Goal: Task Accomplishment & Management: Manage account settings

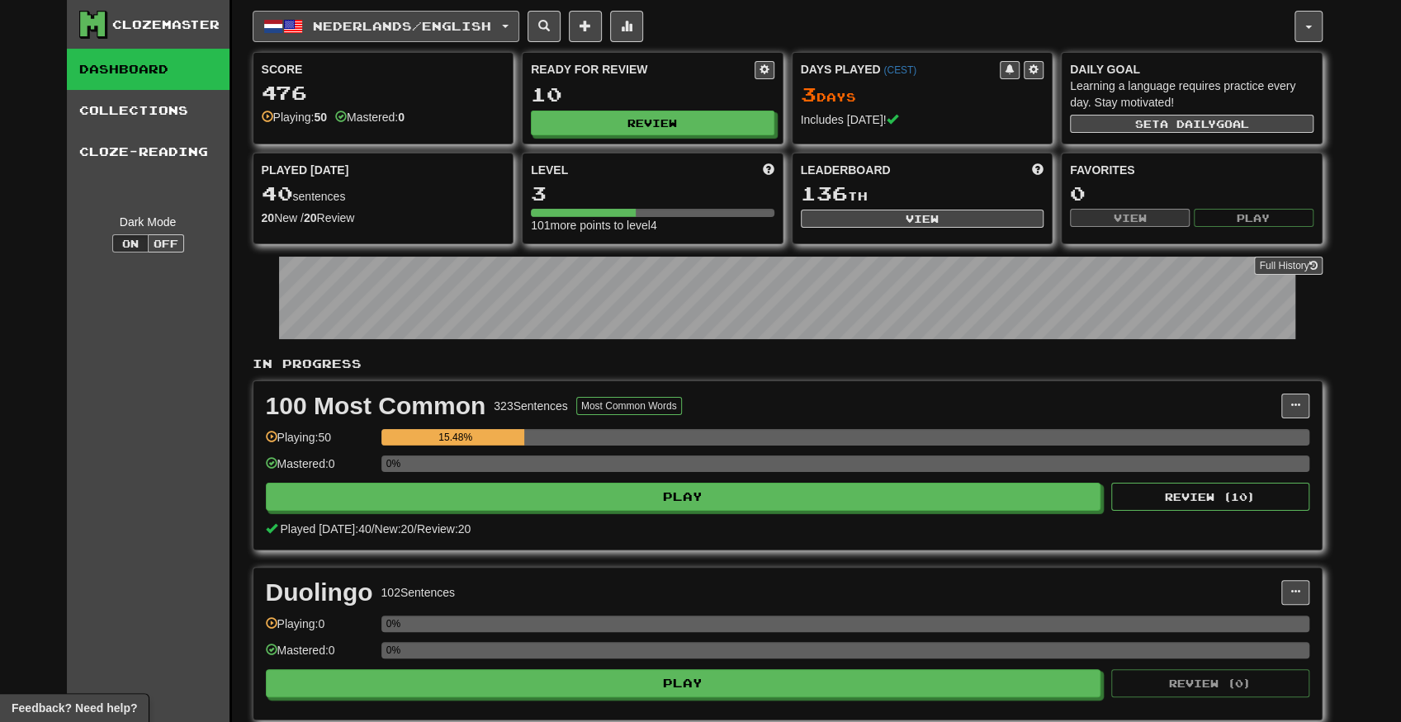
click at [409, 17] on button "Nederlands / English" at bounding box center [386, 26] width 267 height 31
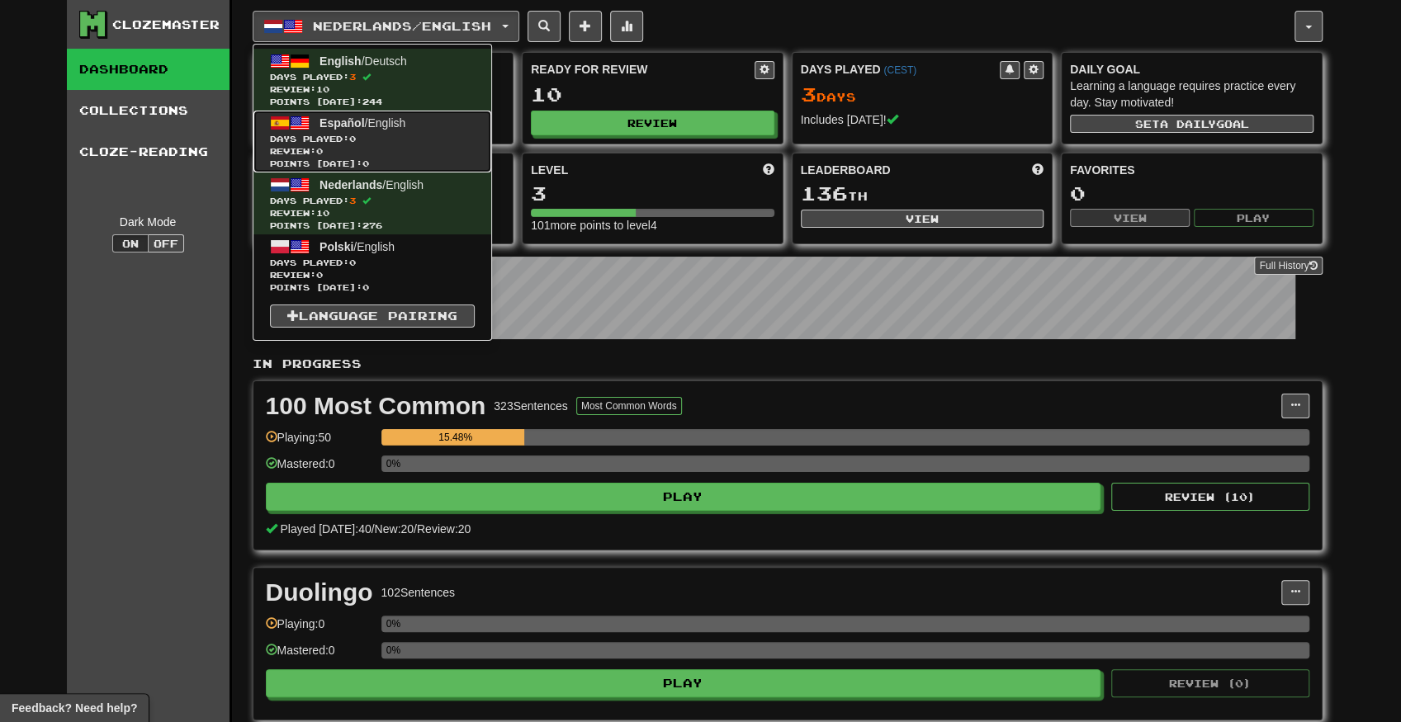
click at [423, 154] on span "Review: 0" at bounding box center [372, 151] width 205 height 12
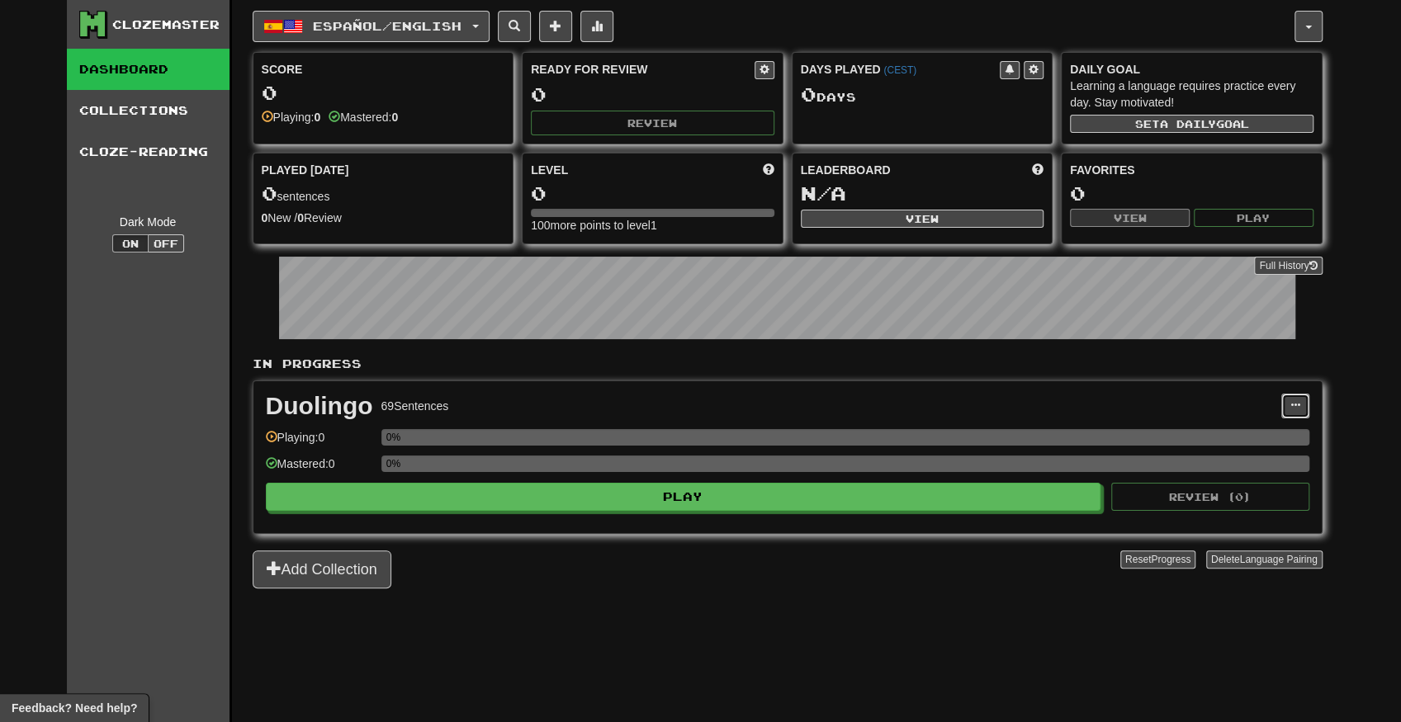
click at [1291, 400] on span at bounding box center [1295, 405] width 10 height 10
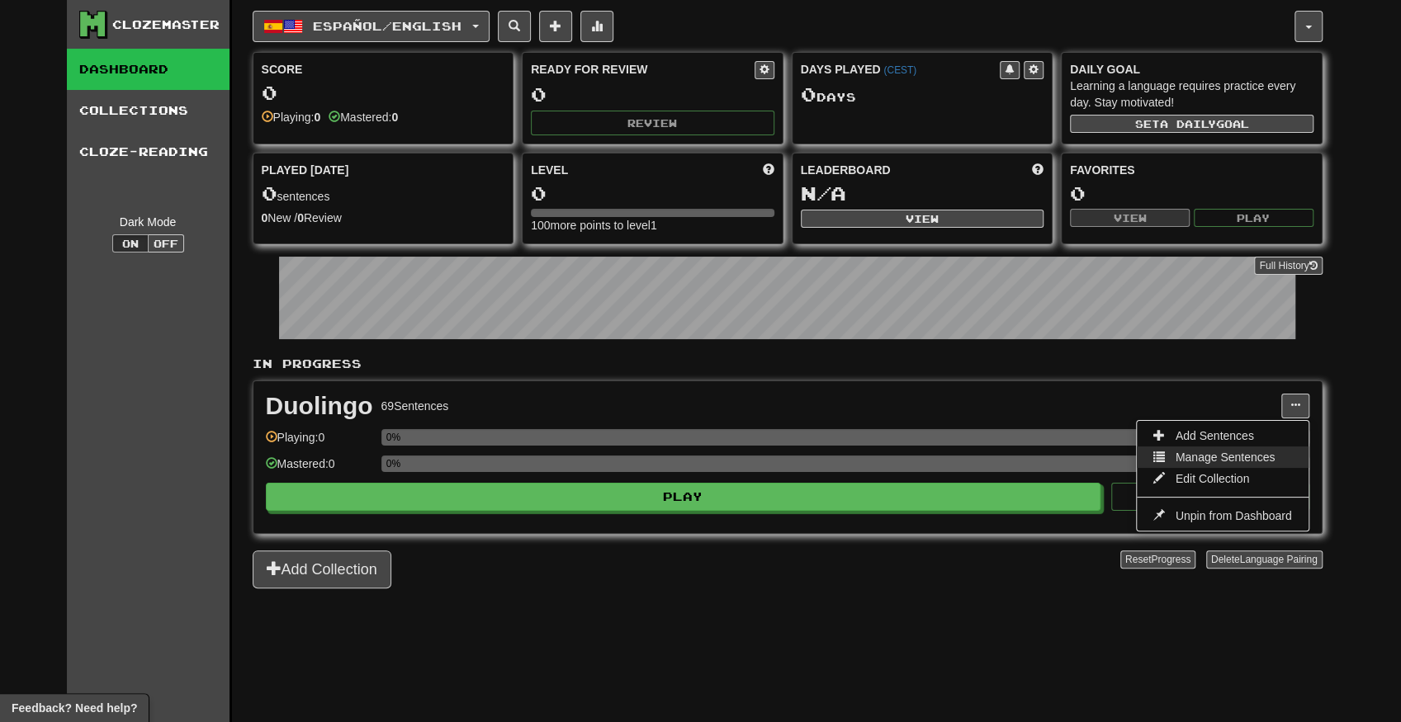
click at [1263, 456] on span "Manage Sentences" at bounding box center [1226, 457] width 100 height 13
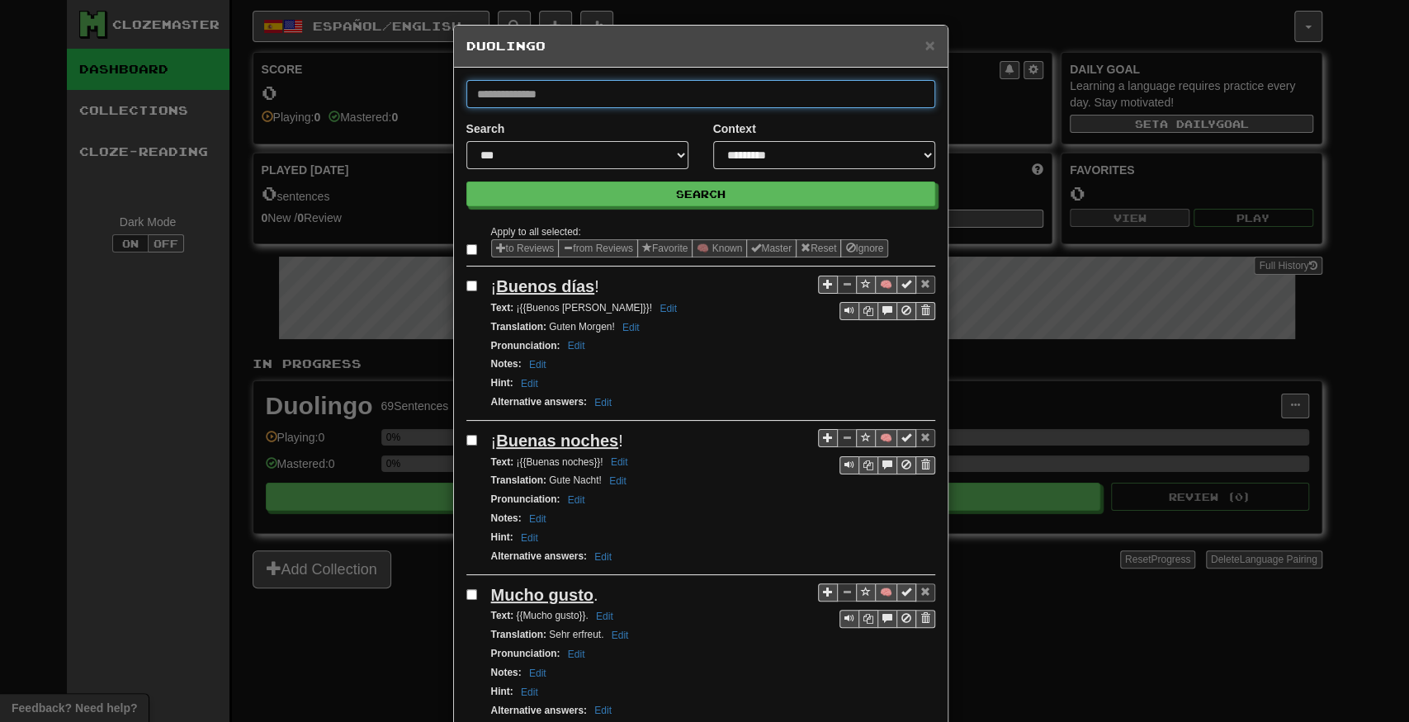
click at [647, 88] on input "text" at bounding box center [700, 94] width 469 height 28
paste input "**********"
click at [466, 182] on button "Search" at bounding box center [700, 194] width 469 height 25
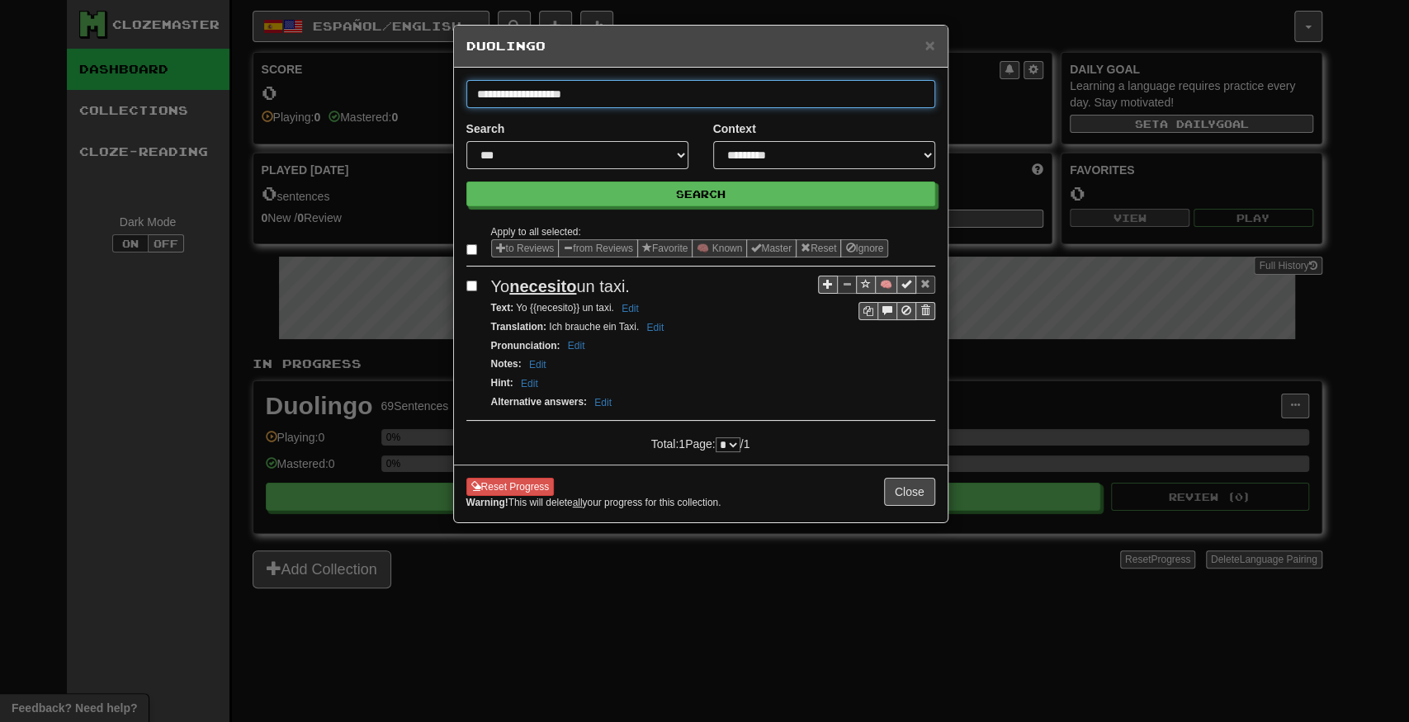
drag, startPoint x: 461, startPoint y: 102, endPoint x: 437, endPoint y: 102, distance: 23.9
click at [437, 102] on div "**********" at bounding box center [704, 361] width 1409 height 722
paste input "text"
type input "**********"
click at [466, 182] on button "Search" at bounding box center [700, 194] width 469 height 25
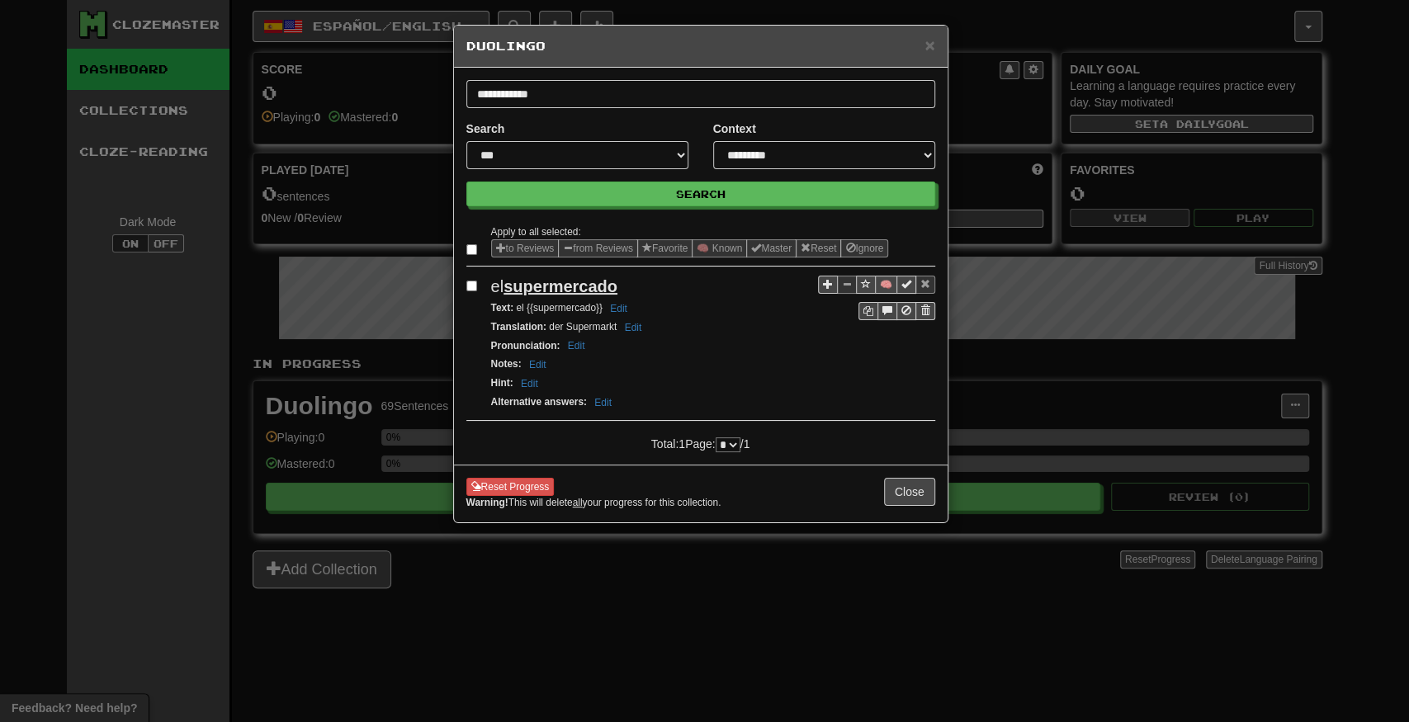
click at [940, 42] on div "× Duolingo" at bounding box center [701, 47] width 494 height 42
click at [933, 44] on span "×" at bounding box center [930, 45] width 10 height 19
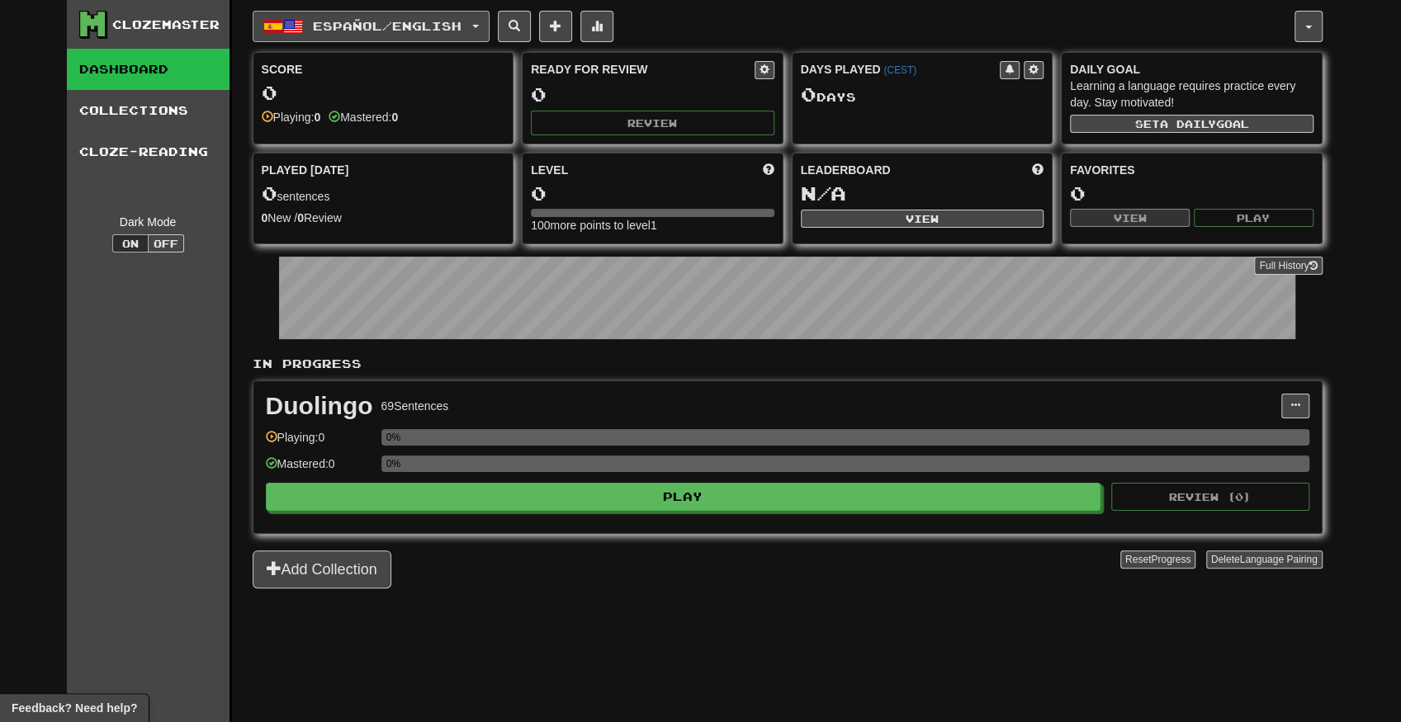
click at [402, 36] on button "Español / English" at bounding box center [371, 26] width 237 height 31
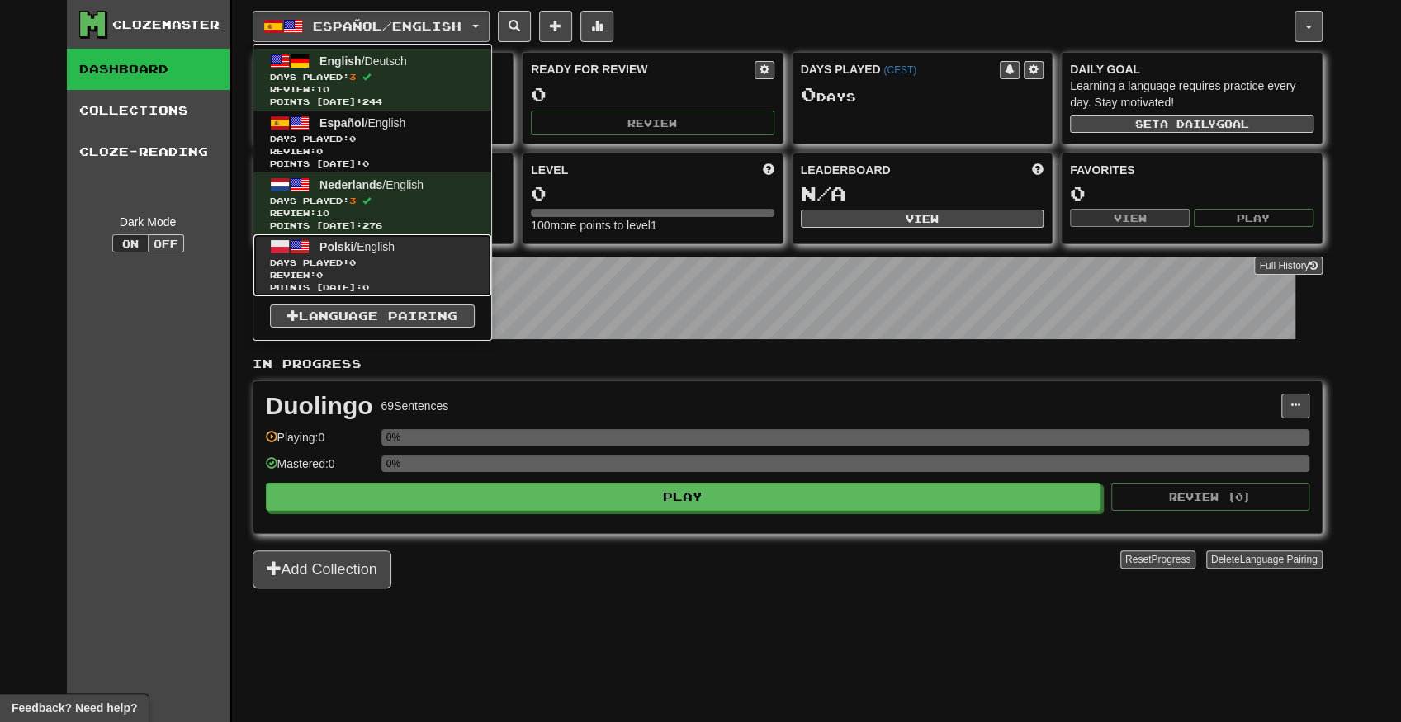
click at [356, 264] on span "0" at bounding box center [352, 263] width 7 height 10
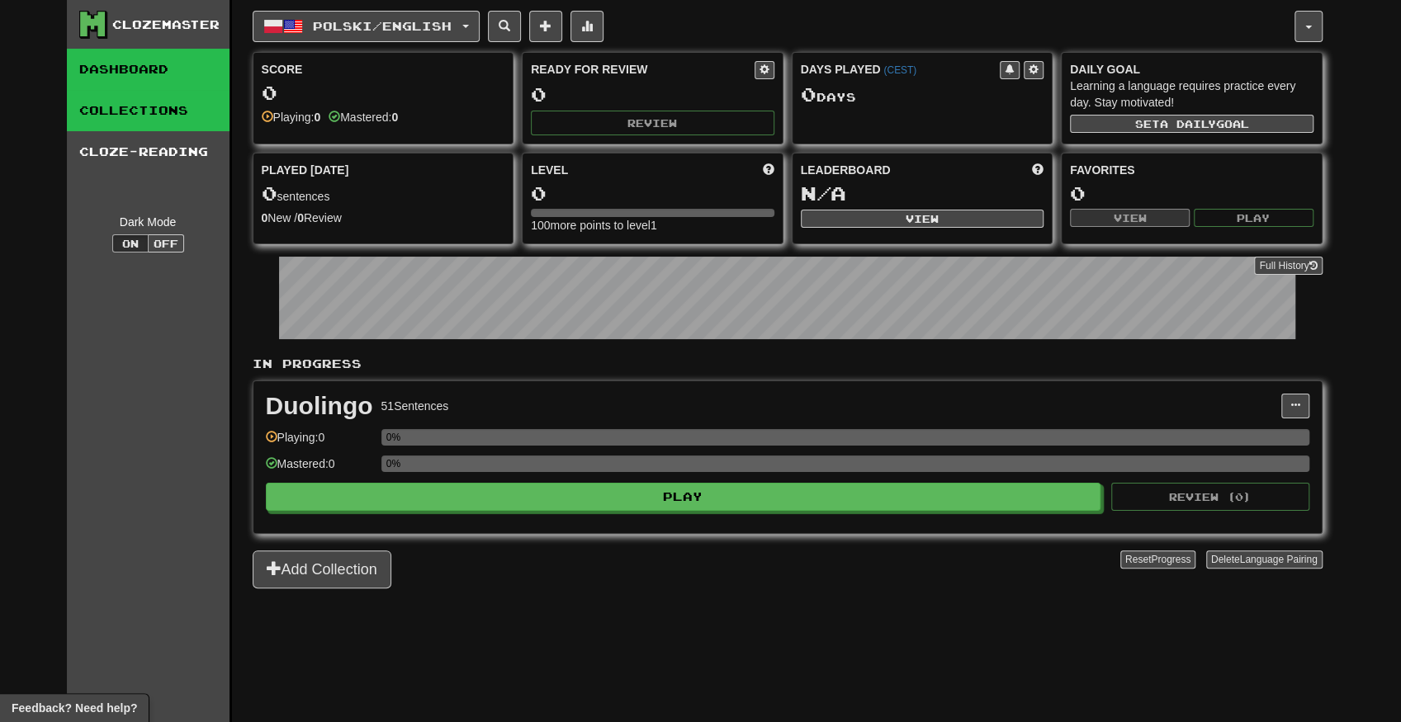
click at [193, 101] on link "Collections" at bounding box center [148, 110] width 163 height 41
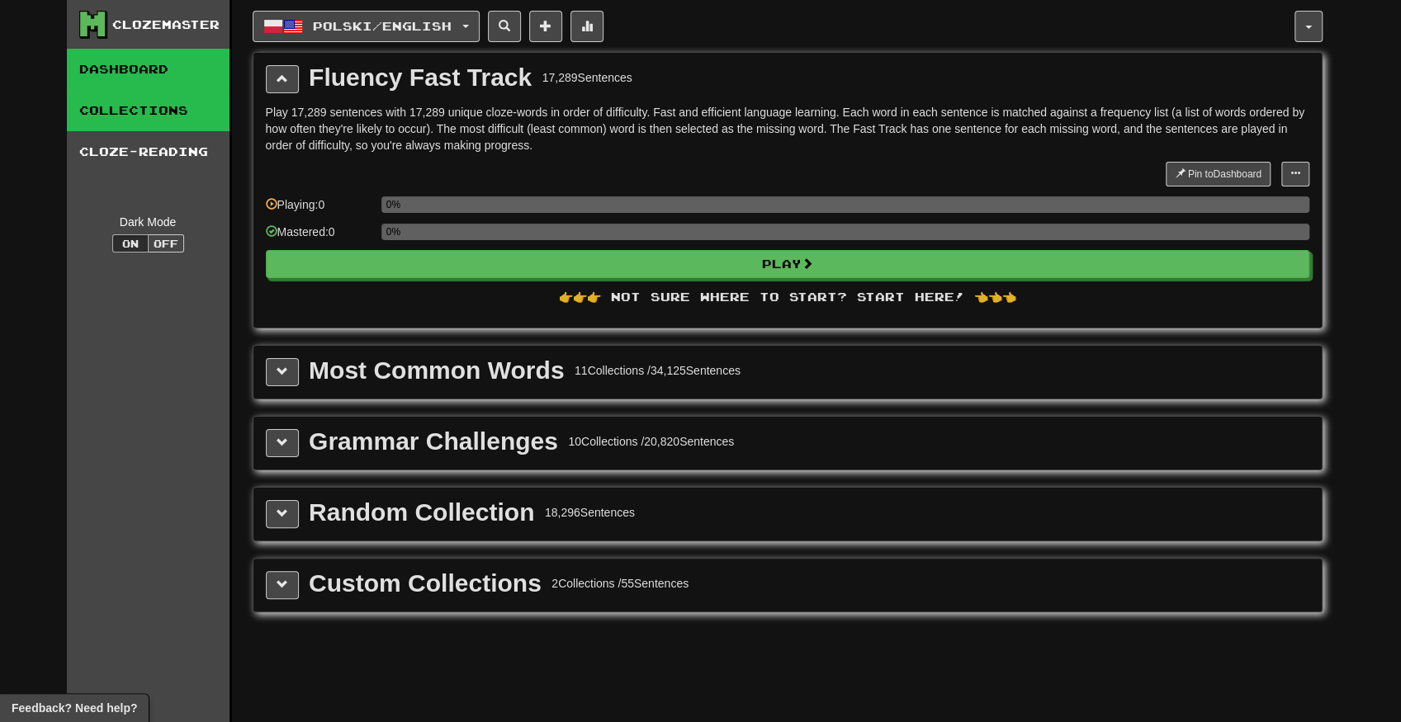
click at [188, 63] on link "Dashboard" at bounding box center [148, 69] width 163 height 41
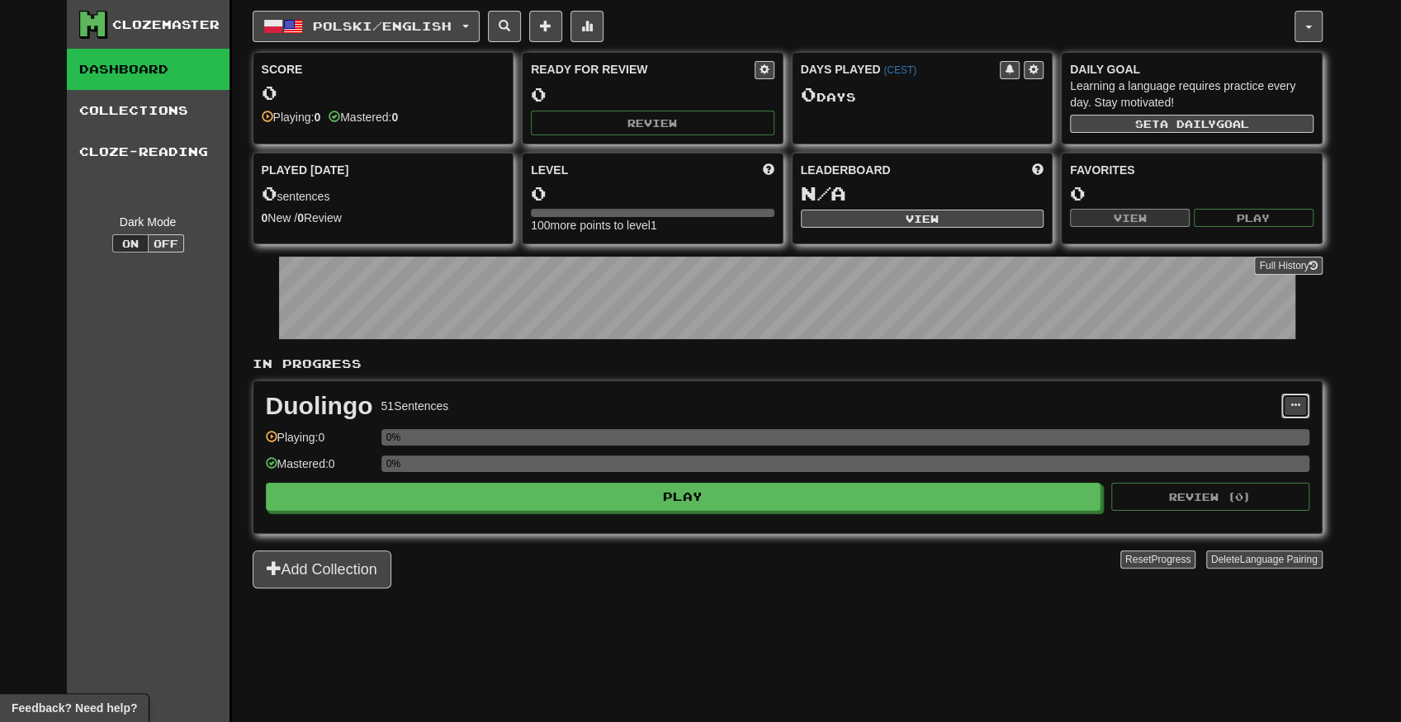
click at [1288, 400] on button at bounding box center [1295, 406] width 28 height 25
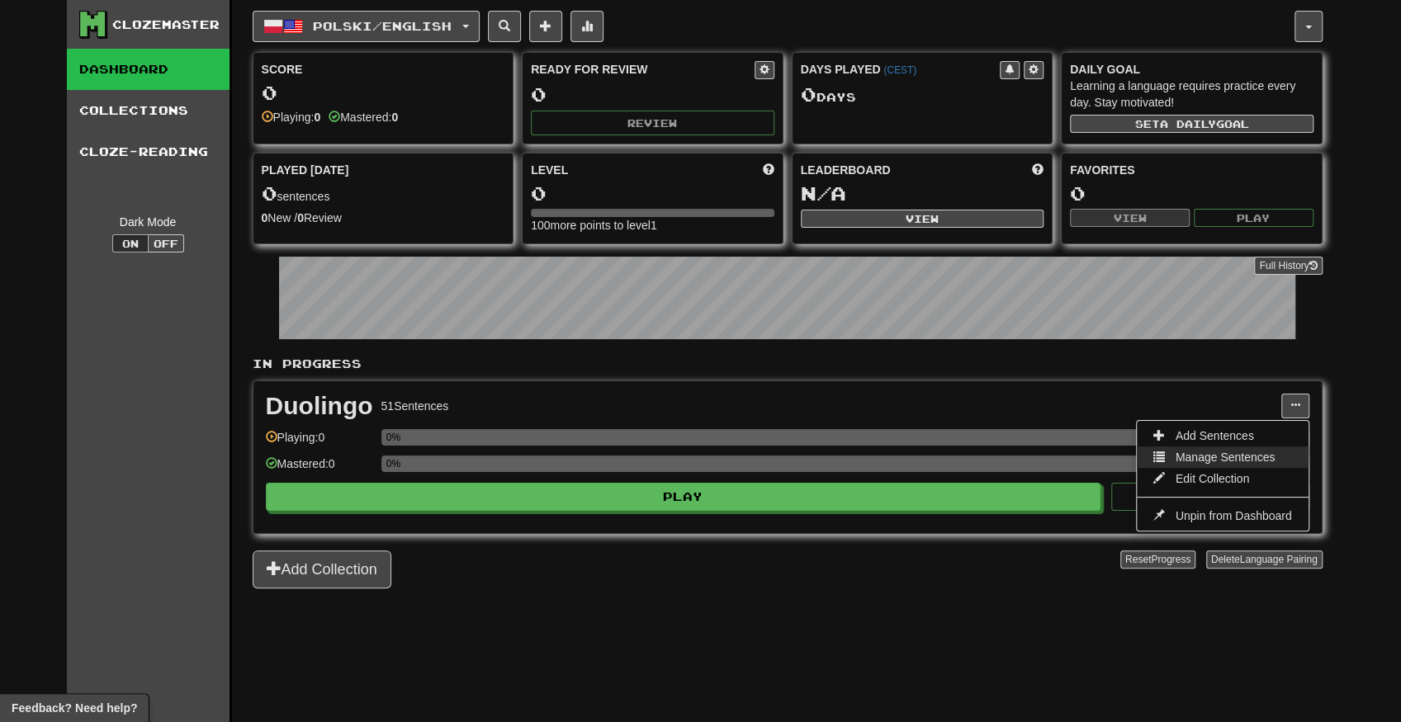
click at [1268, 452] on span "Manage Sentences" at bounding box center [1226, 457] width 100 height 13
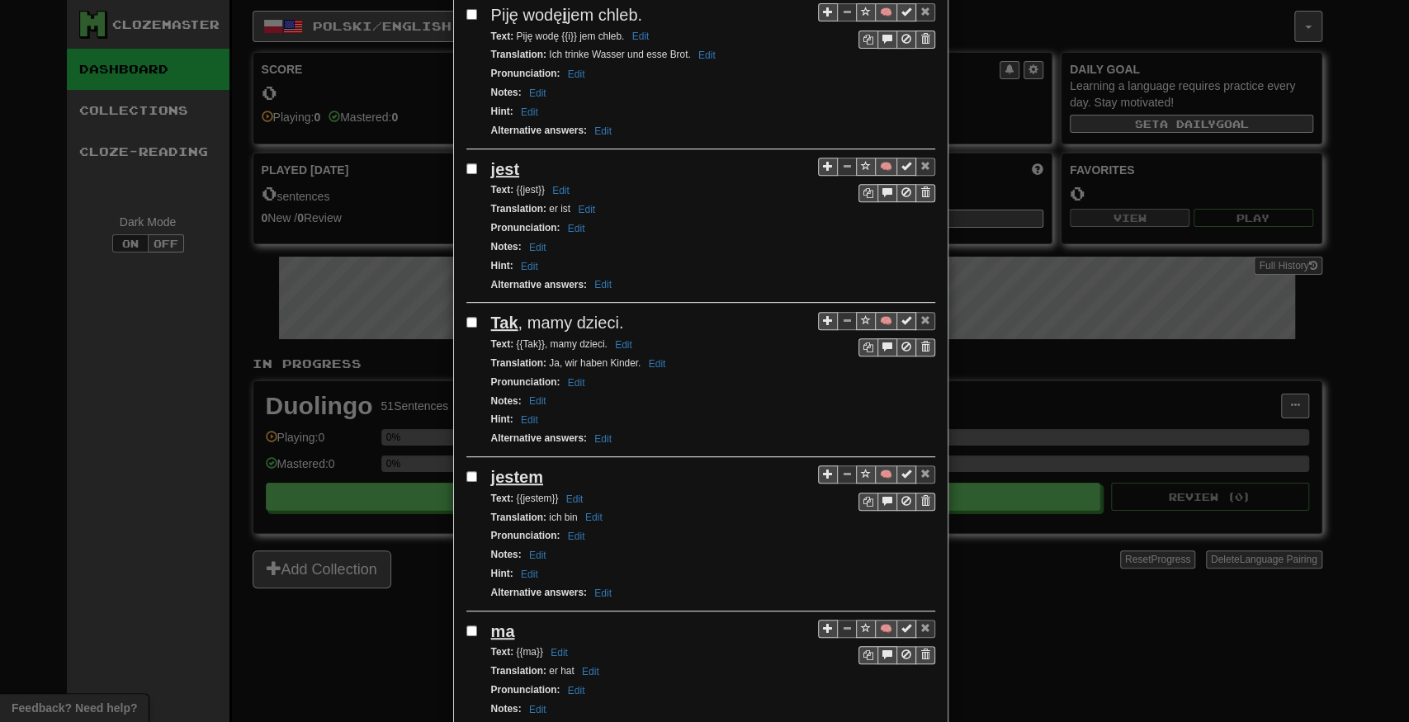
drag, startPoint x: 742, startPoint y: 310, endPoint x: 756, endPoint y: 427, distance: 118.1
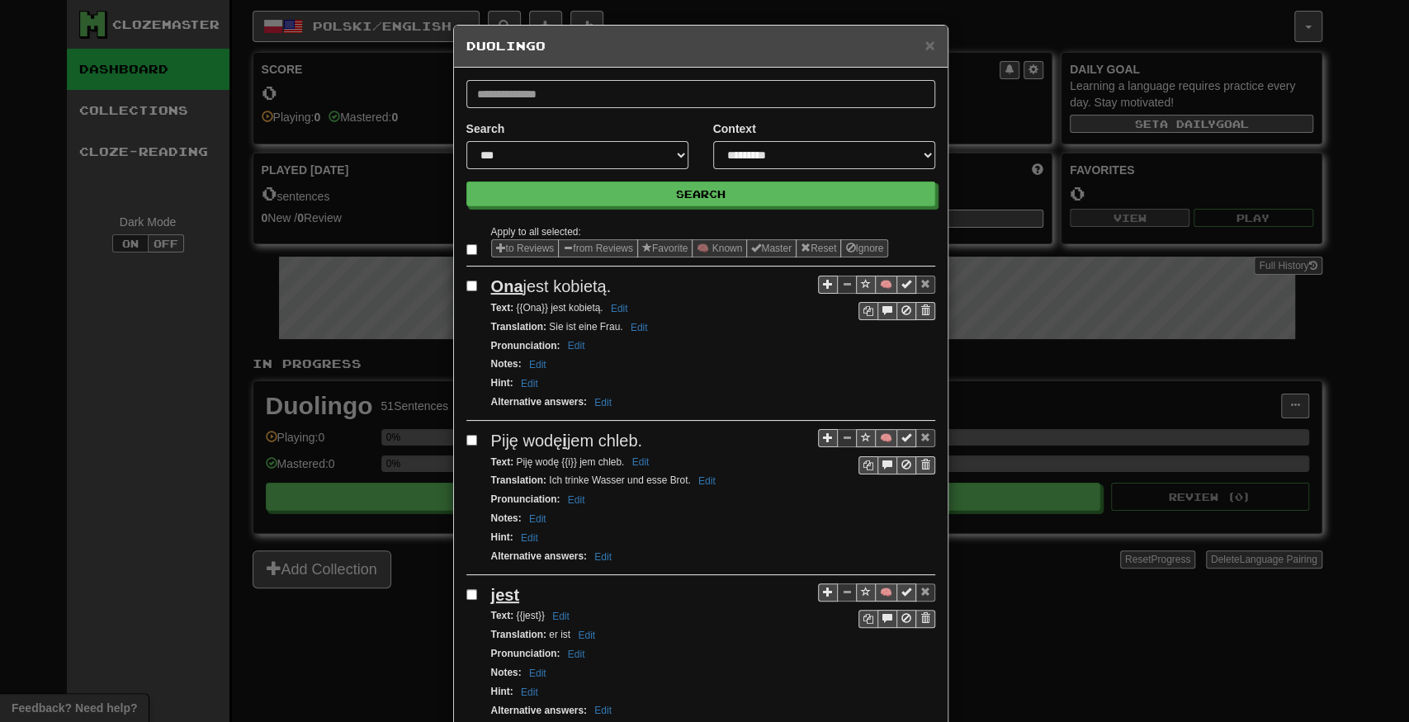
drag, startPoint x: 730, startPoint y: 344, endPoint x: 841, endPoint y: 92, distance: 275.4
click at [928, 41] on span "×" at bounding box center [930, 45] width 10 height 19
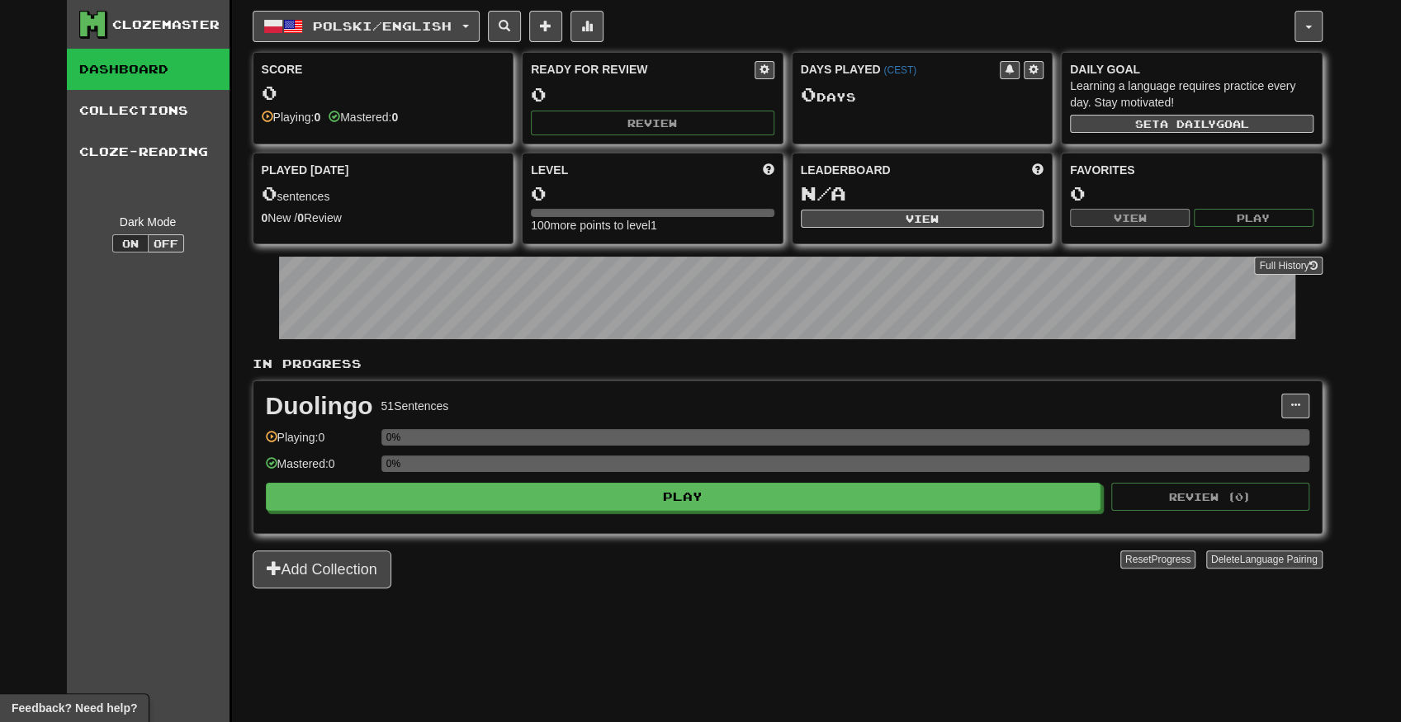
click at [752, 69] on div "Ready for Review" at bounding box center [643, 69] width 224 height 17
click at [766, 68] on span at bounding box center [765, 69] width 10 height 10
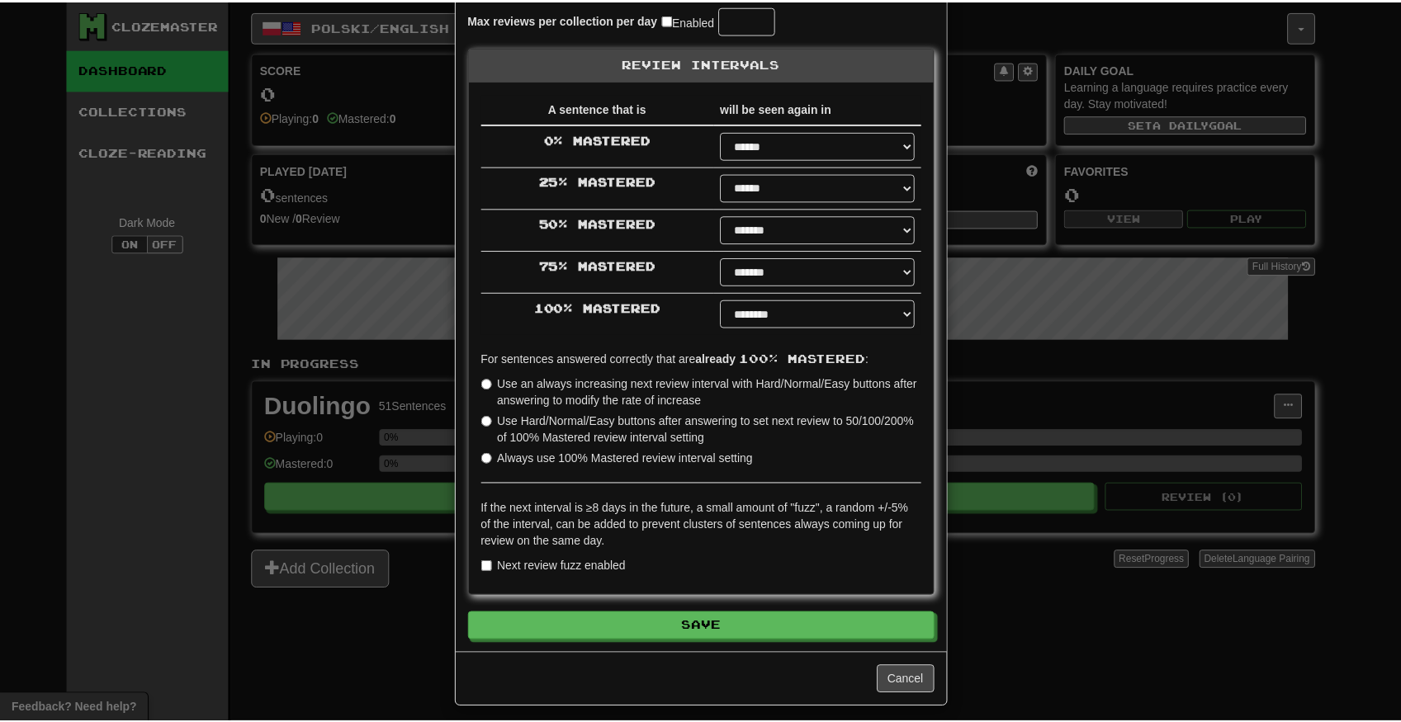
scroll to position [186, 0]
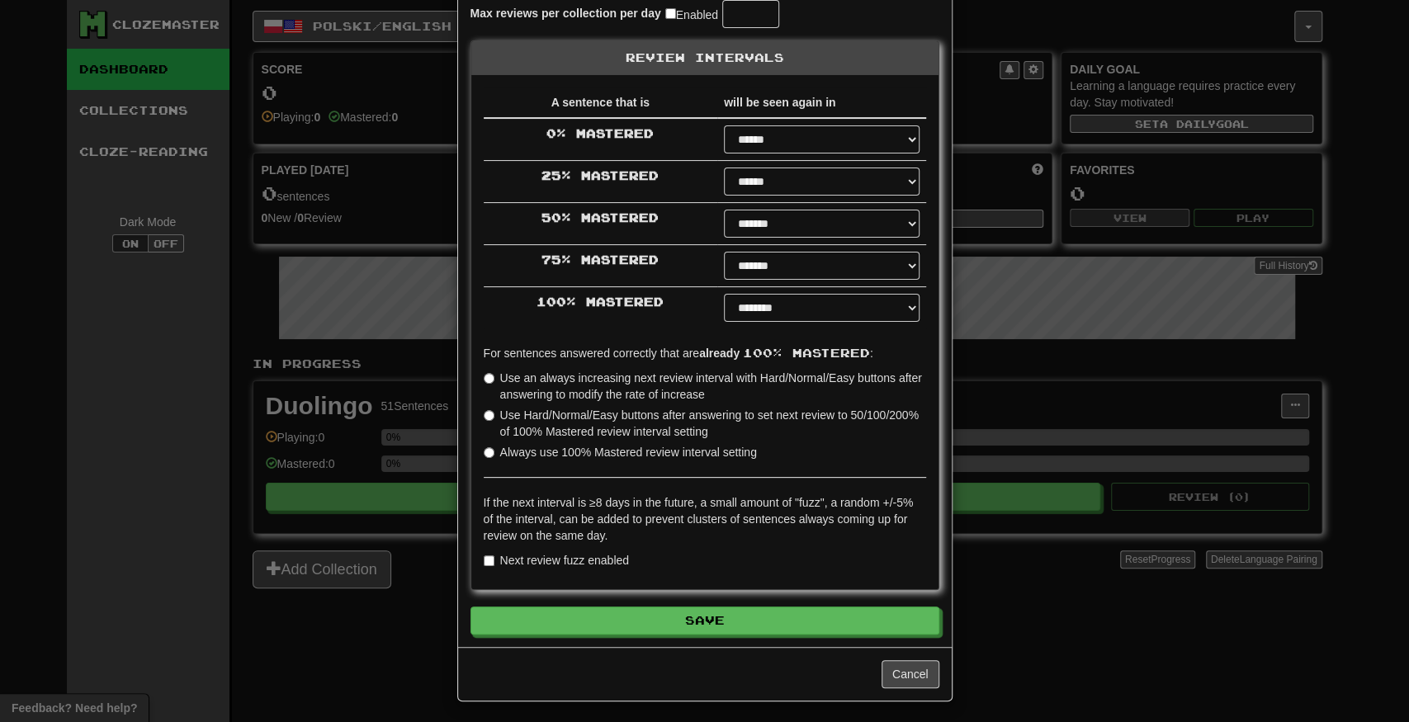
drag, startPoint x: 591, startPoint y: 259, endPoint x: 631, endPoint y: 422, distance: 167.4
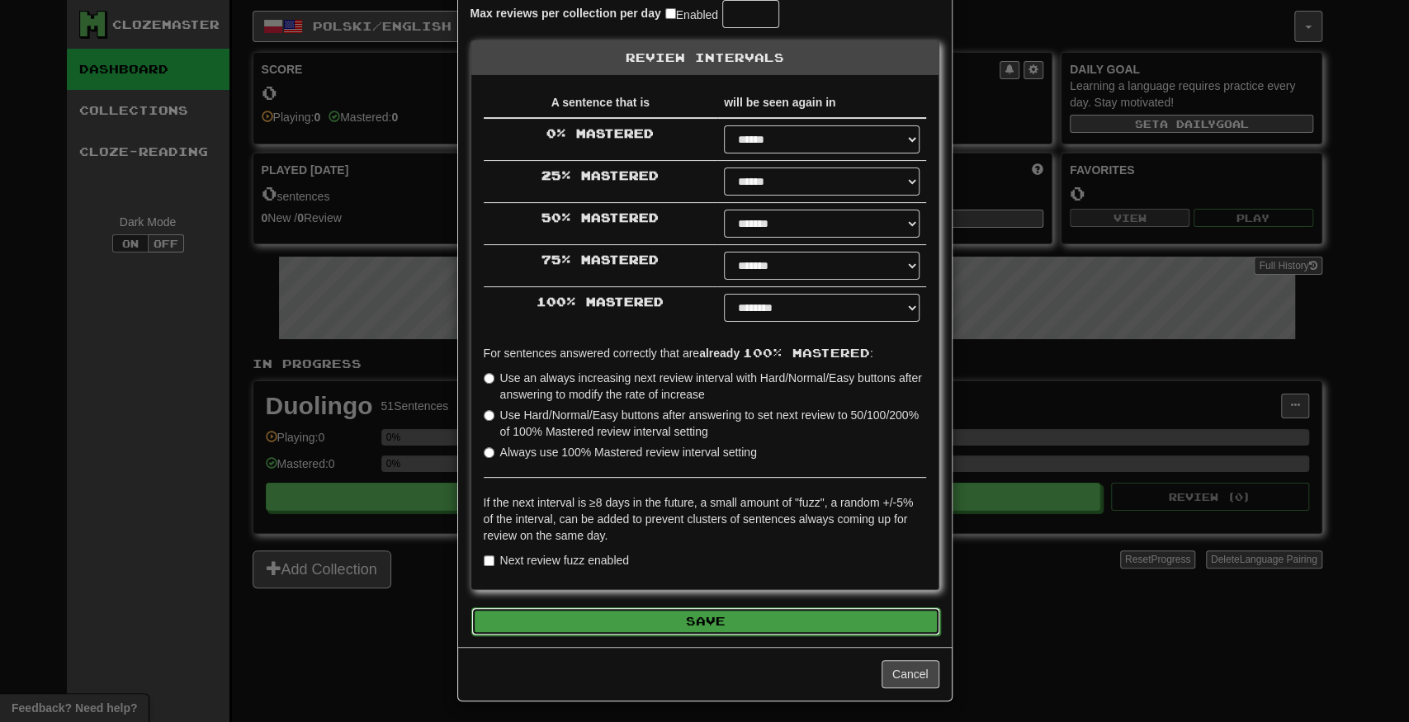
click at [778, 627] on button "Save" at bounding box center [705, 622] width 469 height 28
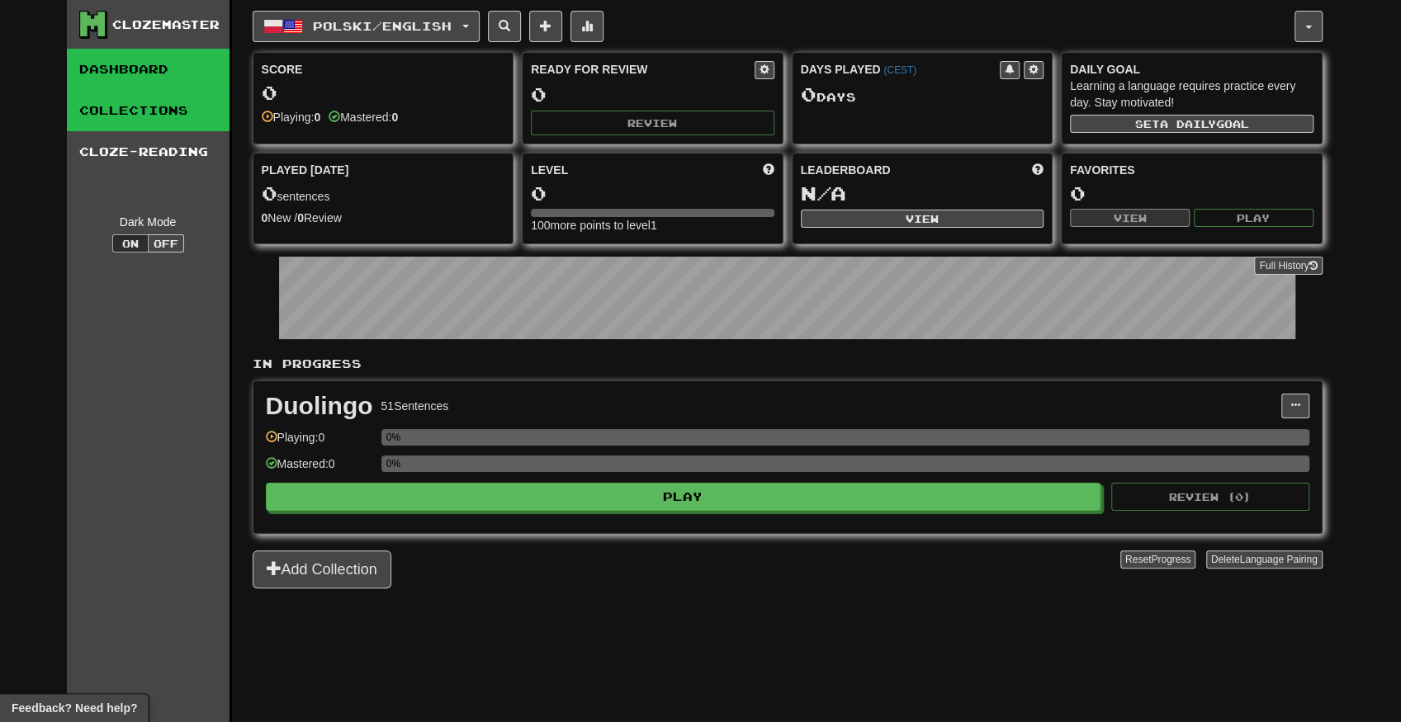
click at [125, 112] on link "Collections" at bounding box center [148, 110] width 163 height 41
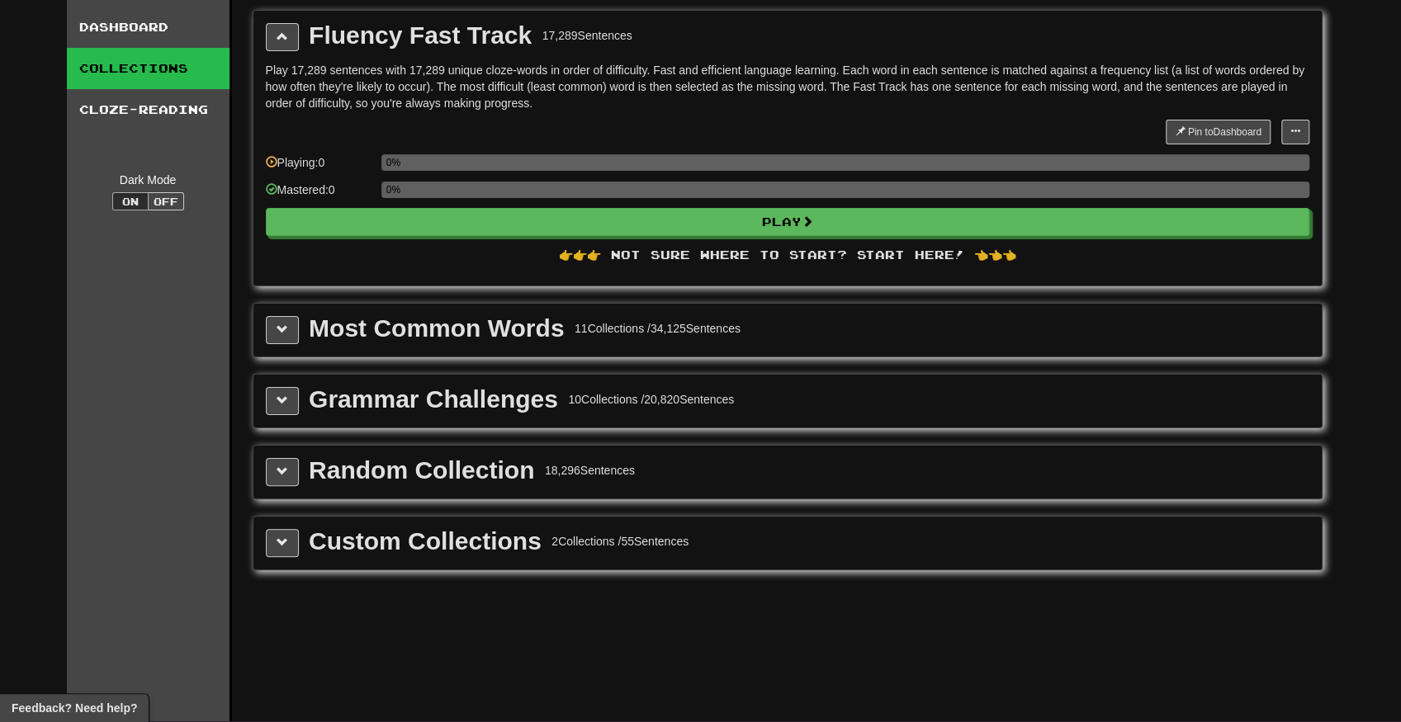
drag, startPoint x: 566, startPoint y: 159, endPoint x: 574, endPoint y: 190, distance: 31.4
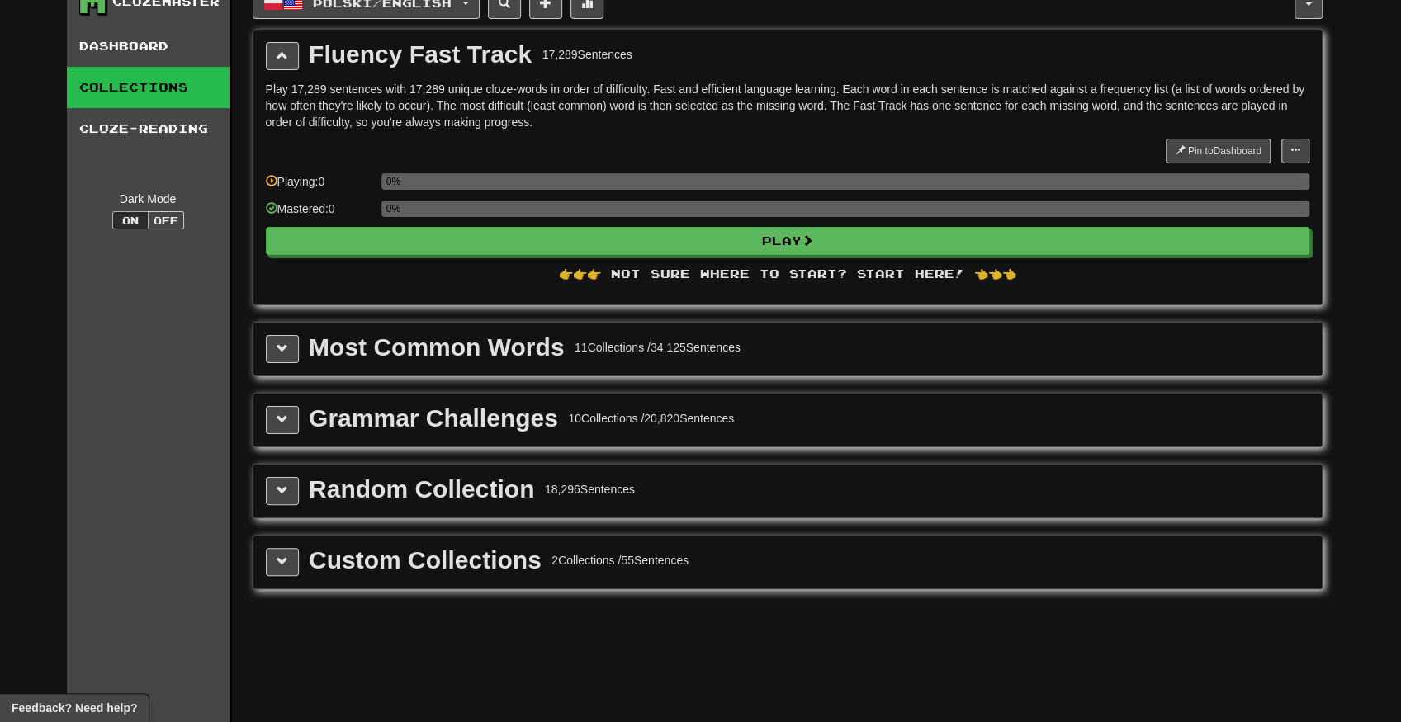
scroll to position [0, 0]
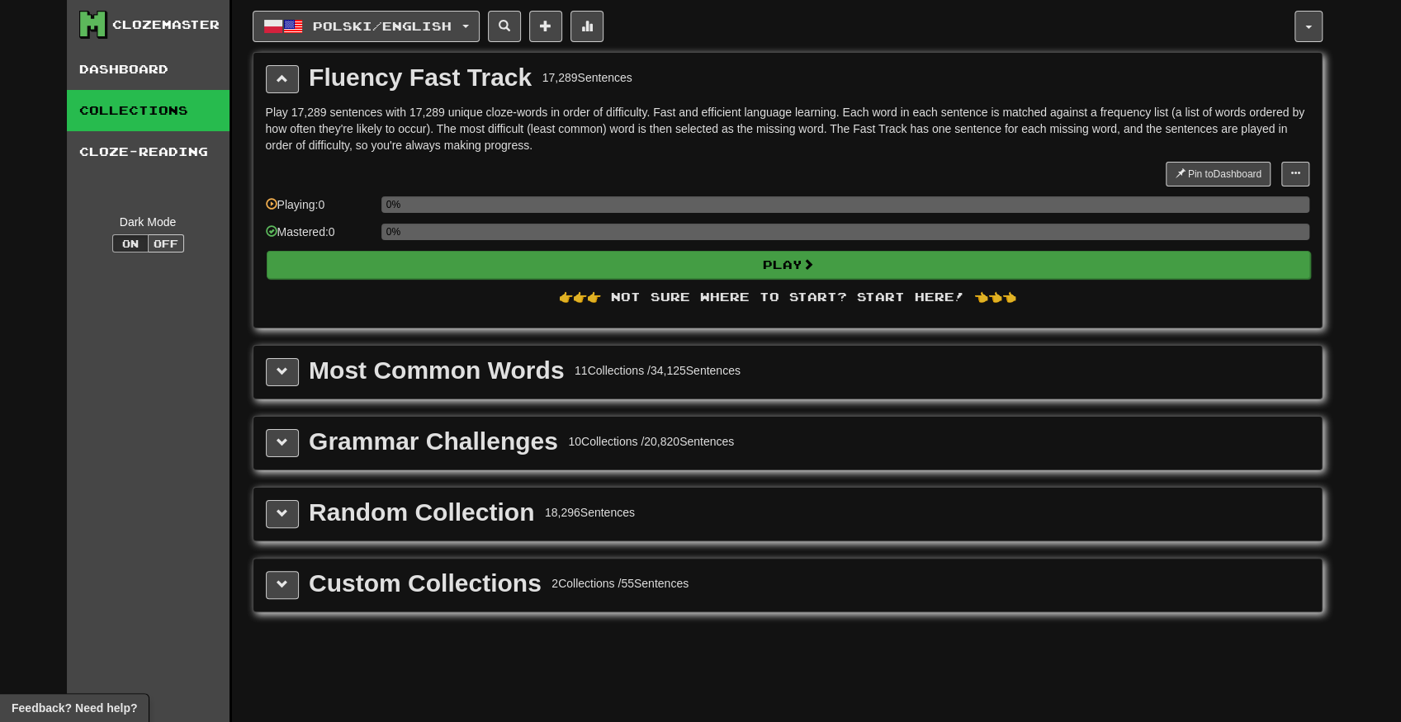
drag, startPoint x: 571, startPoint y: 183, endPoint x: 544, endPoint y: 259, distance: 80.7
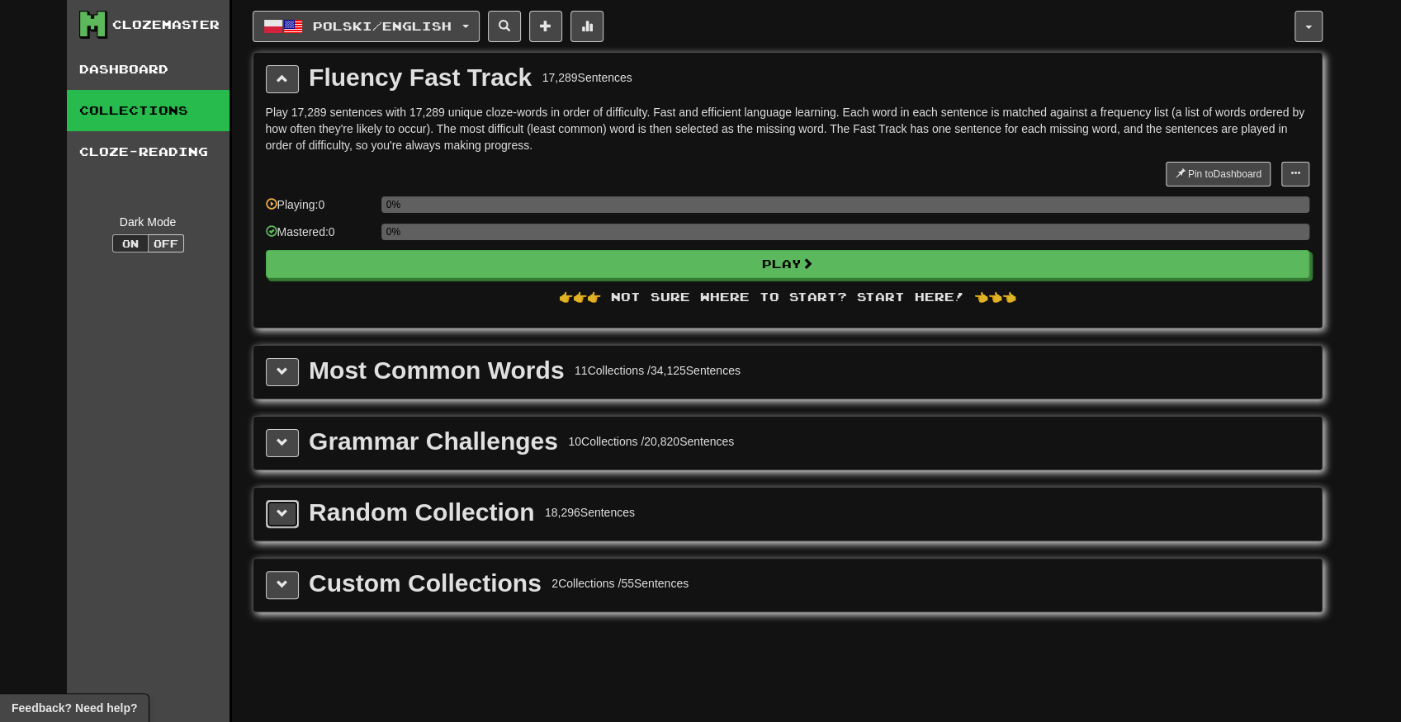
click at [282, 508] on span at bounding box center [283, 514] width 12 height 12
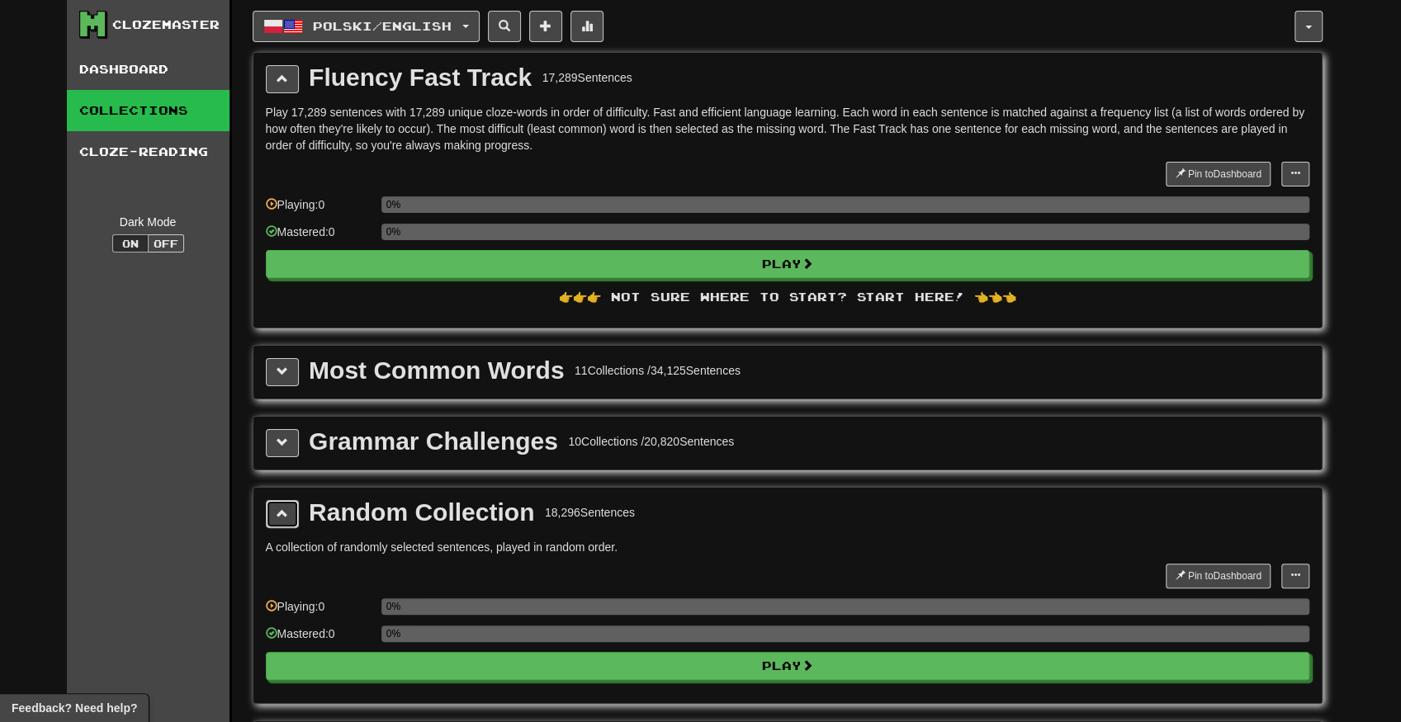
click at [282, 509] on span at bounding box center [283, 514] width 12 height 12
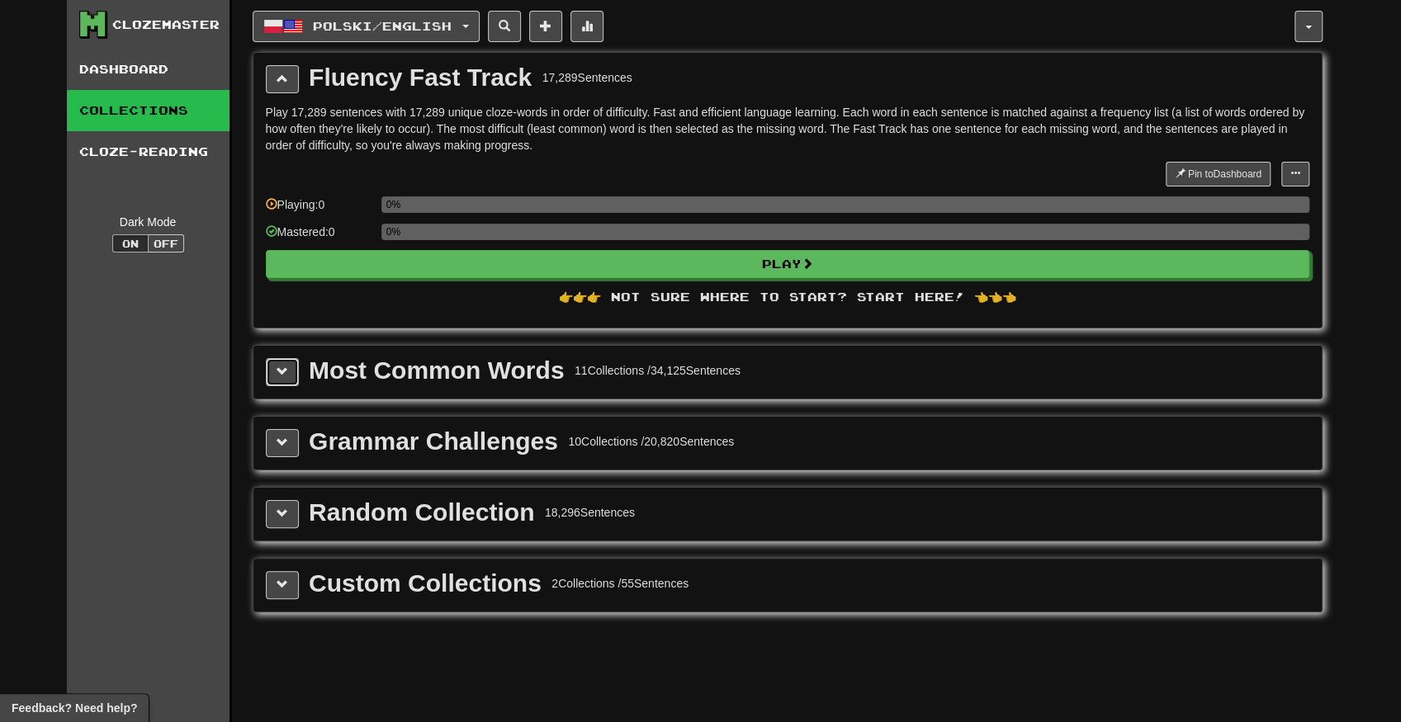
click at [286, 378] on button at bounding box center [282, 372] width 33 height 28
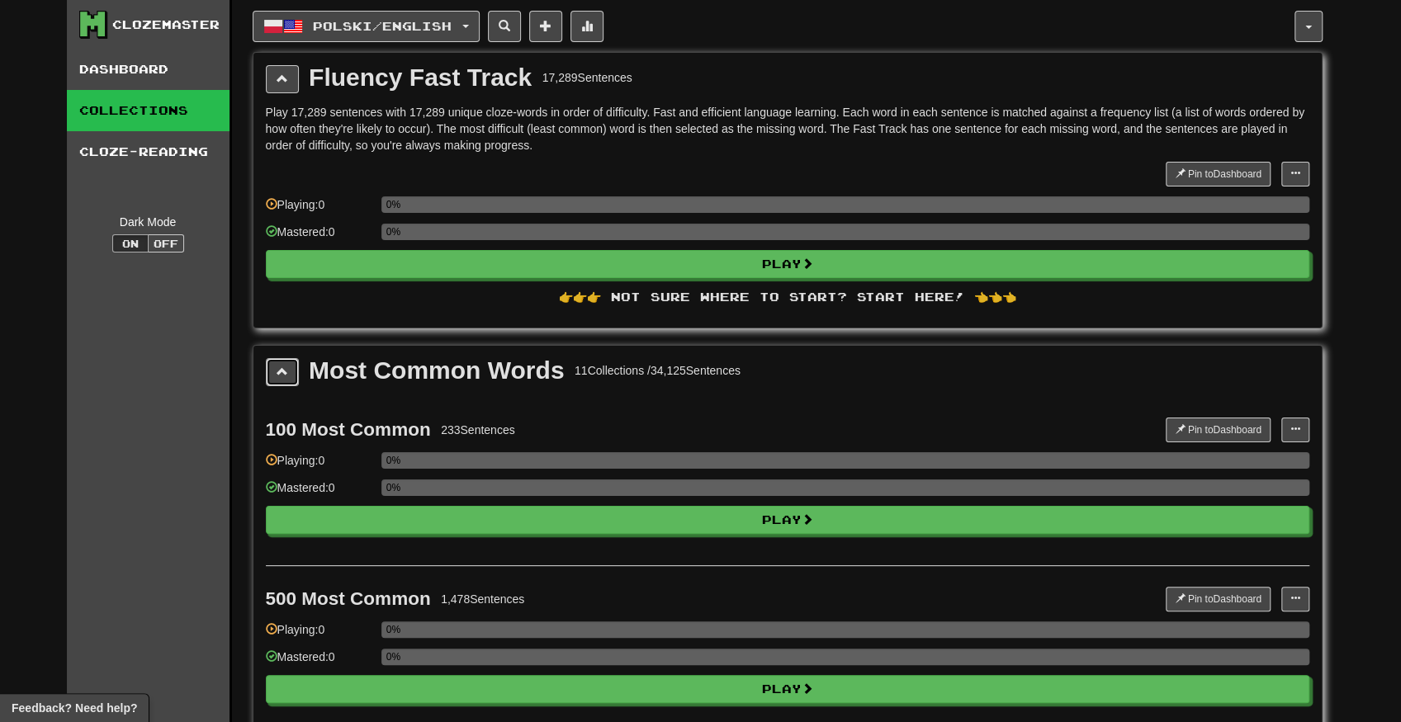
click at [282, 378] on button at bounding box center [282, 372] width 33 height 28
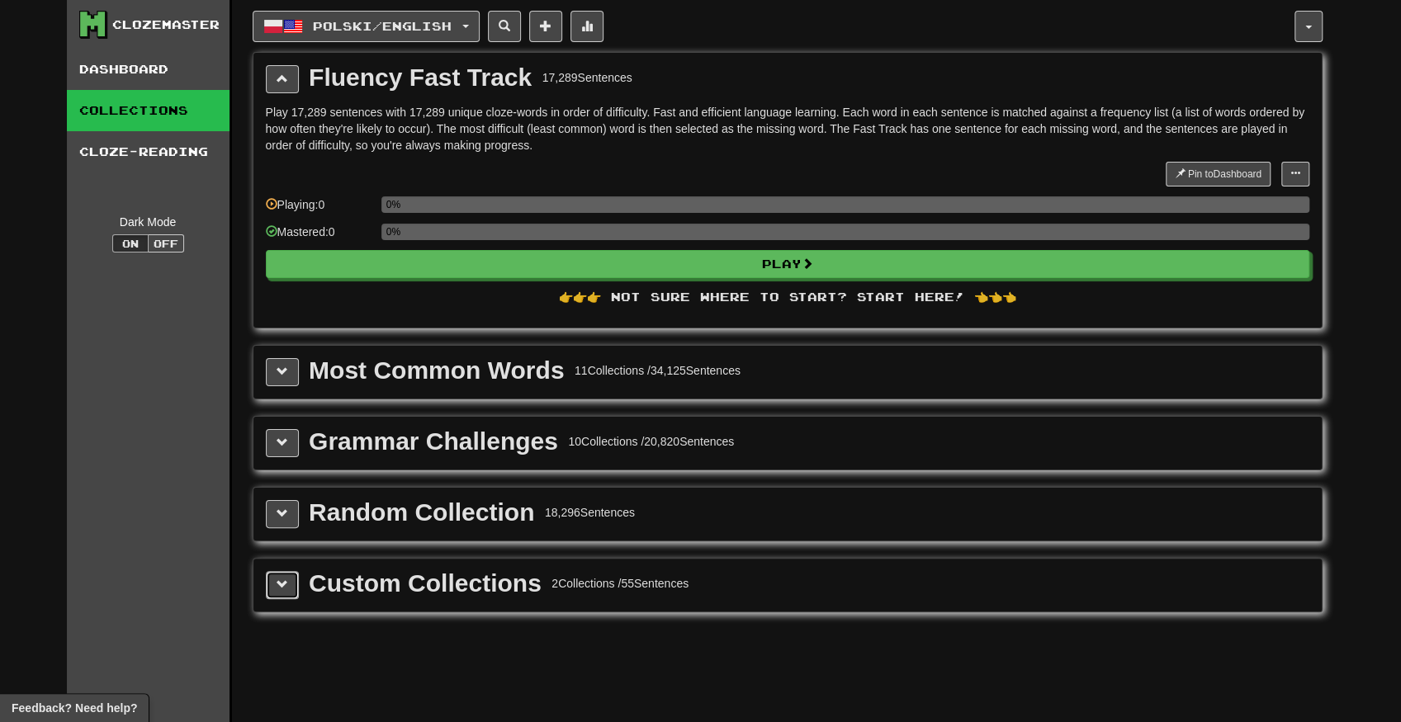
click at [283, 579] on span at bounding box center [283, 585] width 12 height 12
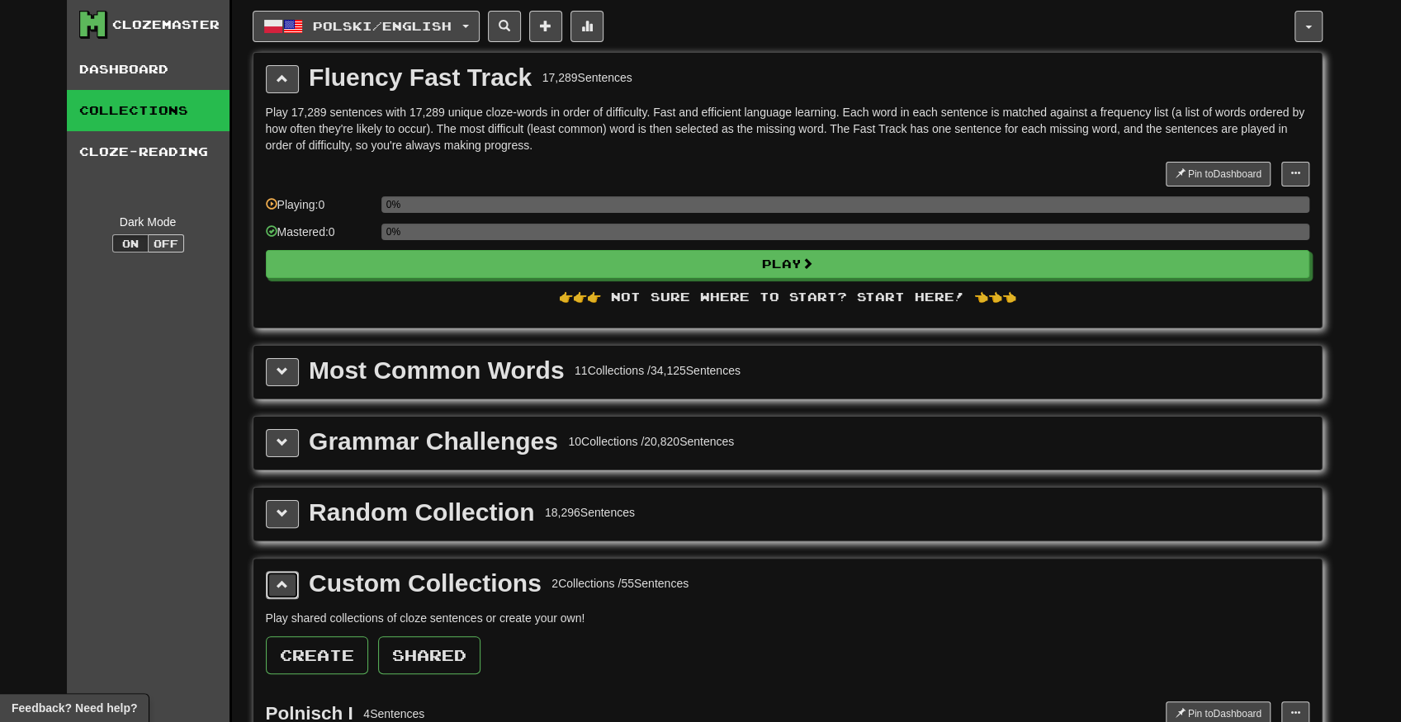
click at [282, 579] on span at bounding box center [283, 585] width 12 height 12
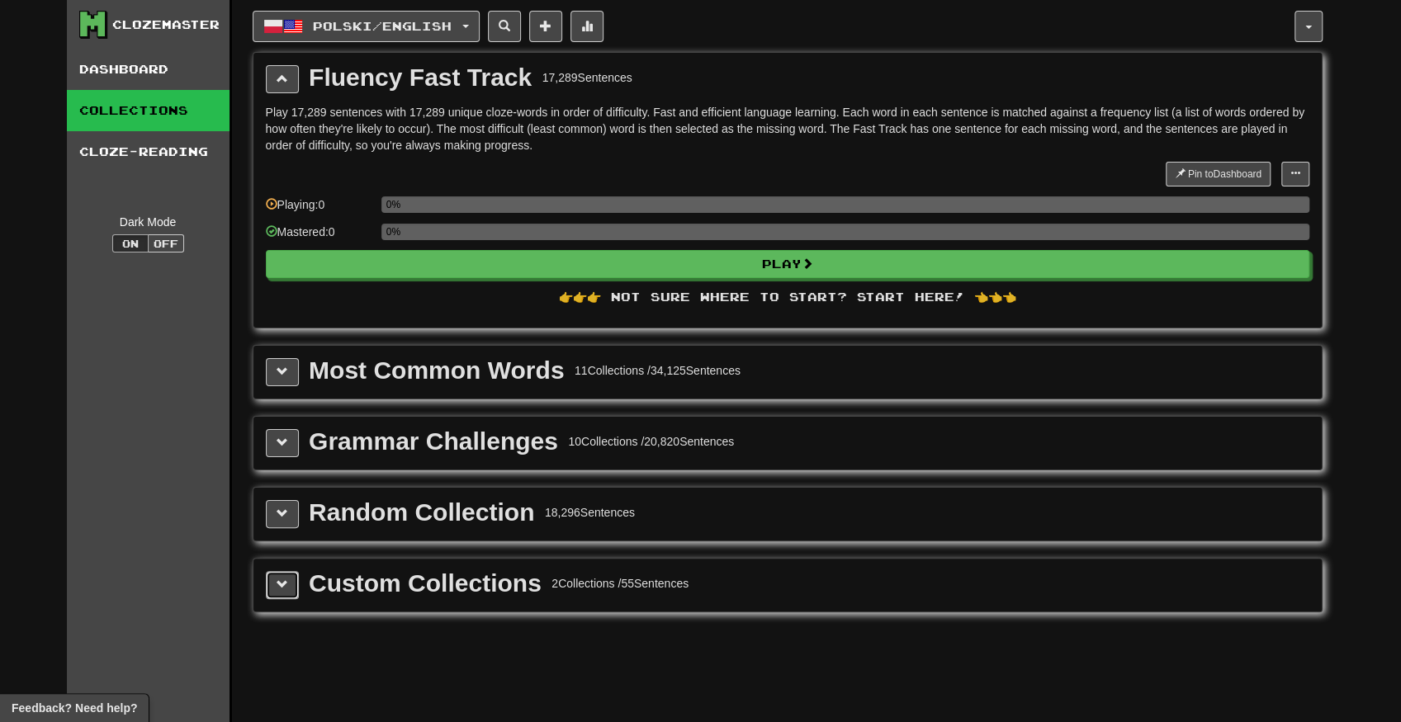
click at [282, 579] on span at bounding box center [283, 585] width 12 height 12
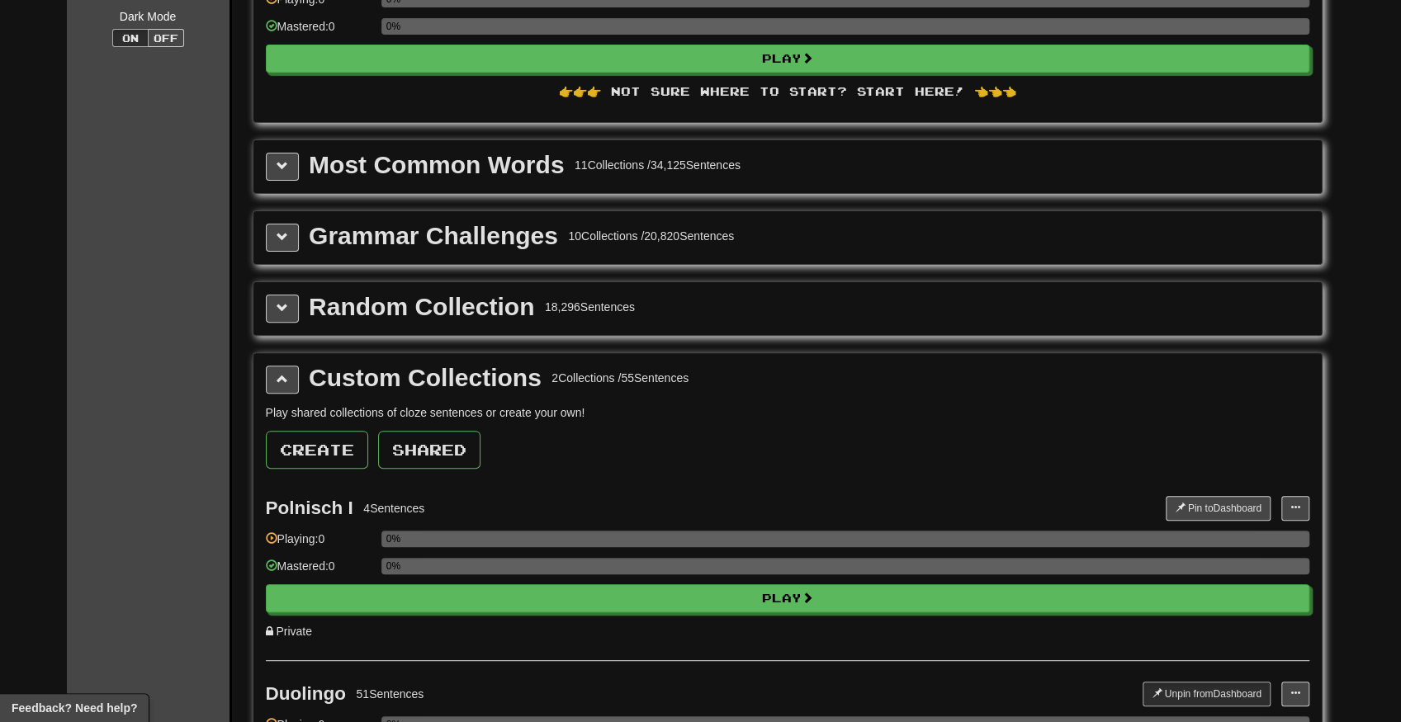
drag, startPoint x: 419, startPoint y: 457, endPoint x: 452, endPoint y: 575, distance: 122.4
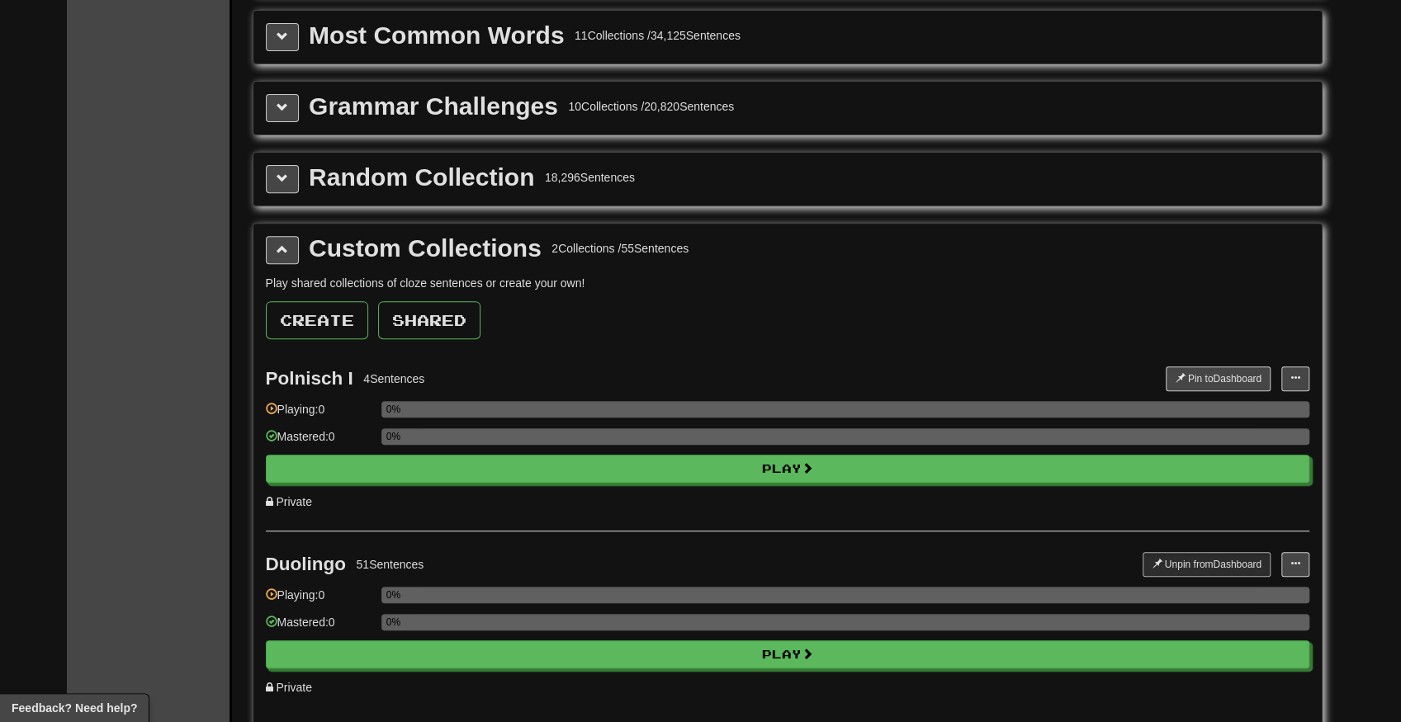
drag, startPoint x: 426, startPoint y: 389, endPoint x: 427, endPoint y: 359, distance: 29.7
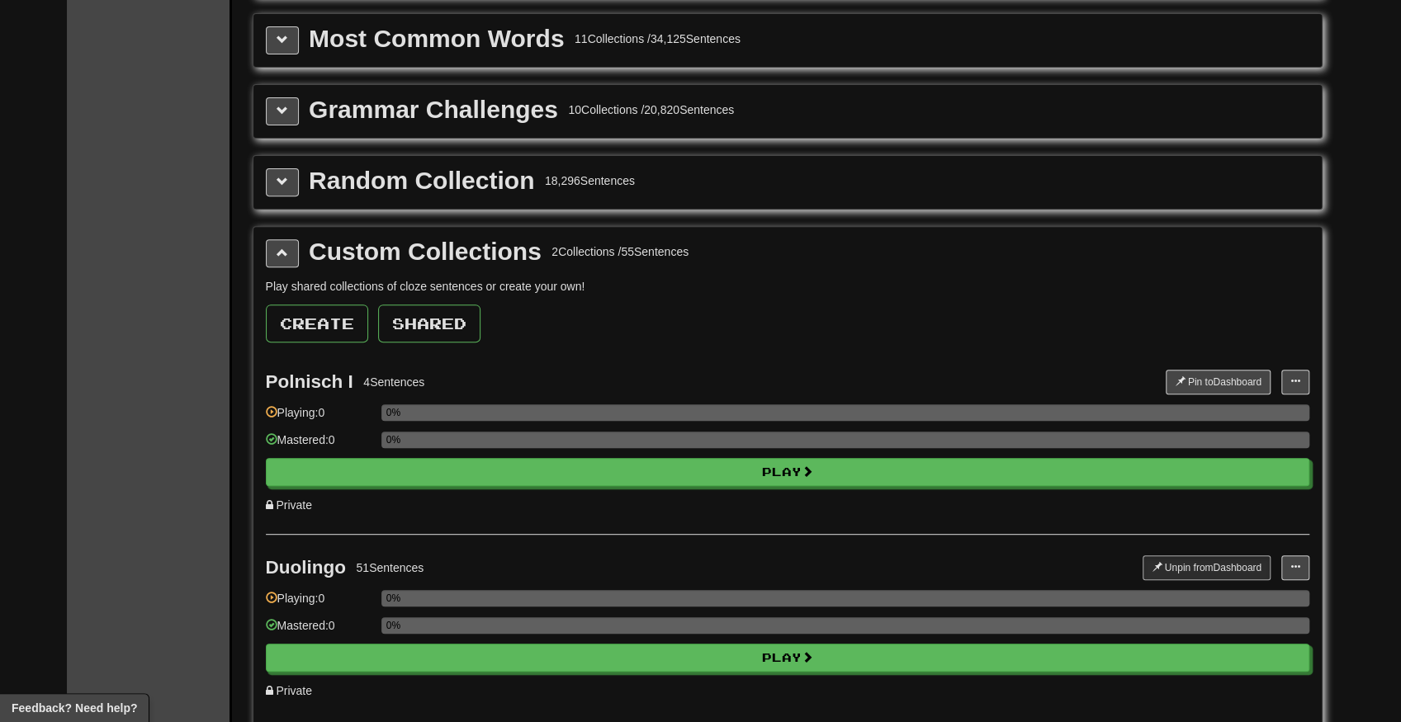
drag, startPoint x: 409, startPoint y: 372, endPoint x: 435, endPoint y: 368, distance: 26.6
click at [435, 370] on div "Polnisch I 4 Sentences" at bounding box center [716, 382] width 901 height 25
click at [1281, 370] on button at bounding box center [1295, 382] width 28 height 25
click at [1214, 448] on span "Edit Collection" at bounding box center [1229, 454] width 74 height 13
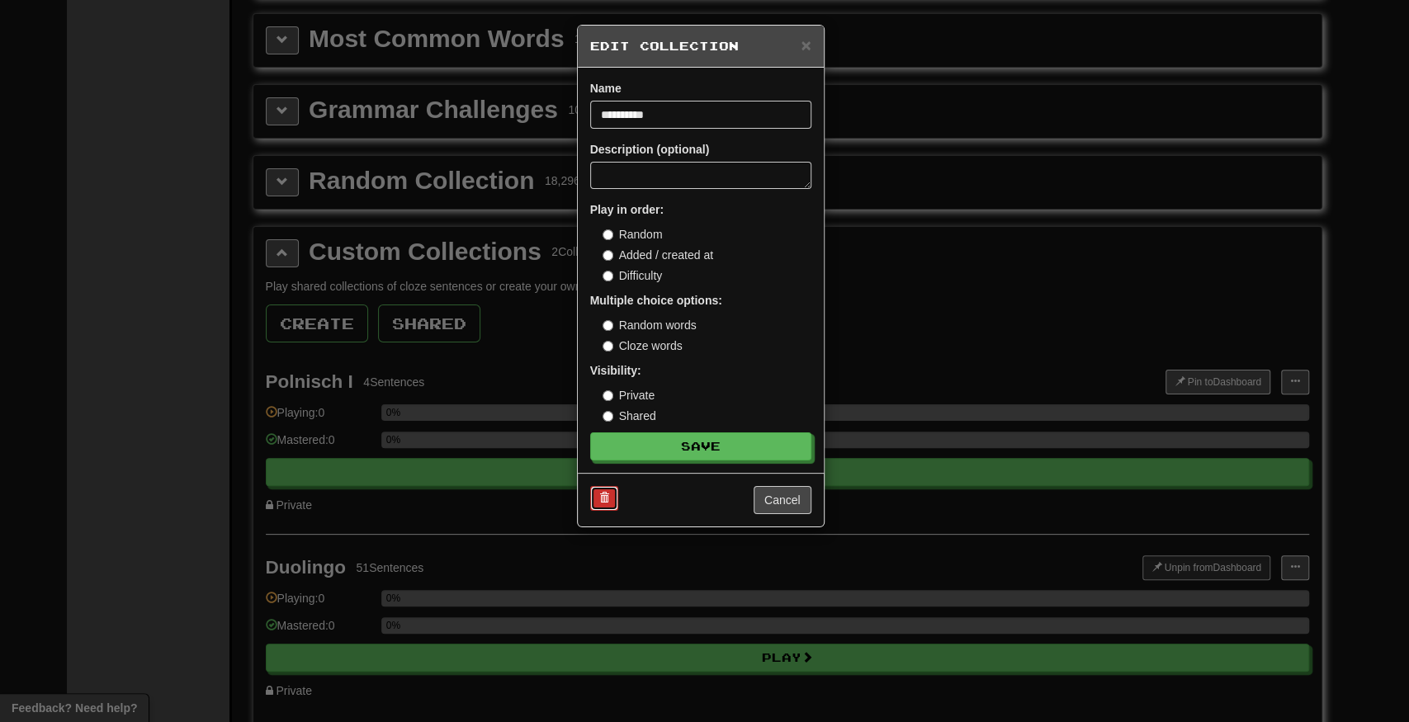
click at [603, 493] on span at bounding box center [604, 498] width 10 height 10
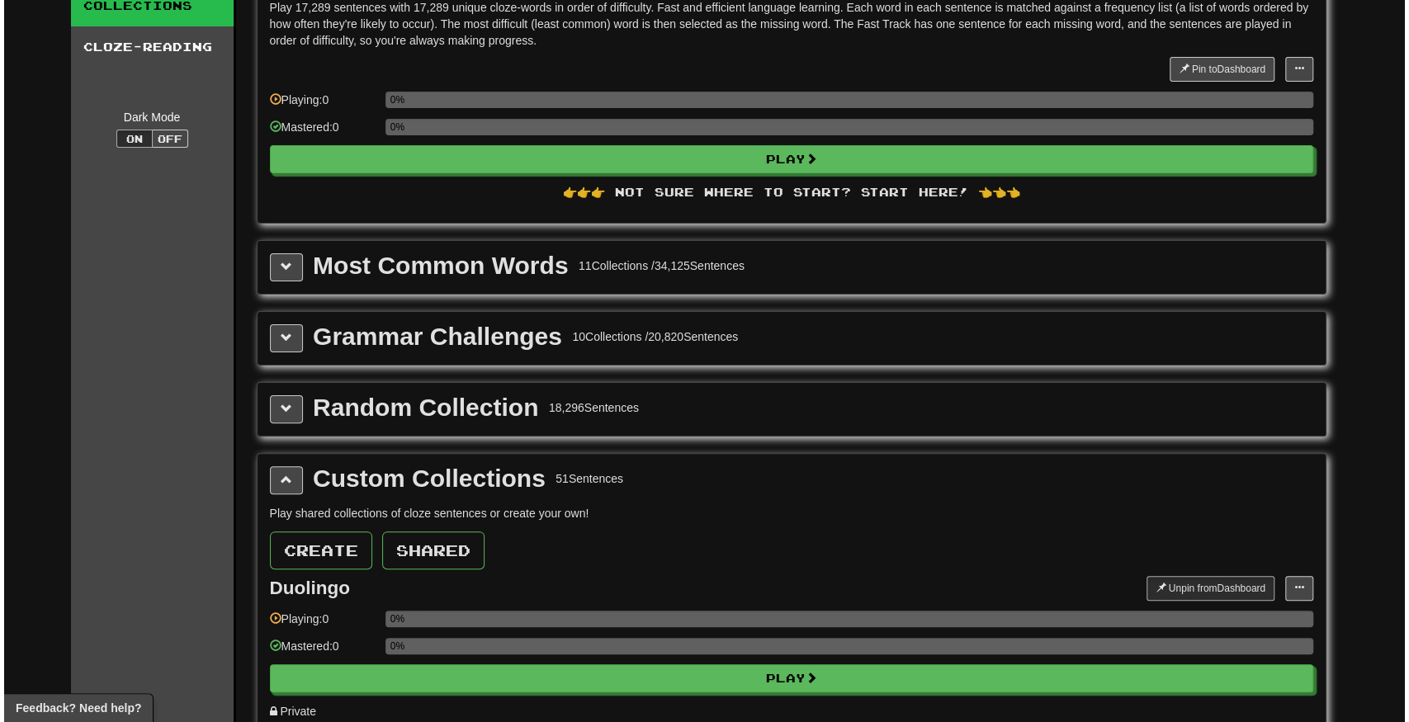
scroll to position [0, 0]
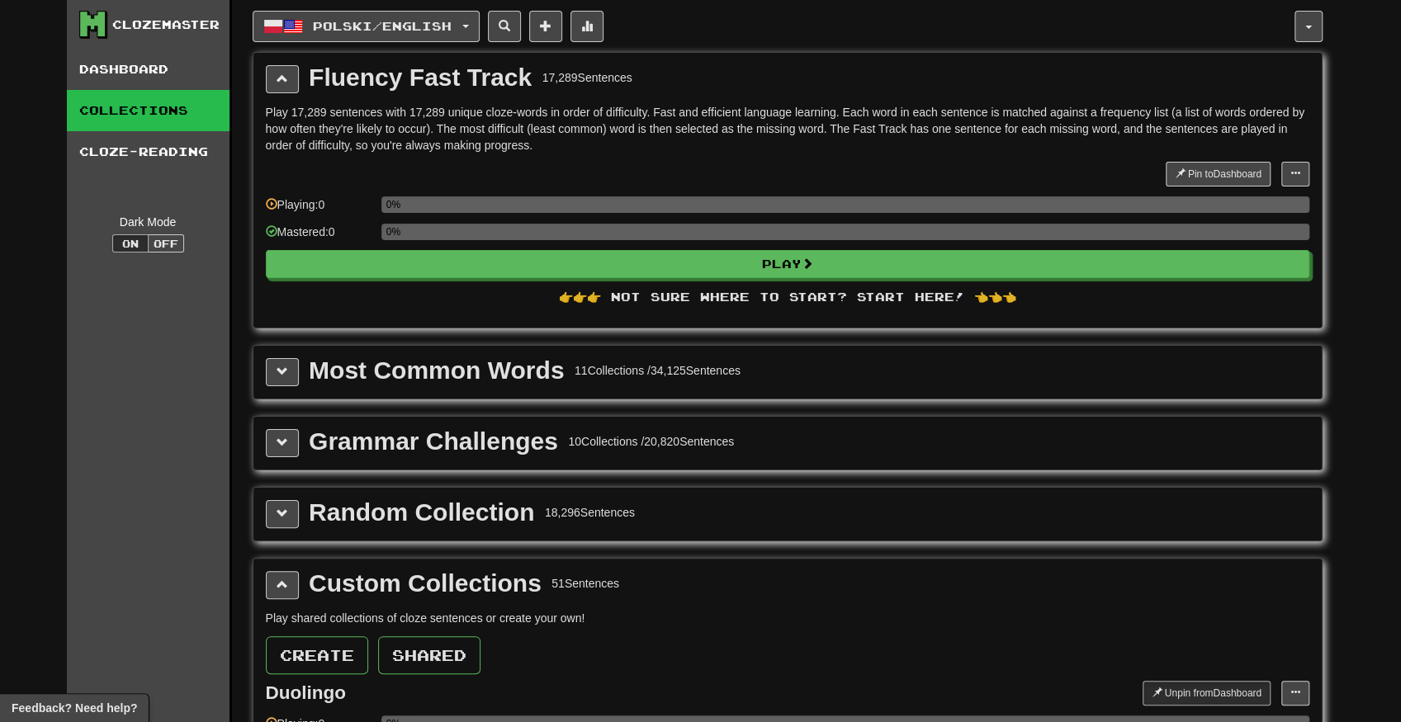
drag, startPoint x: 687, startPoint y: 301, endPoint x: 676, endPoint y: 125, distance: 176.2
click at [151, 70] on link "Dashboard" at bounding box center [148, 69] width 163 height 41
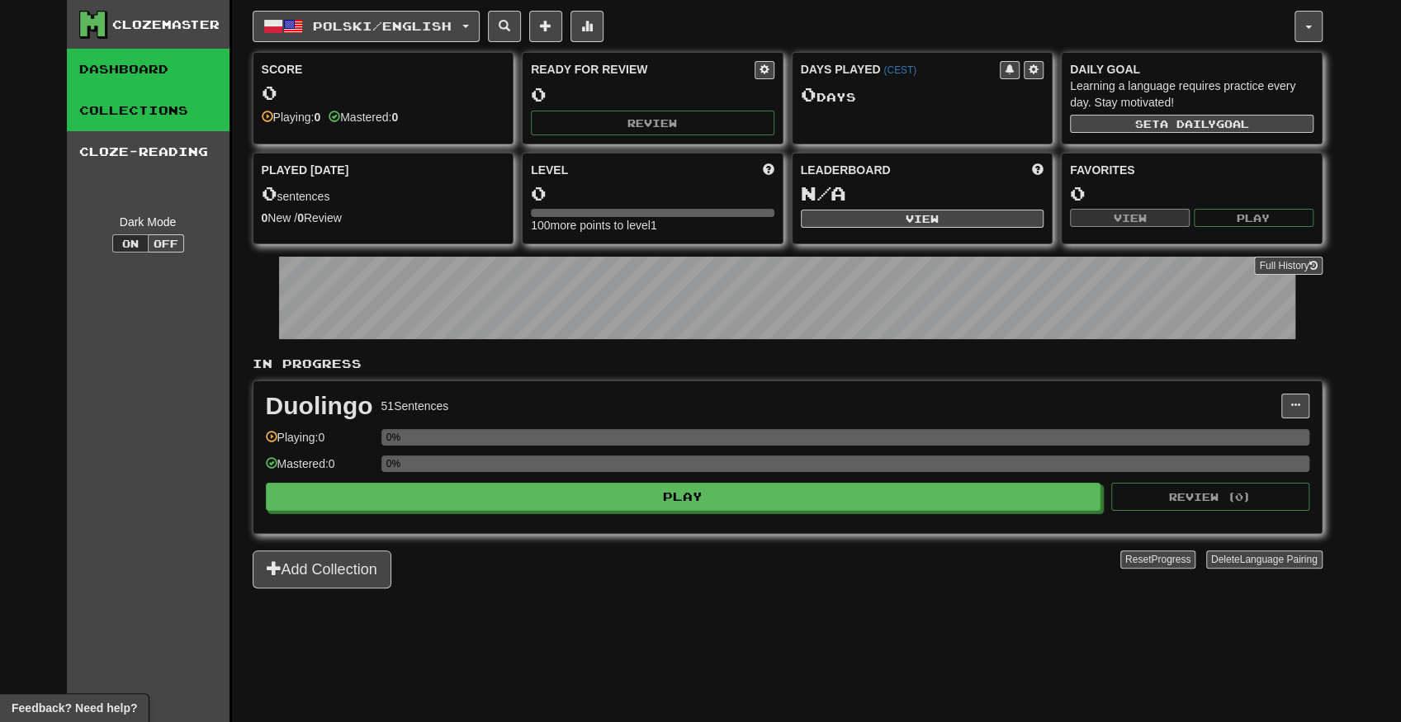
click at [154, 104] on link "Collections" at bounding box center [148, 110] width 163 height 41
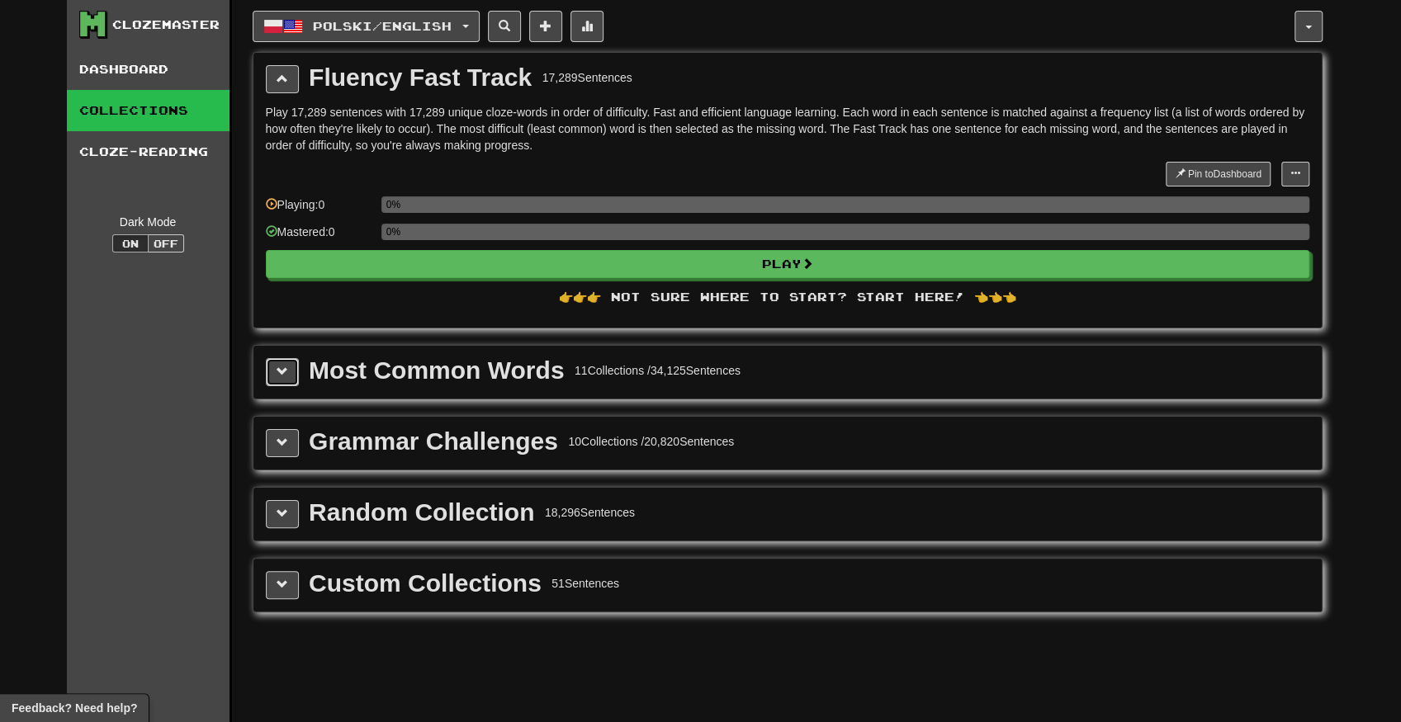
drag, startPoint x: 293, startPoint y: 455, endPoint x: 288, endPoint y: 381, distance: 73.6
click at [288, 381] on button at bounding box center [282, 372] width 33 height 28
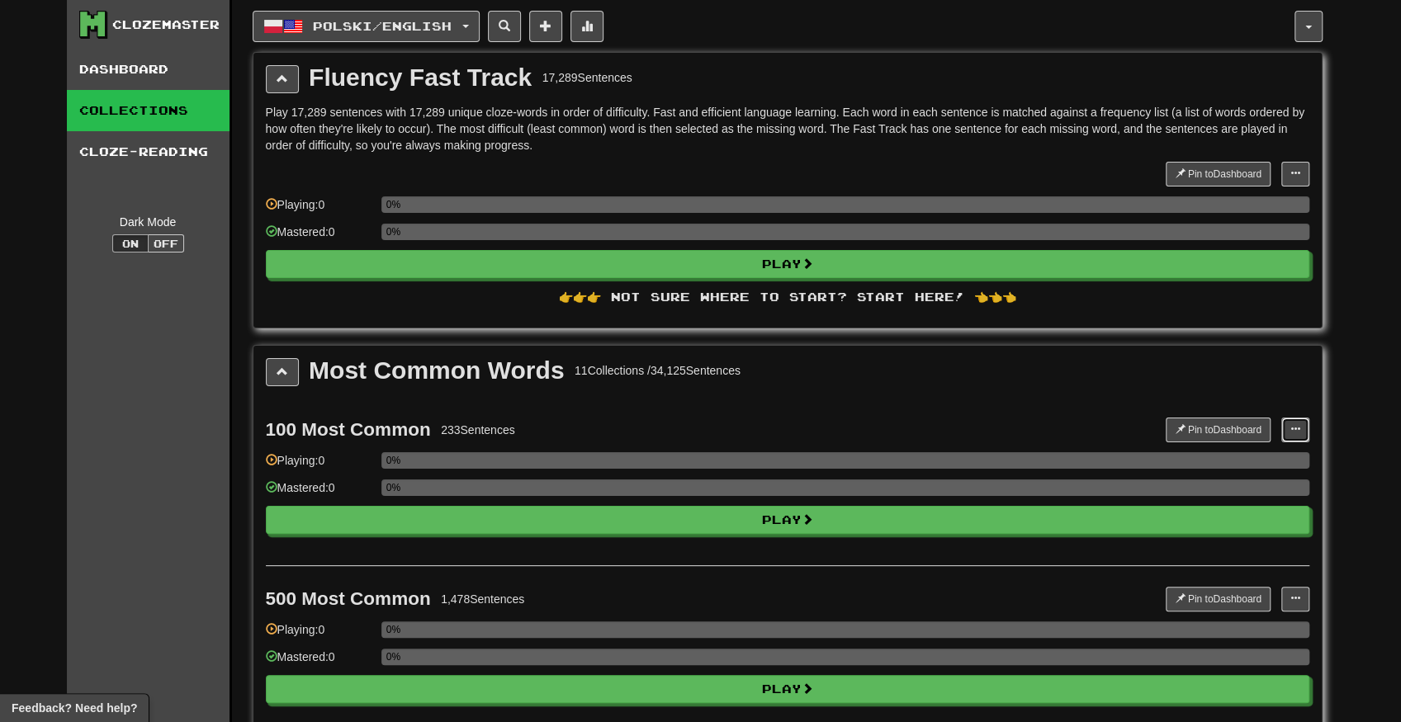
click at [1298, 431] on button at bounding box center [1295, 430] width 28 height 25
click at [1275, 453] on span "Manage Sentences" at bounding box center [1242, 459] width 100 height 13
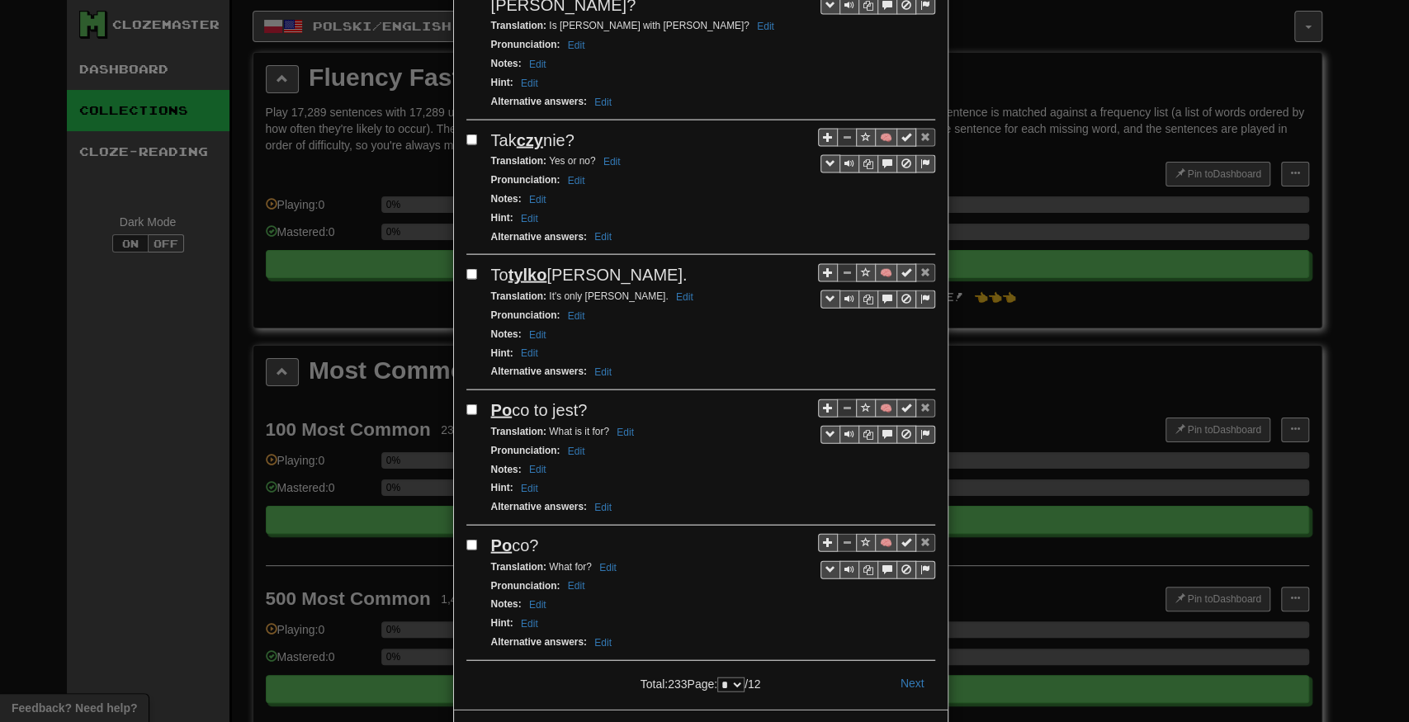
drag, startPoint x: 659, startPoint y: 287, endPoint x: 697, endPoint y: 594, distance: 309.5
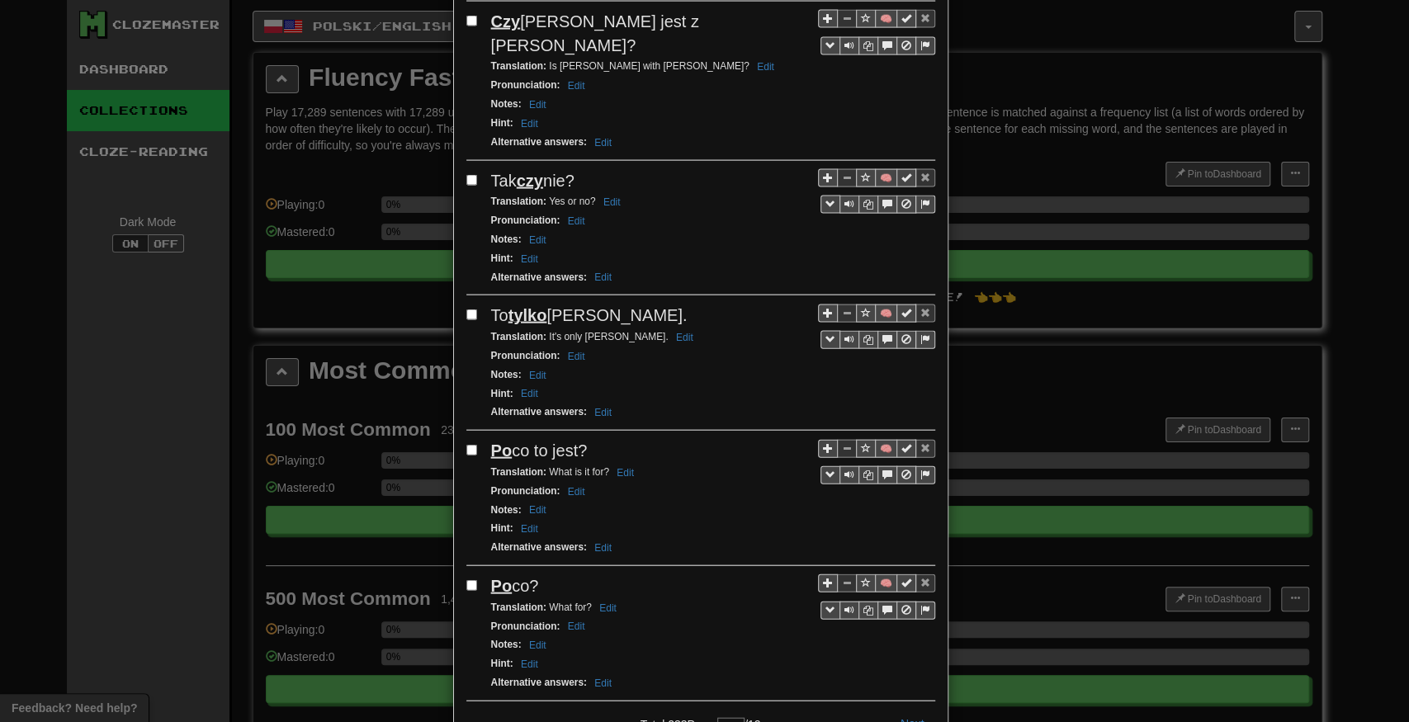
drag, startPoint x: 695, startPoint y: 590, endPoint x: 682, endPoint y: 561, distance: 31.8
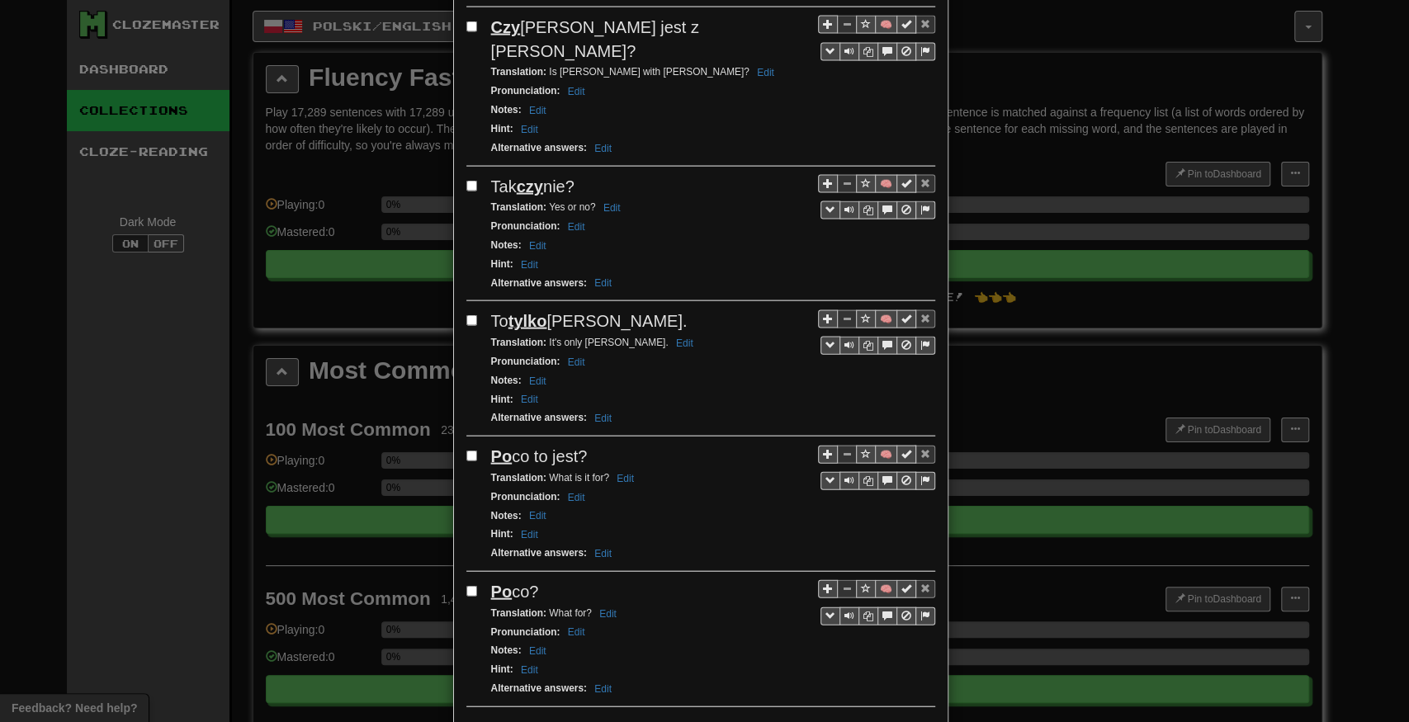
drag, startPoint x: 681, startPoint y: 561, endPoint x: 675, endPoint y: 532, distance: 30.4
copy span "Po co to jest?"
drag, startPoint x: 613, startPoint y: 377, endPoint x: 489, endPoint y: 382, distance: 123.9
click at [491, 447] on div "Po co to jest?" at bounding box center [713, 459] width 444 height 24
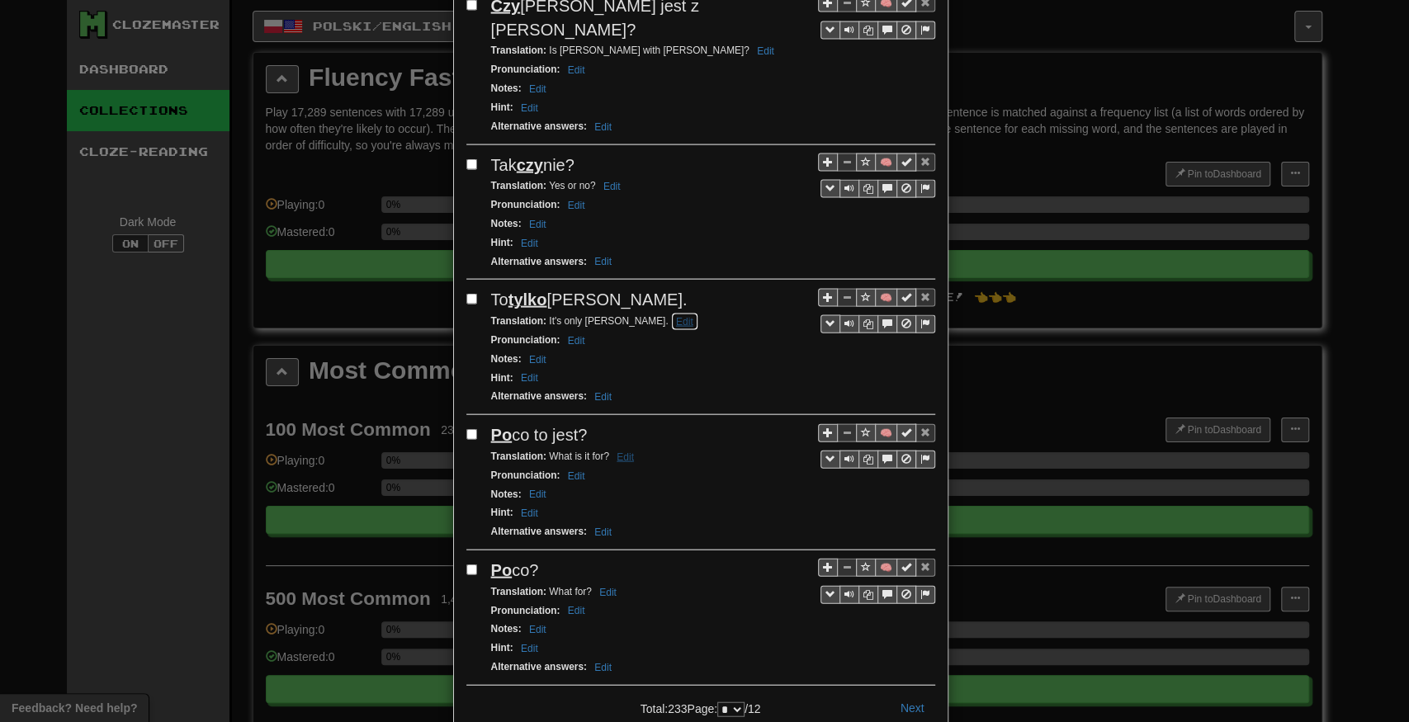
scroll to position [2335, 0]
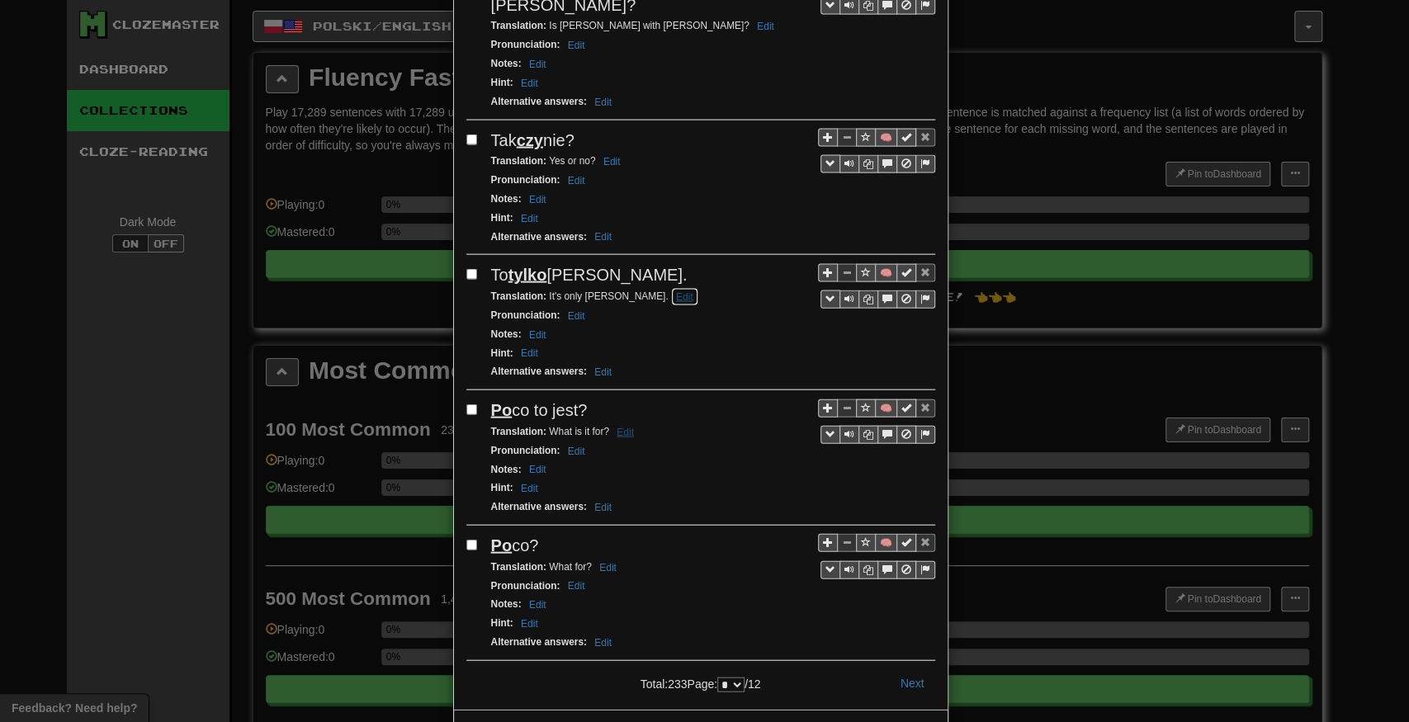
drag, startPoint x: 614, startPoint y: 277, endPoint x: 633, endPoint y: 353, distance: 79.1
click at [570, 534] on div "Po co?" at bounding box center [713, 546] width 444 height 24
drag, startPoint x: 523, startPoint y: 469, endPoint x: 489, endPoint y: 466, distance: 34.8
click at [491, 534] on div "Po co?" at bounding box center [713, 546] width 444 height 24
copy span "Po co?"
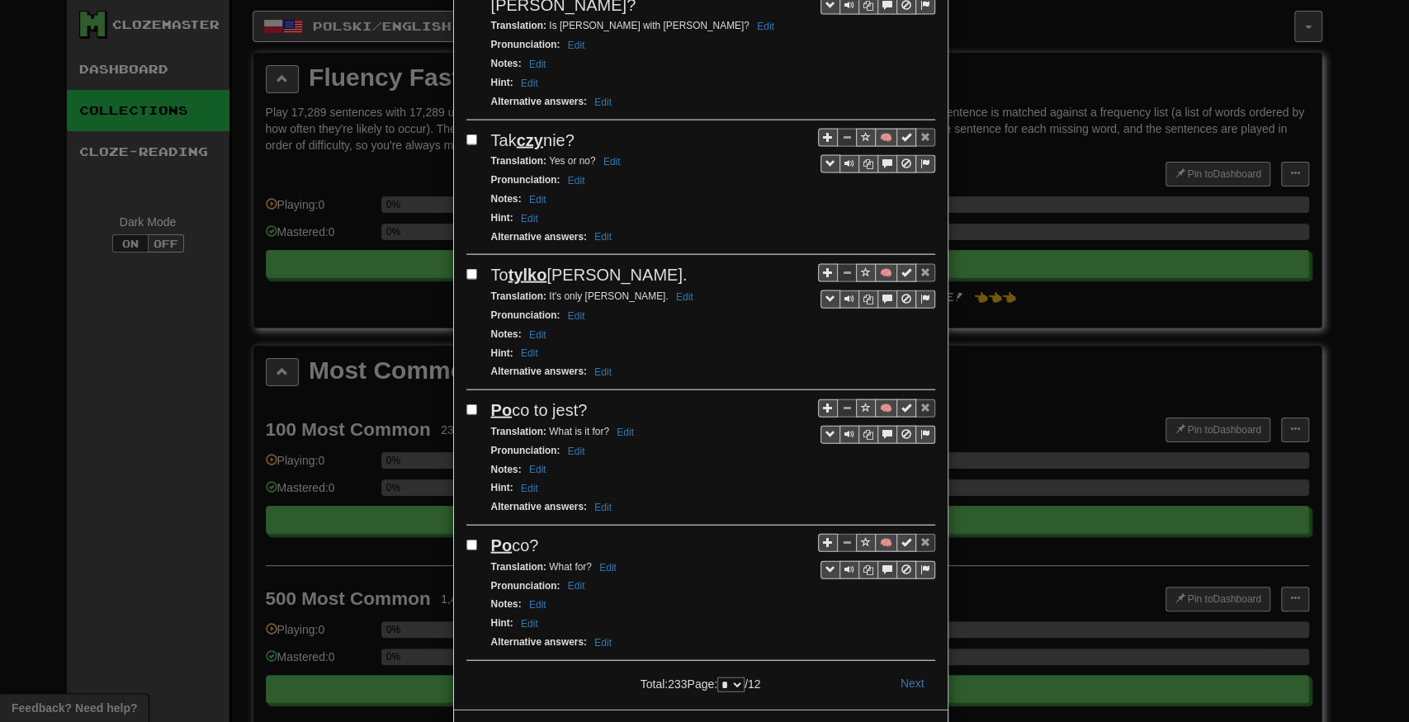
drag, startPoint x: 569, startPoint y: 405, endPoint x: 538, endPoint y: 307, distance: 102.1
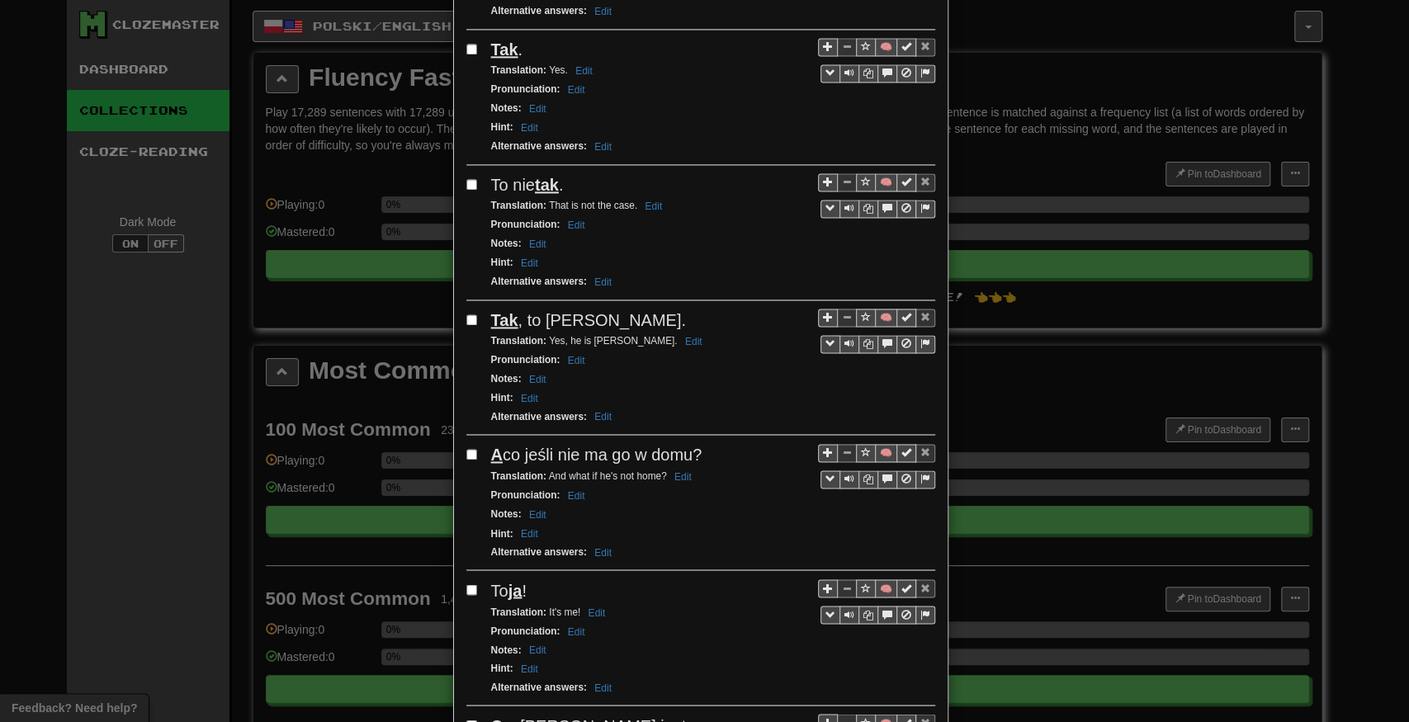
drag, startPoint x: 573, startPoint y: 393, endPoint x: 591, endPoint y: 246, distance: 148.1
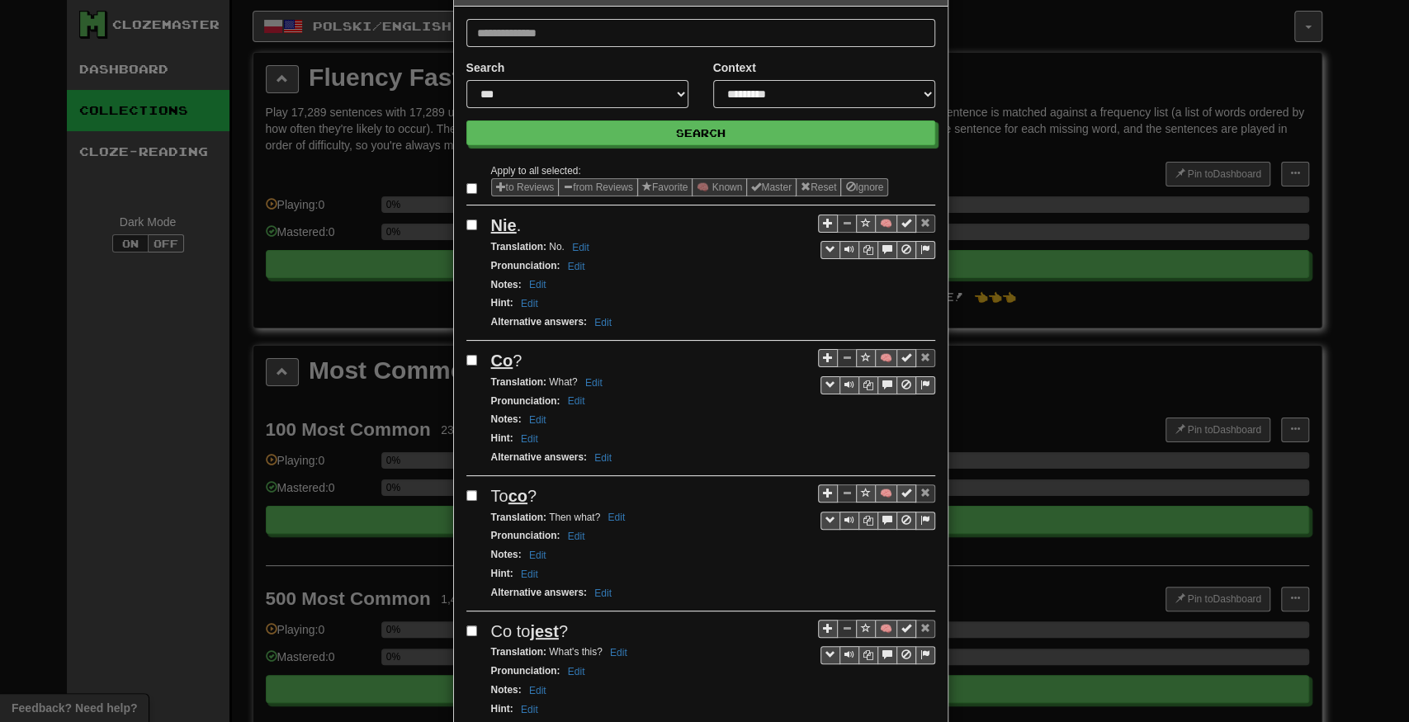
scroll to position [0, 0]
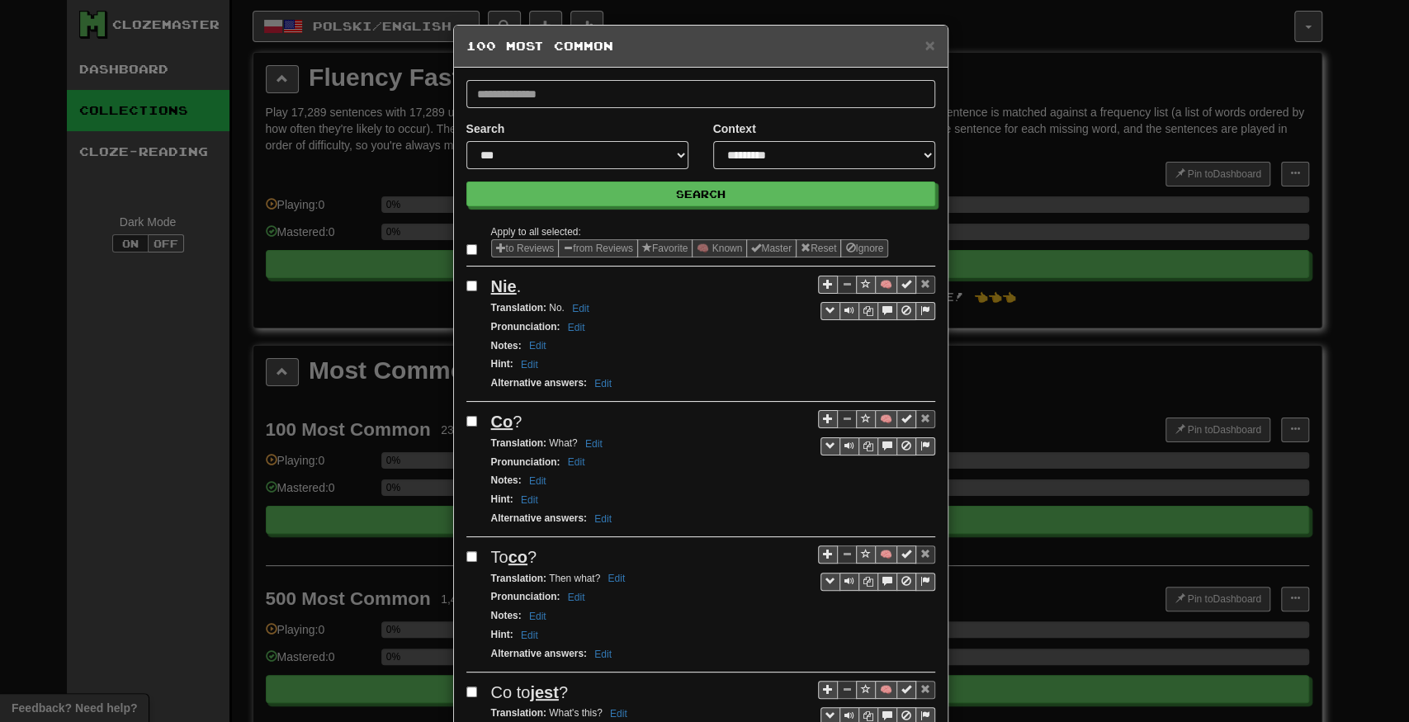
drag, startPoint x: 618, startPoint y: 373, endPoint x: 627, endPoint y: 136, distance: 237.2
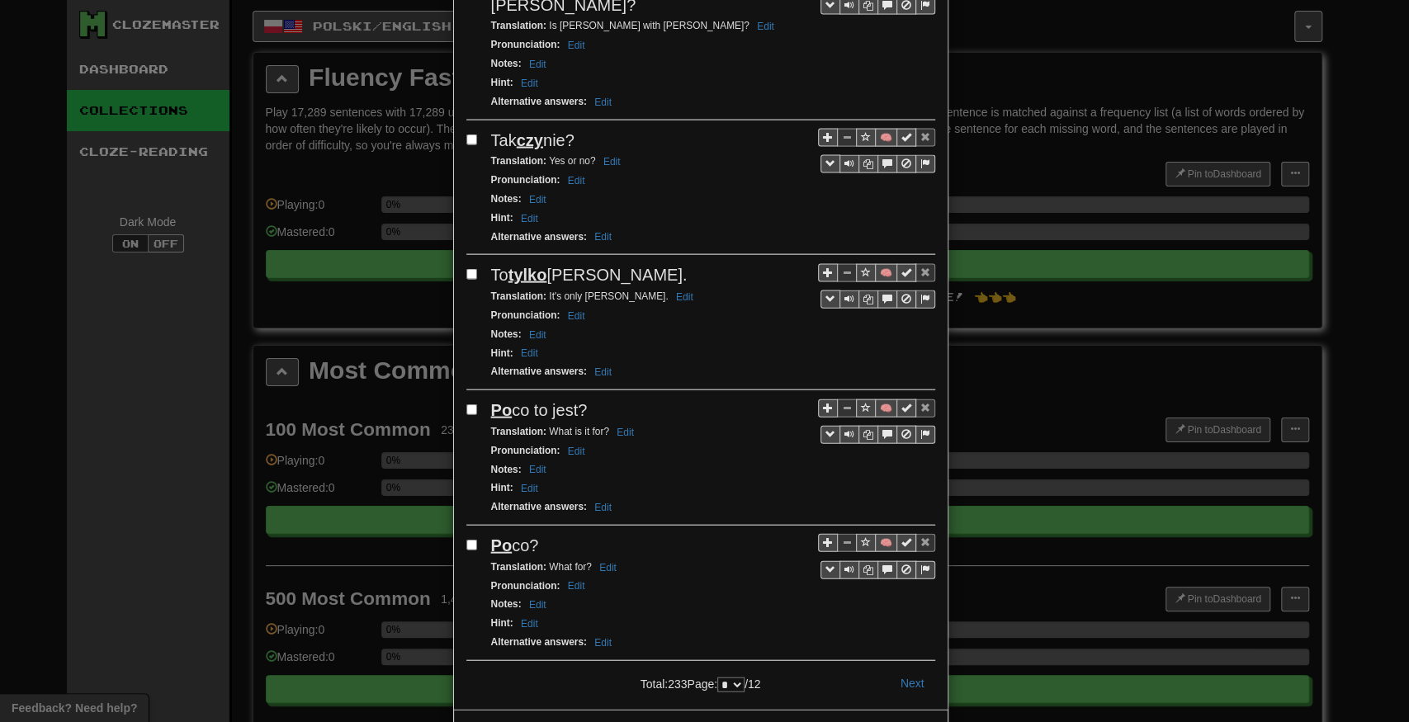
drag, startPoint x: 602, startPoint y: 283, endPoint x: 774, endPoint y: 591, distance: 353.0
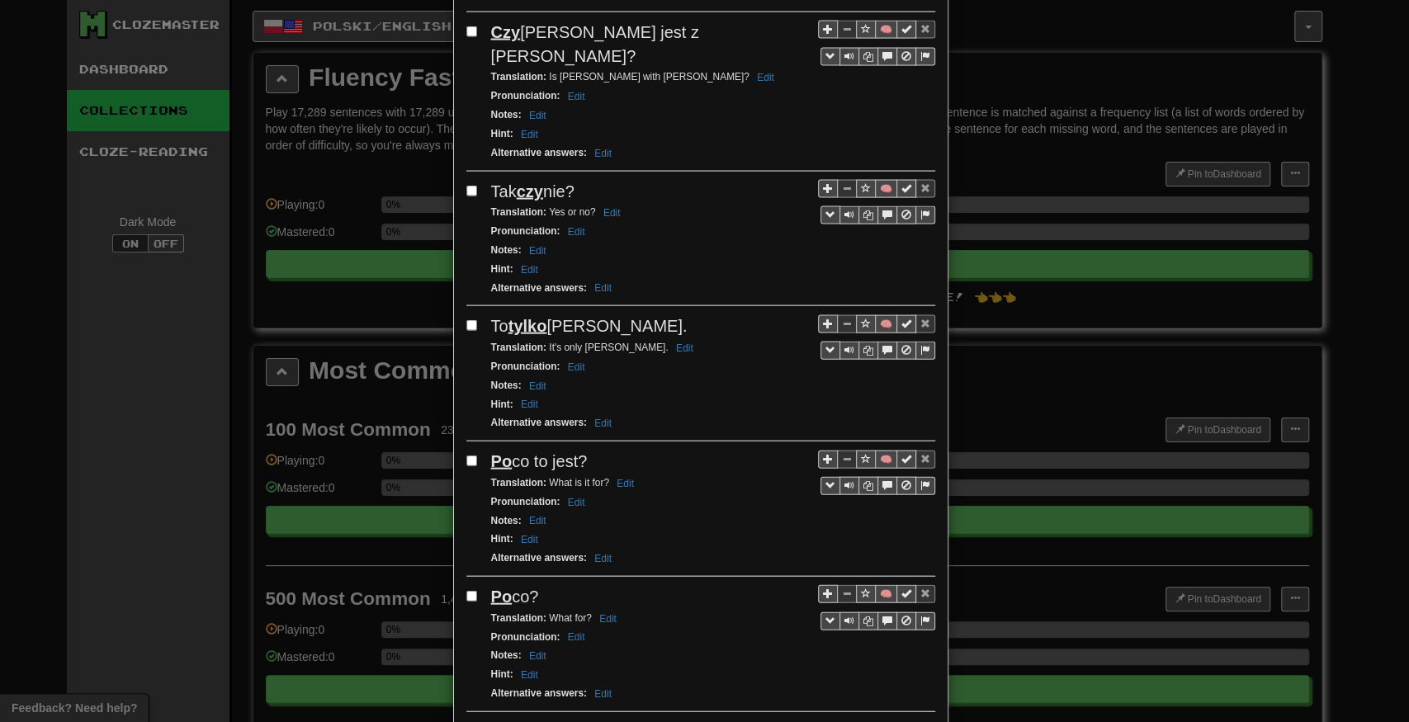
scroll to position [2279, 0]
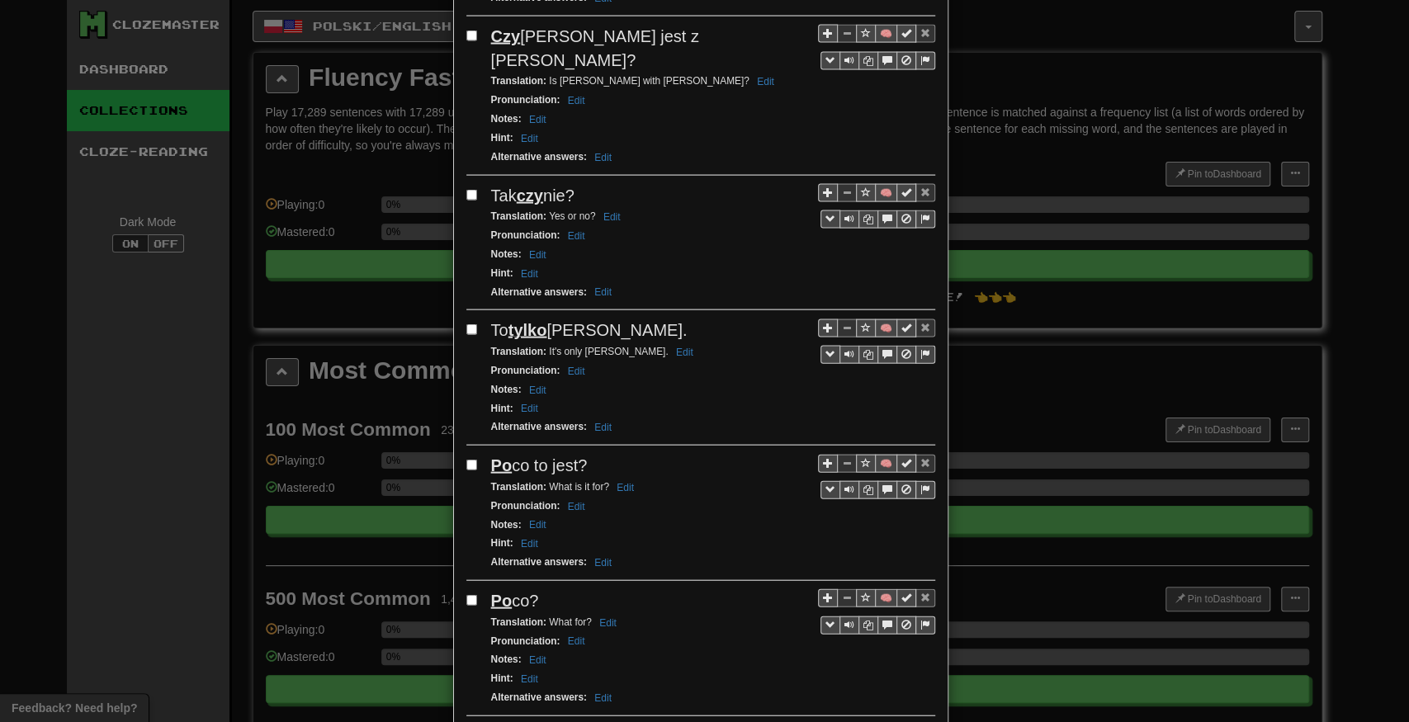
drag, startPoint x: 802, startPoint y: 586, endPoint x: 681, endPoint y: 569, distance: 122.6
click at [681, 632] on div "Pronunciation : Edit" at bounding box center [713, 641] width 444 height 19
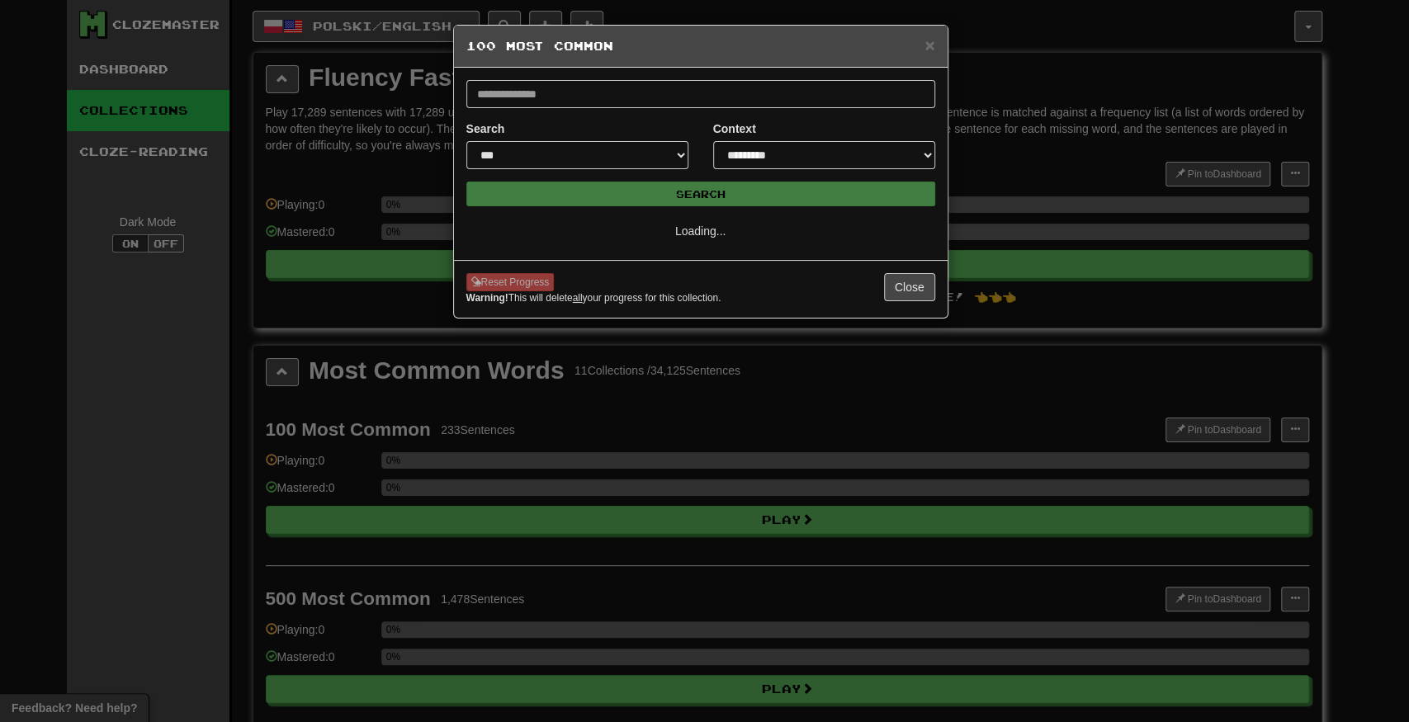
select select "*"
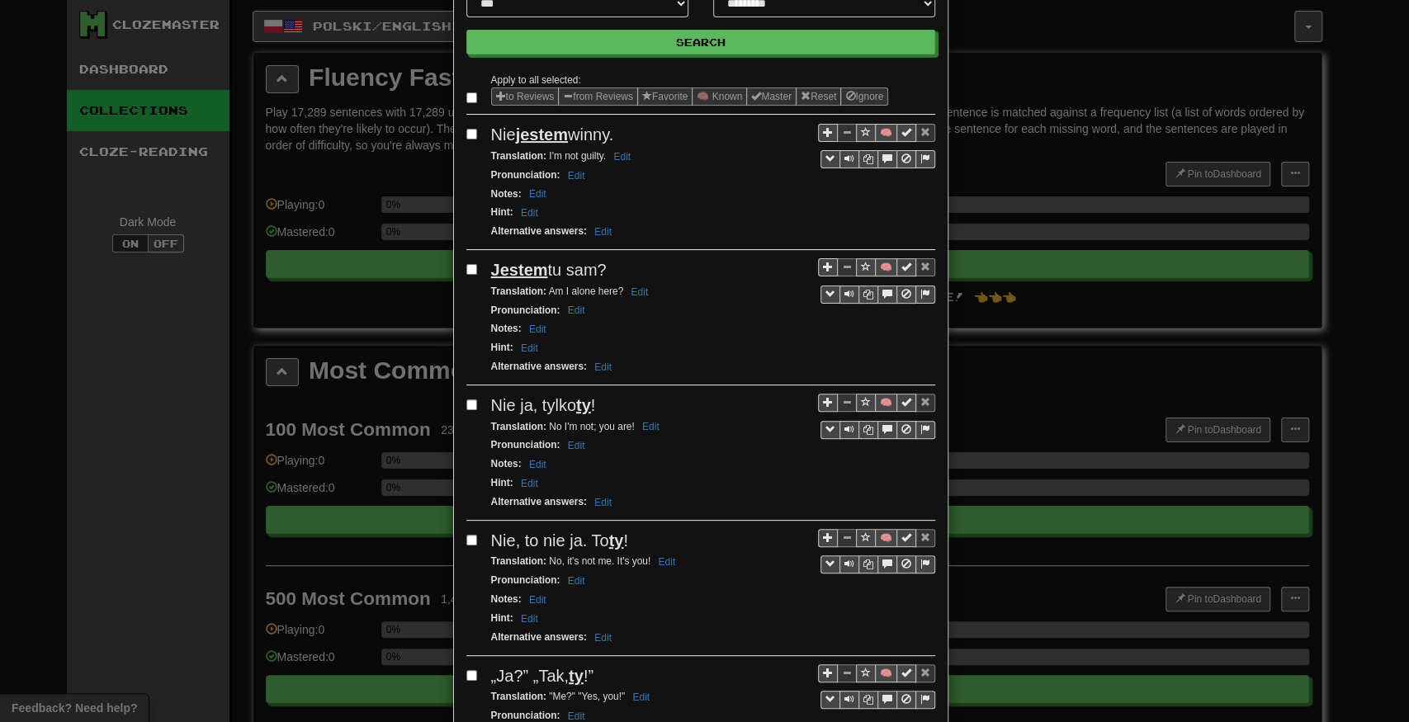
drag, startPoint x: 620, startPoint y: 347, endPoint x: 606, endPoint y: 396, distance: 51.5
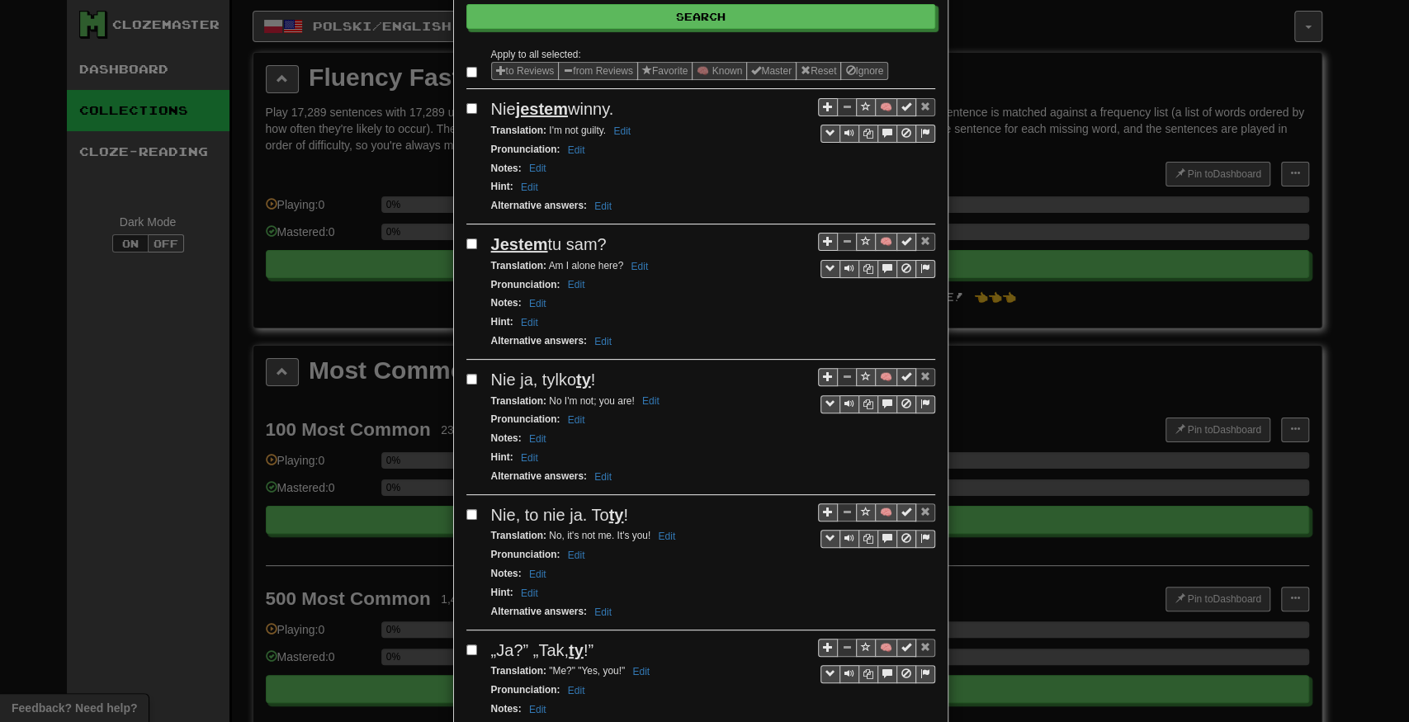
drag, startPoint x: 603, startPoint y: 395, endPoint x: 732, endPoint y: 187, distance: 245.8
drag, startPoint x: 732, startPoint y: 187, endPoint x: 665, endPoint y: 168, distance: 70.1
click at [679, 185] on div "Hint : Edit" at bounding box center [713, 187] width 444 height 19
click at [845, 128] on span "Sentence controls" at bounding box center [850, 133] width 10 height 10
click at [841, 260] on button "Sentence controls" at bounding box center [850, 269] width 20 height 18
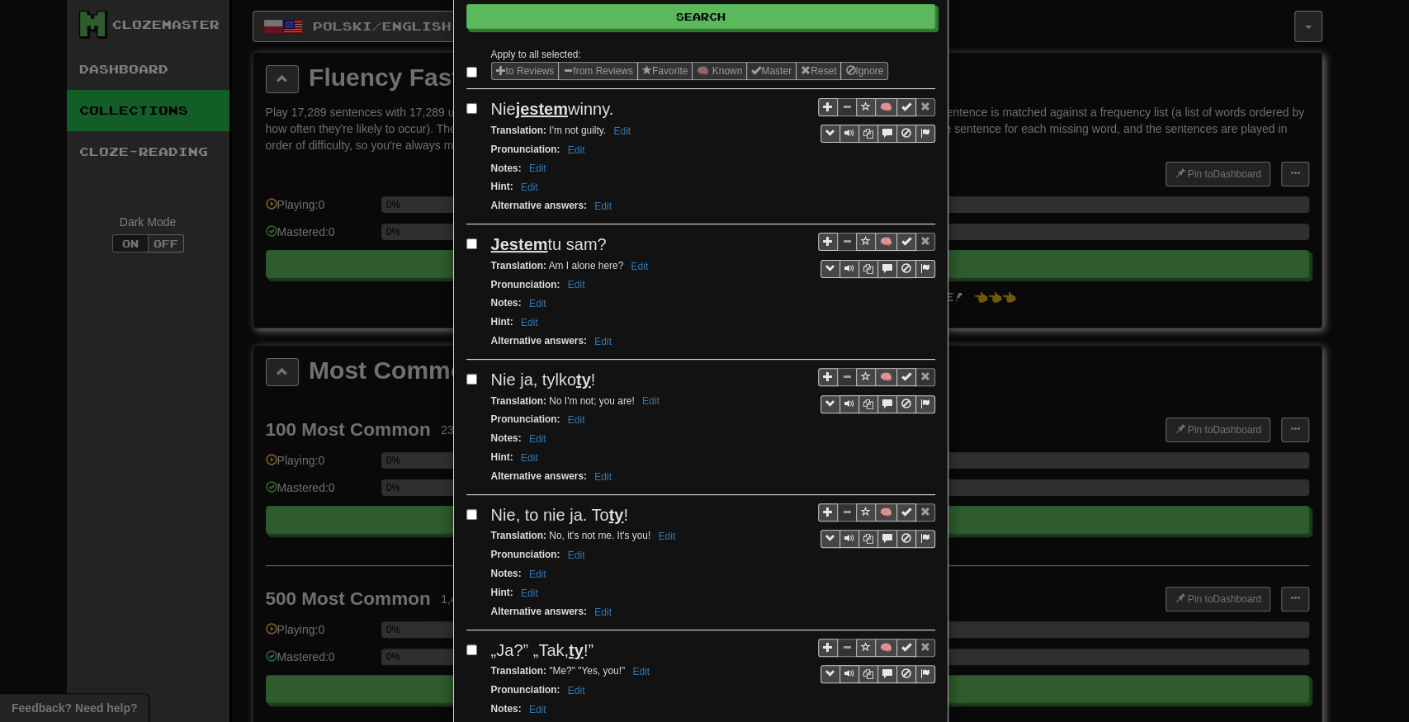
drag, startPoint x: 605, startPoint y: 246, endPoint x: 432, endPoint y: 243, distance: 173.4
click at [432, 243] on div "**********" at bounding box center [704, 361] width 1409 height 722
click at [530, 246] on u "Jestem" at bounding box center [519, 244] width 57 height 18
drag, startPoint x: 642, startPoint y: 238, endPoint x: 488, endPoint y: 239, distance: 154.4
click at [491, 239] on div "Jestem tu sam?" at bounding box center [713, 245] width 444 height 24
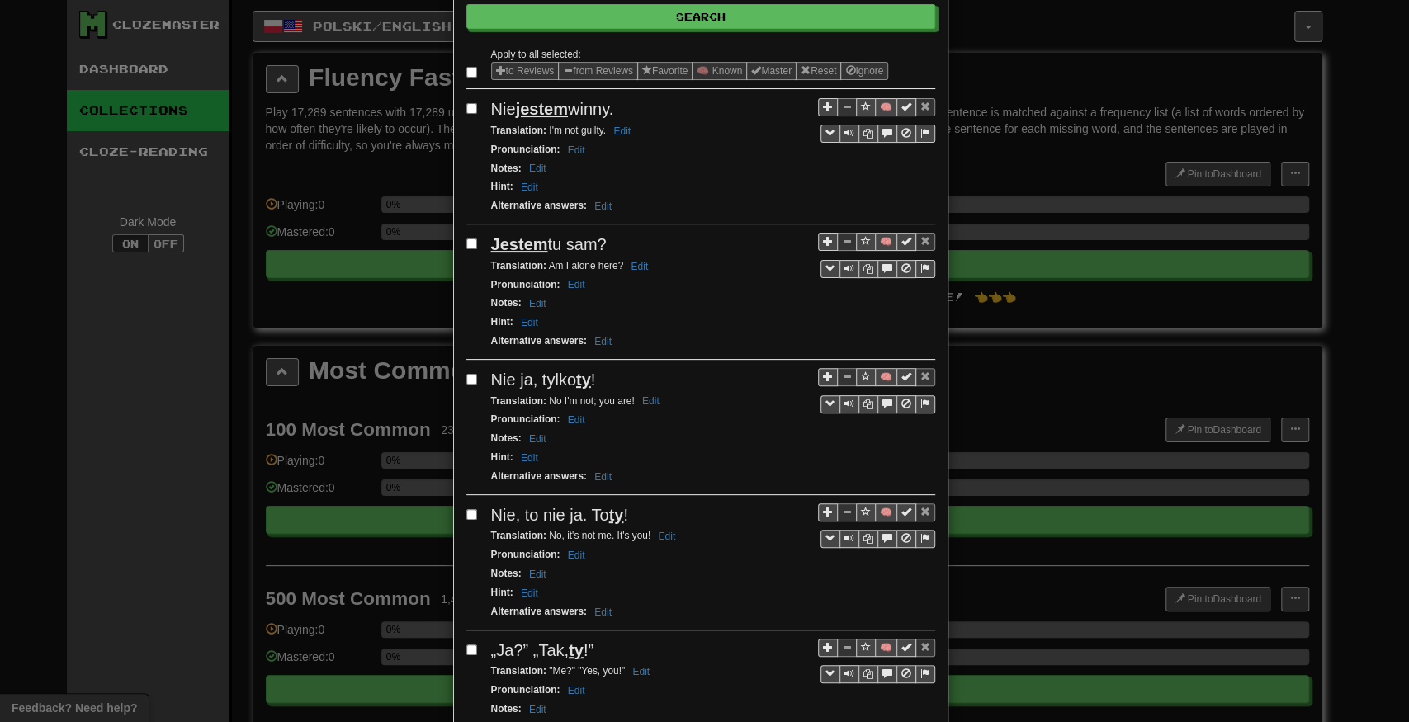
click at [491, 239] on u "Jestem" at bounding box center [519, 244] width 57 height 18
click at [849, 399] on span "Sentence controls" at bounding box center [850, 404] width 10 height 10
drag, startPoint x: 620, startPoint y: 376, endPoint x: 679, endPoint y: 381, distance: 59.6
click at [679, 381] on div "Nie ja, tylko ty !" at bounding box center [713, 380] width 444 height 24
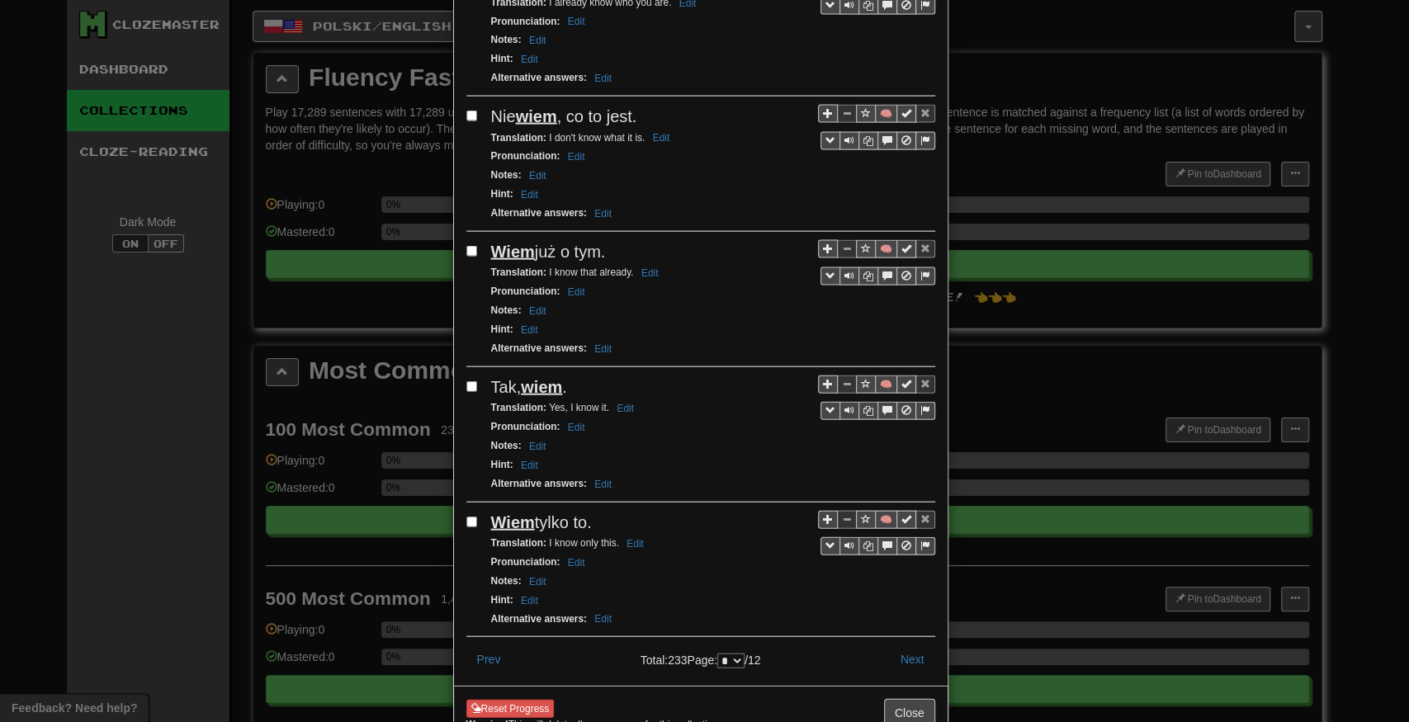
drag, startPoint x: 681, startPoint y: 348, endPoint x: 683, endPoint y: 655, distance: 306.3
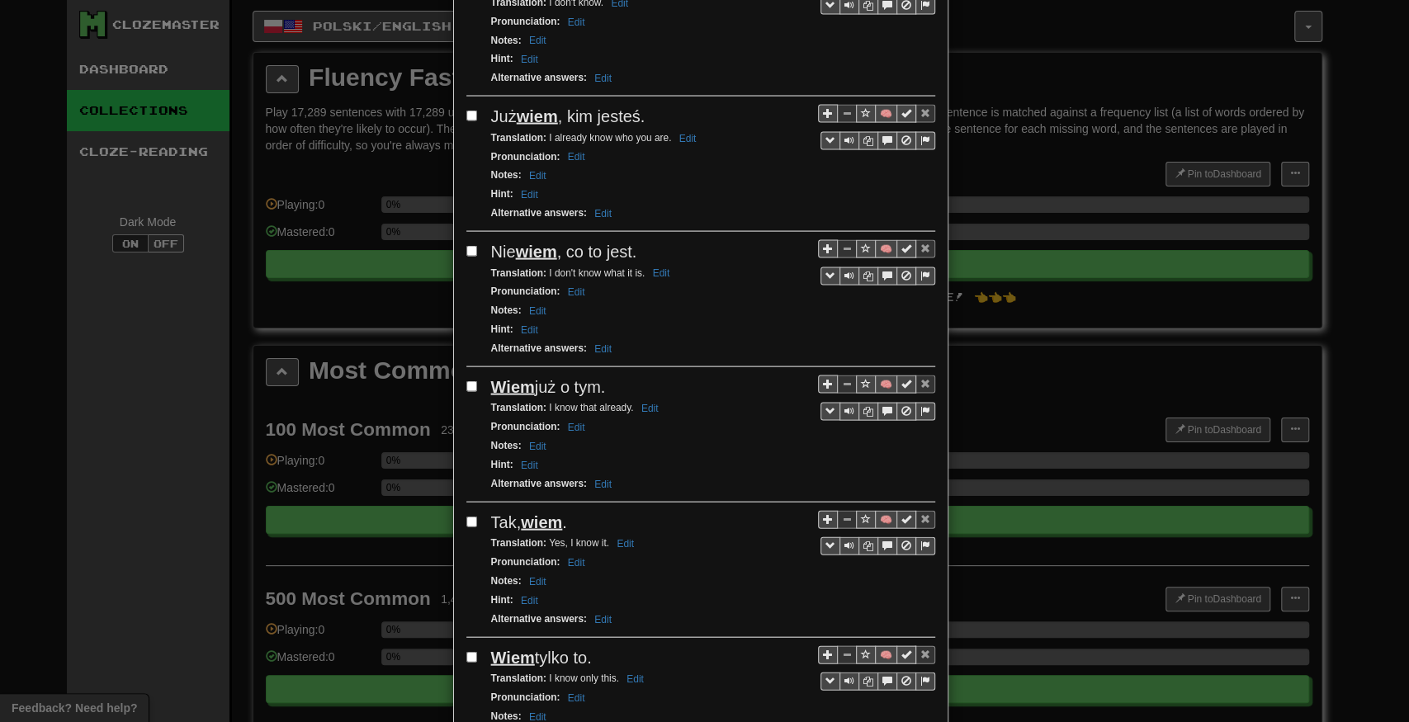
drag, startPoint x: 615, startPoint y: 513, endPoint x: 651, endPoint y: 540, distance: 44.8
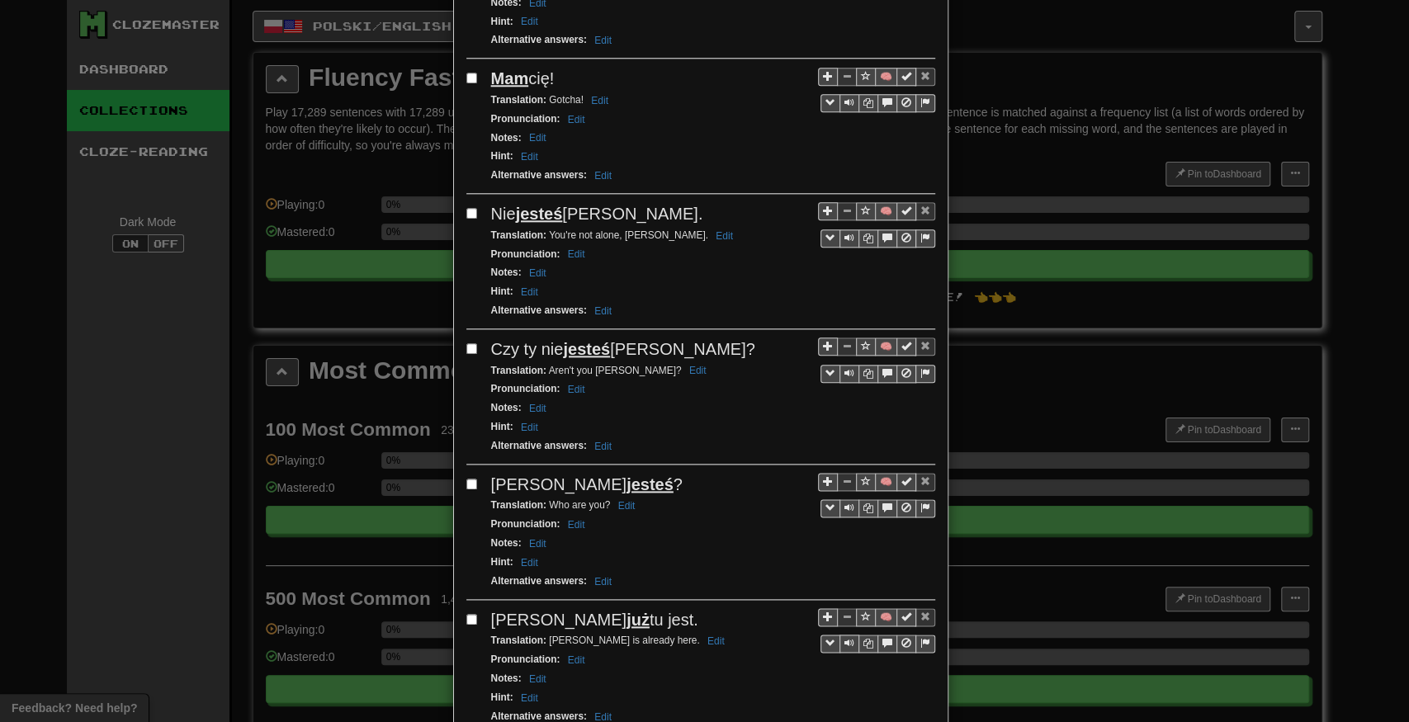
scroll to position [0, 0]
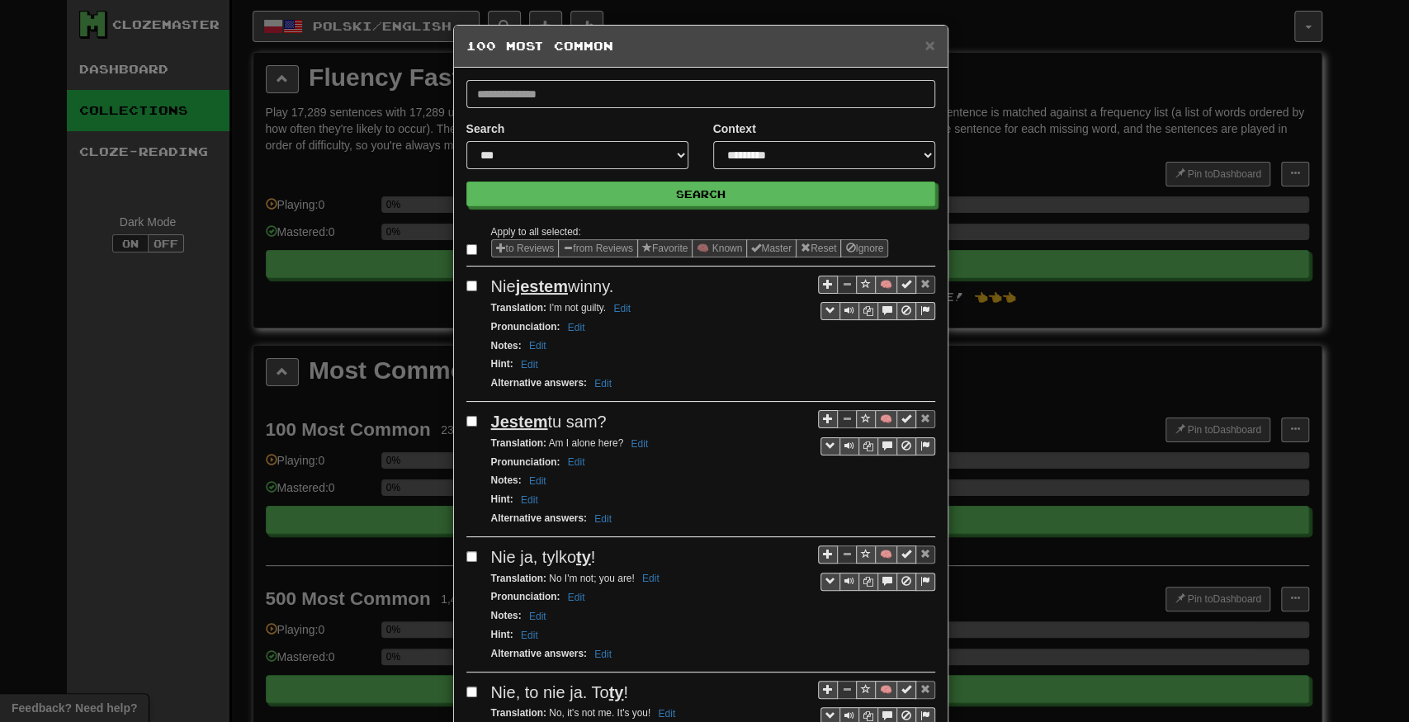
drag, startPoint x: 651, startPoint y: 541, endPoint x: 710, endPoint y: 143, distance: 402.4
click at [848, 308] on span "Sentence controls" at bounding box center [850, 310] width 10 height 10
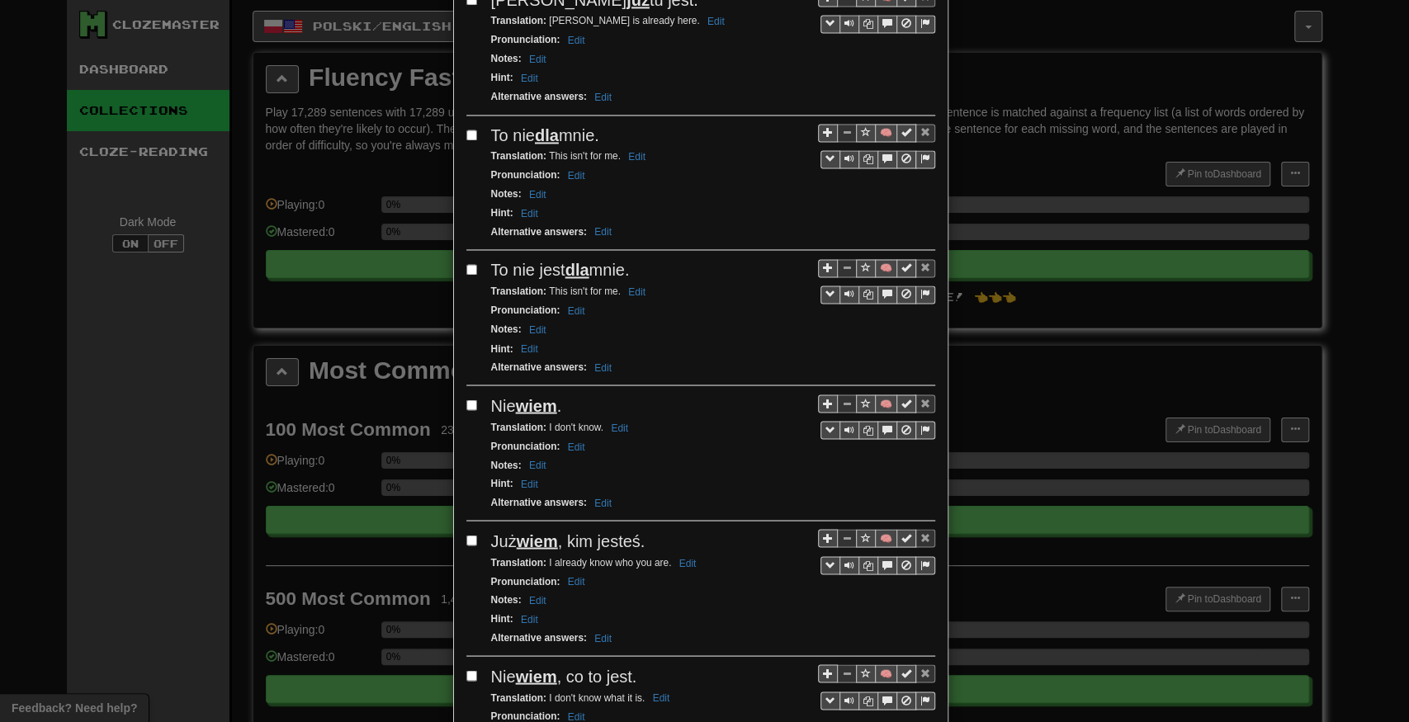
scroll to position [2335, 0]
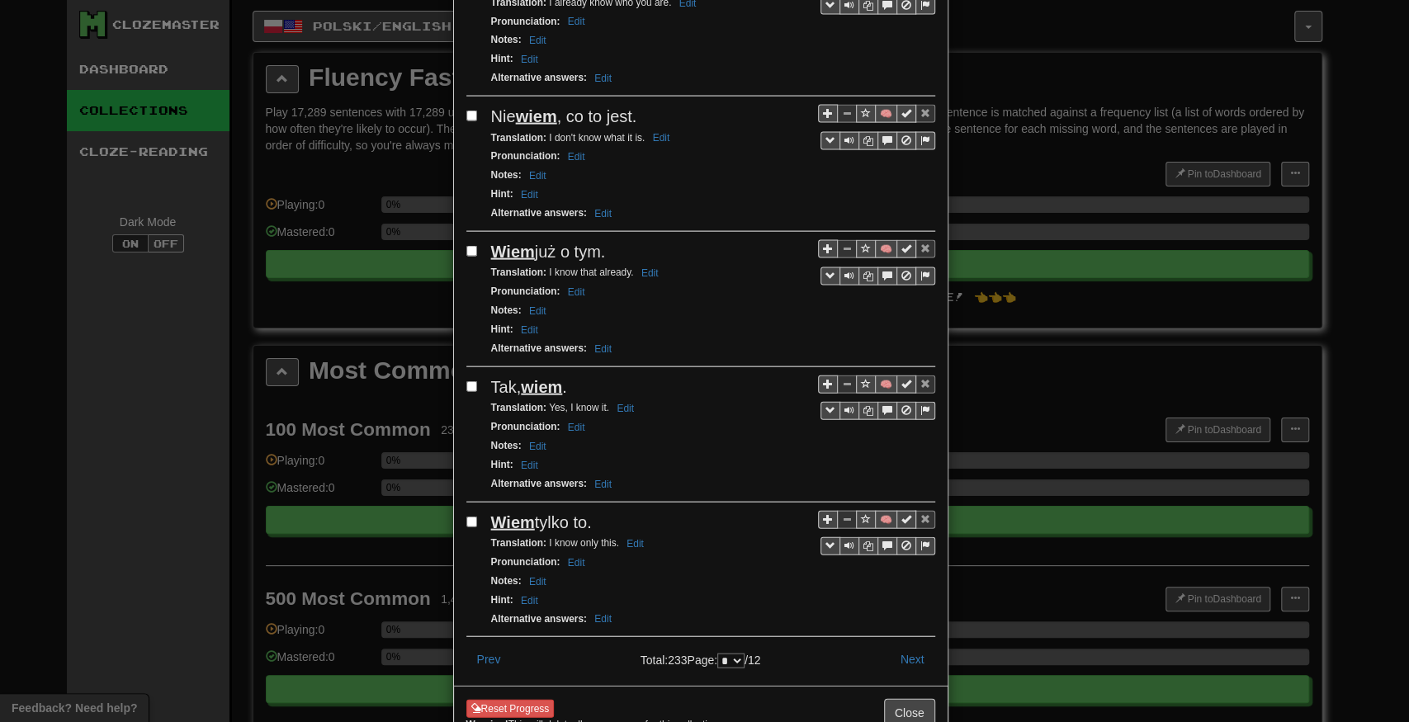
drag, startPoint x: 736, startPoint y: 309, endPoint x: 731, endPoint y: 596, distance: 287.4
drag, startPoint x: 627, startPoint y: 502, endPoint x: 623, endPoint y: 566, distance: 64.6
drag, startPoint x: 580, startPoint y: 463, endPoint x: 494, endPoint y: 473, distance: 87.3
click at [494, 511] on div "Wiem tylko to." at bounding box center [713, 523] width 444 height 24
click at [494, 514] on u "Wiem" at bounding box center [513, 523] width 44 height 18
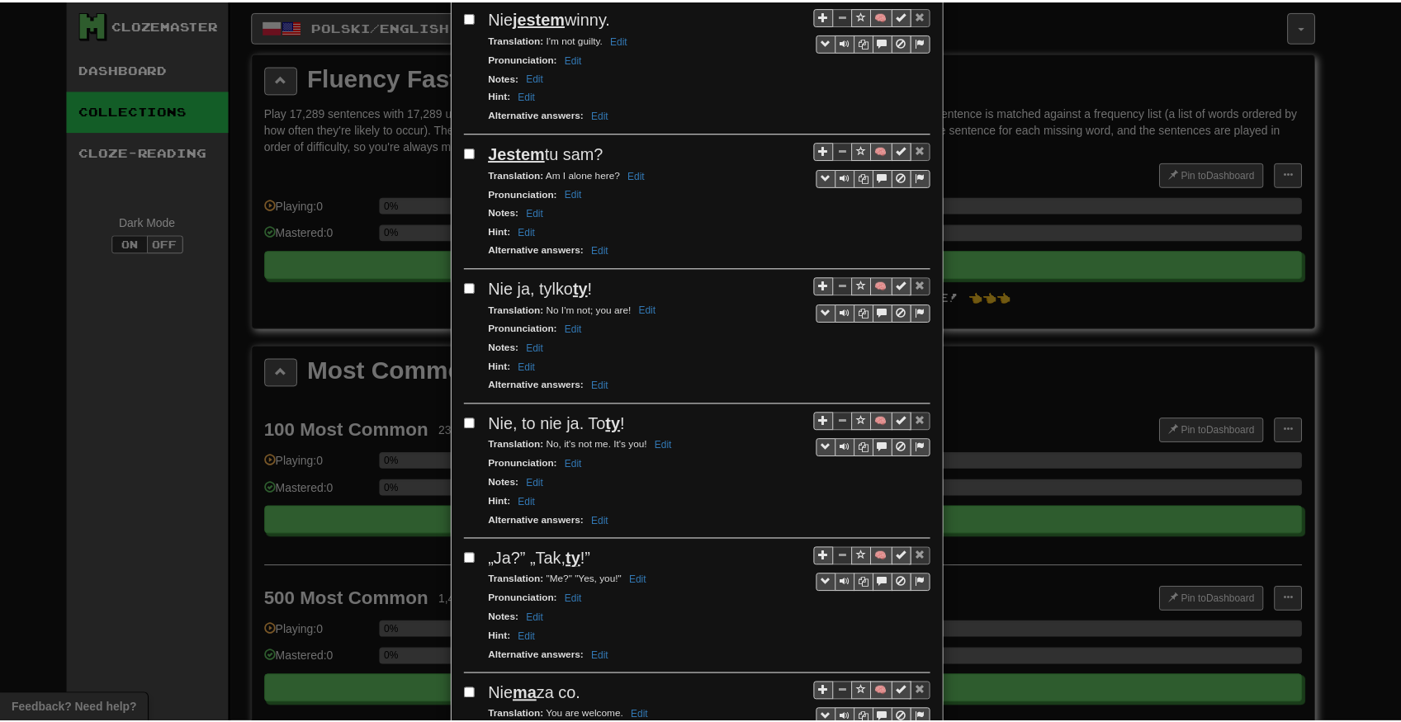
scroll to position [0, 0]
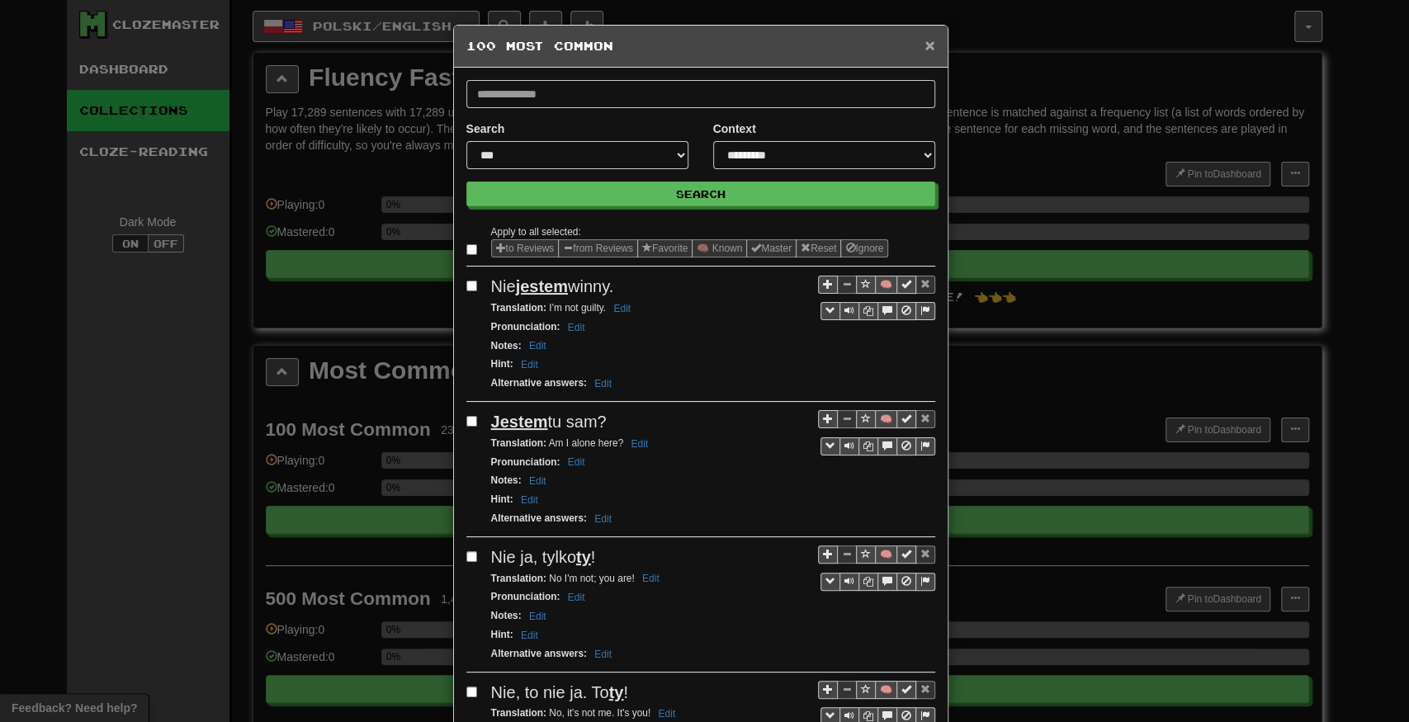
click at [925, 36] on span "×" at bounding box center [930, 45] width 10 height 19
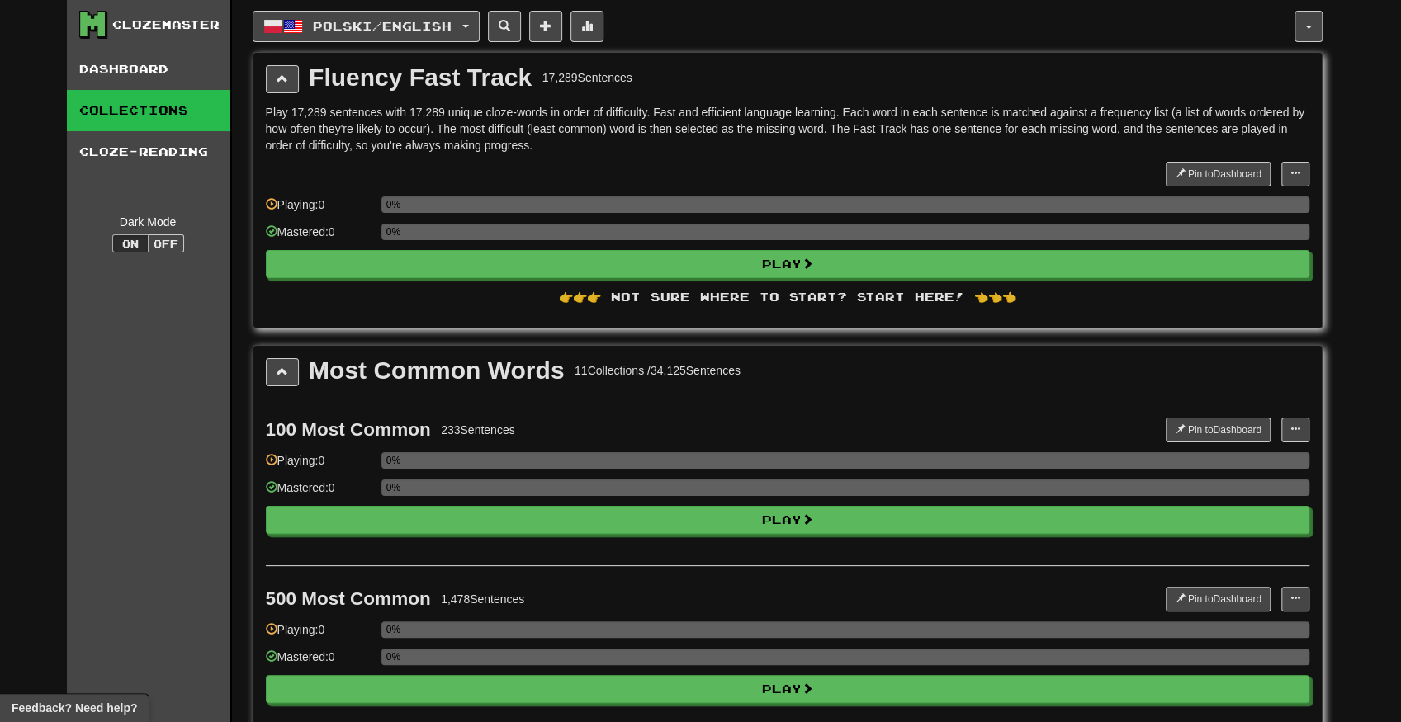
drag, startPoint x: 788, startPoint y: 379, endPoint x: 778, endPoint y: 388, distance: 13.4
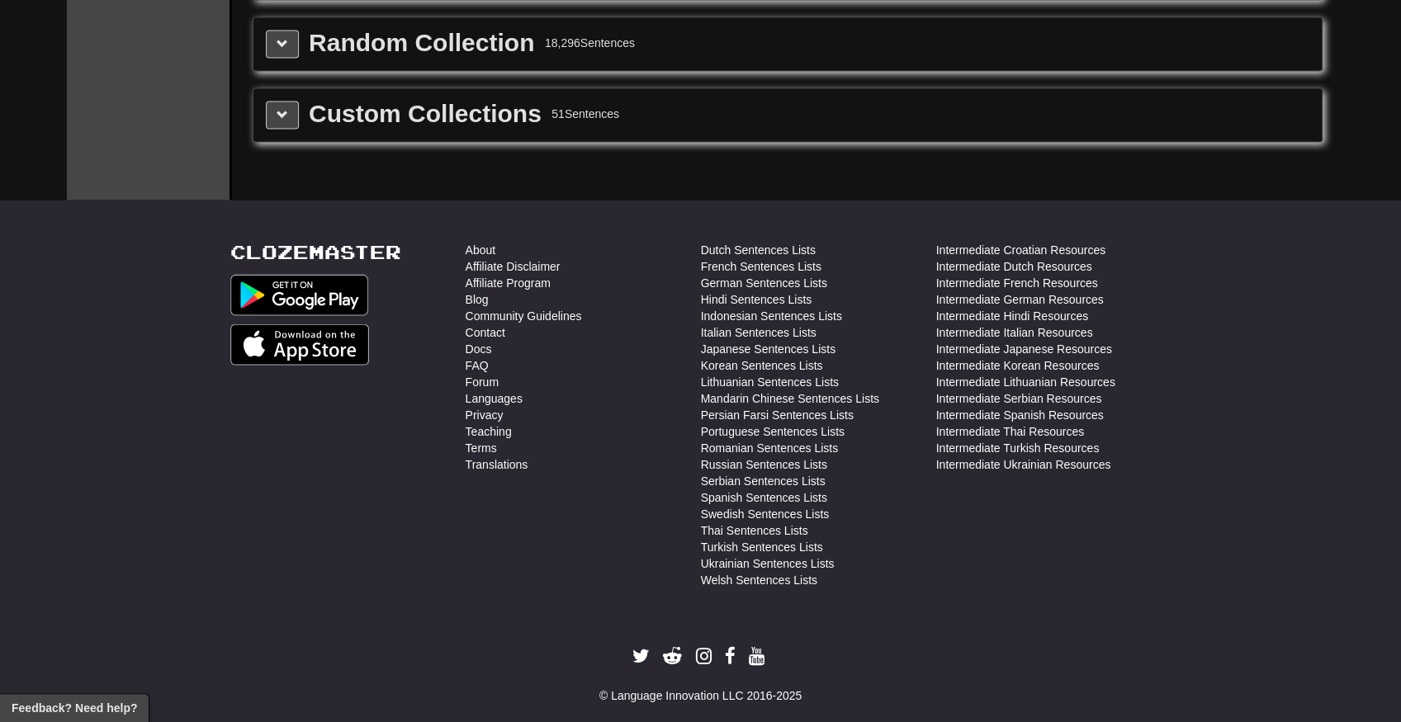
drag, startPoint x: 768, startPoint y: 395, endPoint x: 788, endPoint y: 586, distance: 191.7
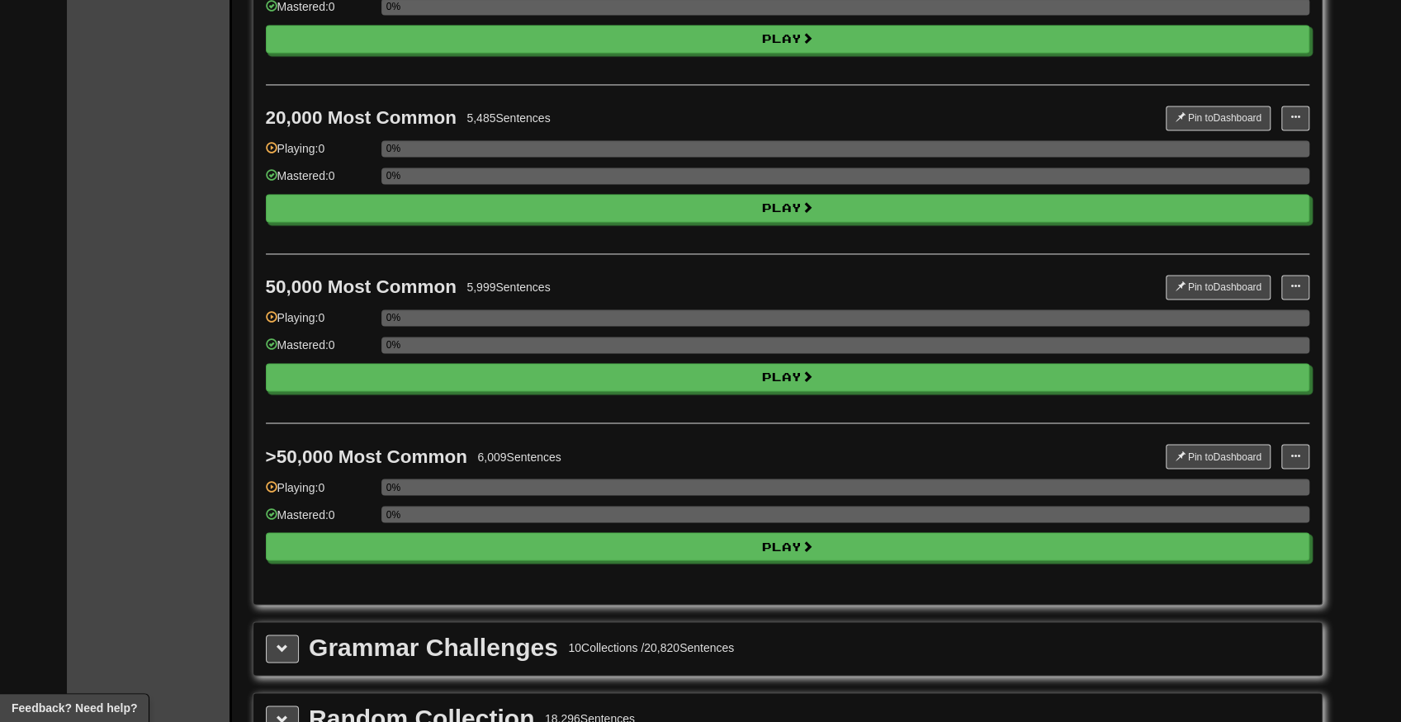
drag, startPoint x: 648, startPoint y: 408, endPoint x: 627, endPoint y: 306, distance: 103.6
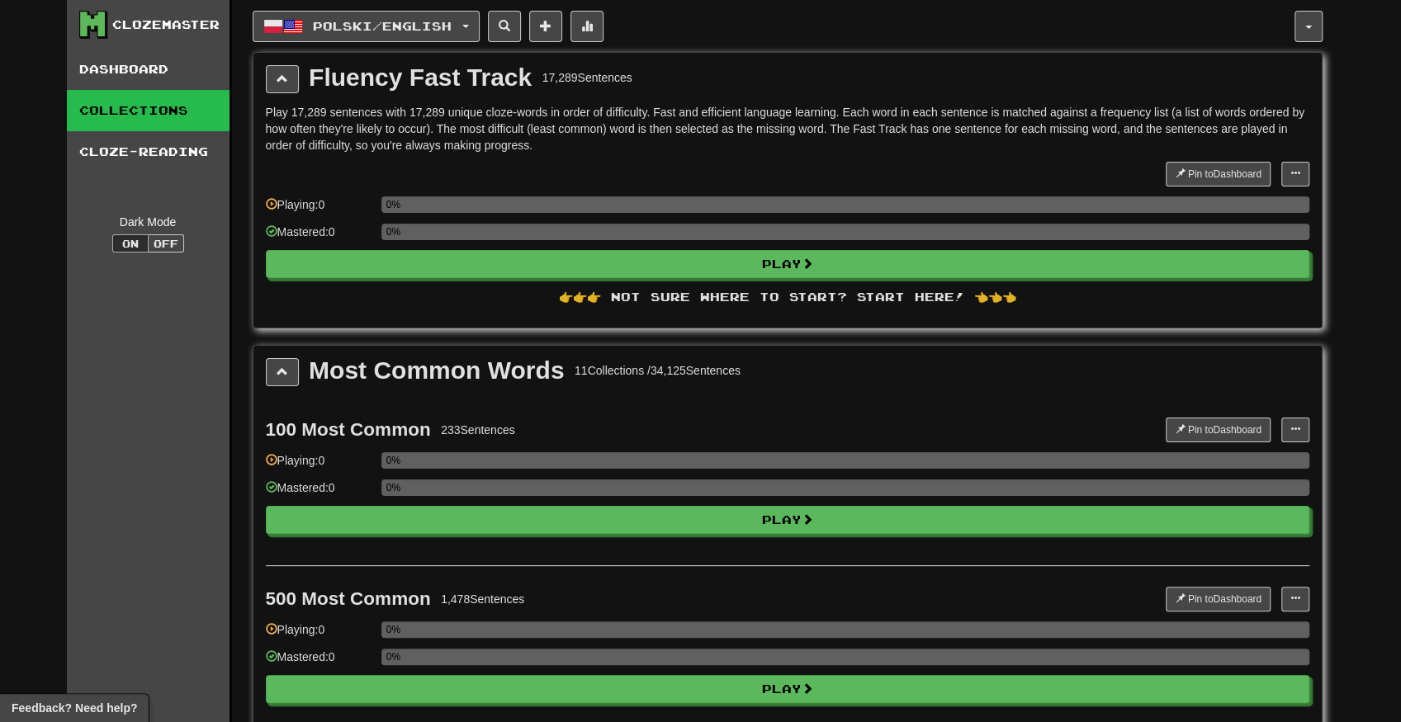
drag, startPoint x: 701, startPoint y: 477, endPoint x: 667, endPoint y: 240, distance: 239.4
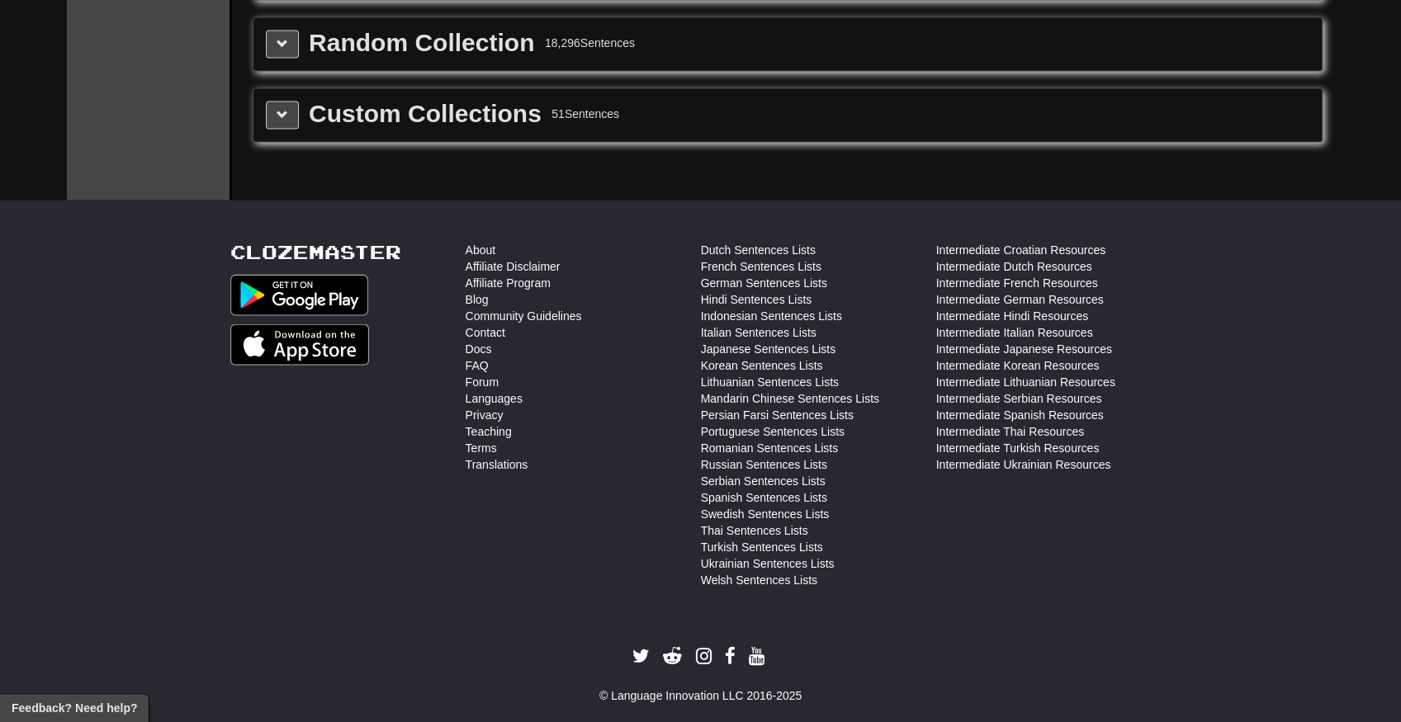
drag, startPoint x: 746, startPoint y: 504, endPoint x: 744, endPoint y: 689, distance: 184.9
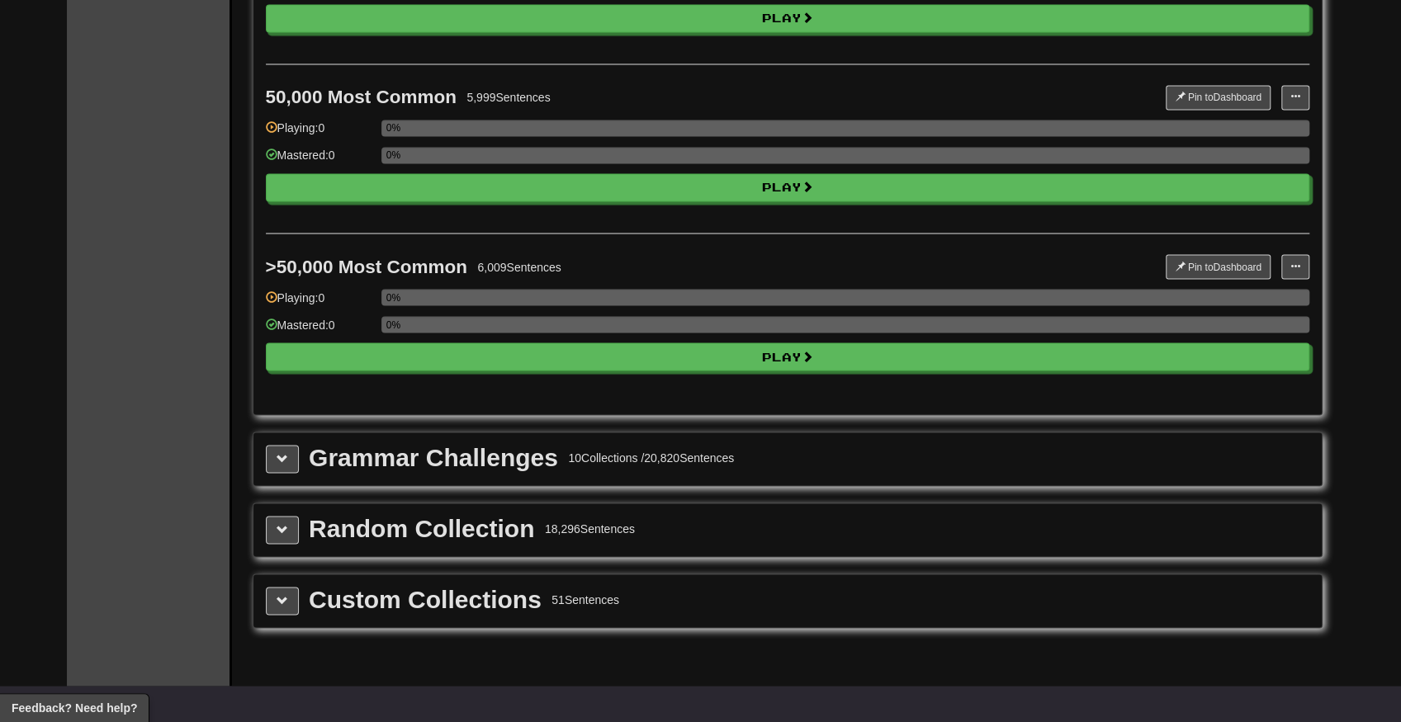
drag, startPoint x: 644, startPoint y: 492, endPoint x: 631, endPoint y: 370, distance: 122.9
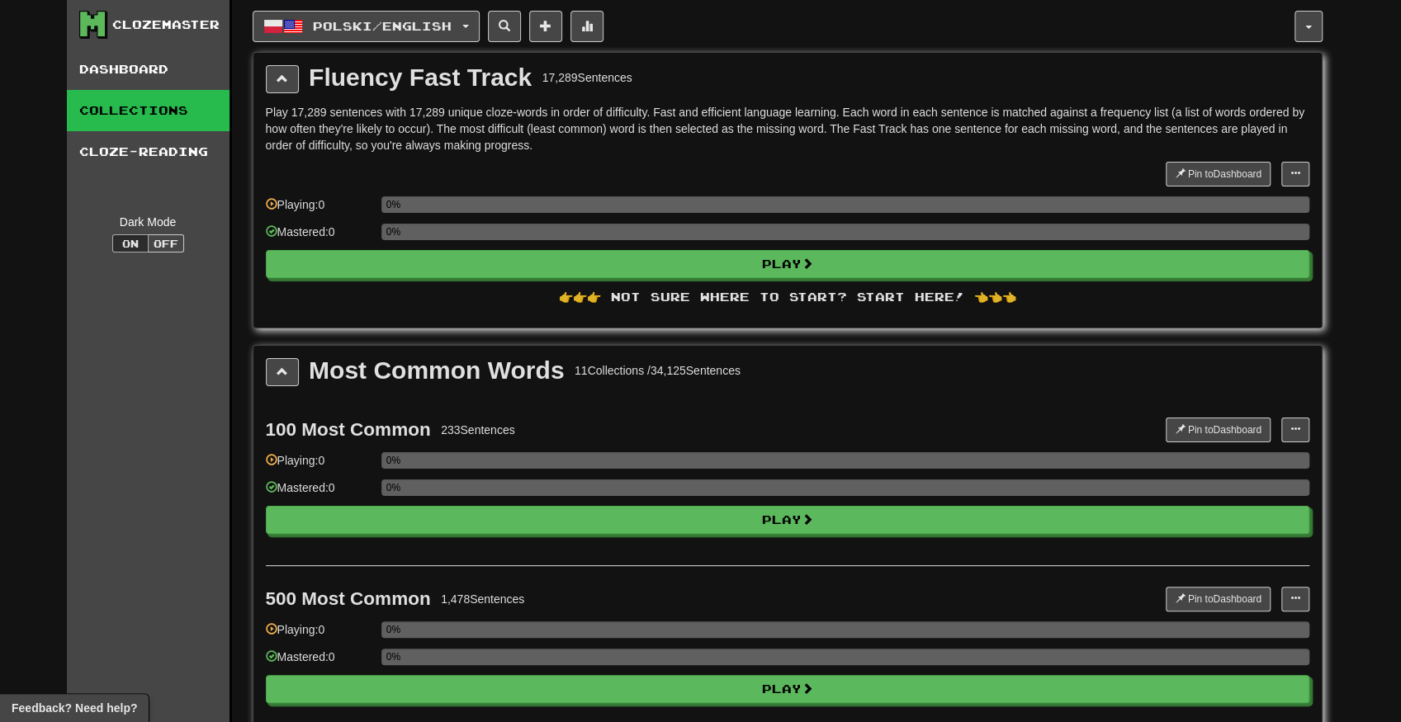
drag, startPoint x: 656, startPoint y: 547, endPoint x: 649, endPoint y: 316, distance: 230.4
click at [145, 140] on link "Cloze-Reading" at bounding box center [148, 151] width 163 height 41
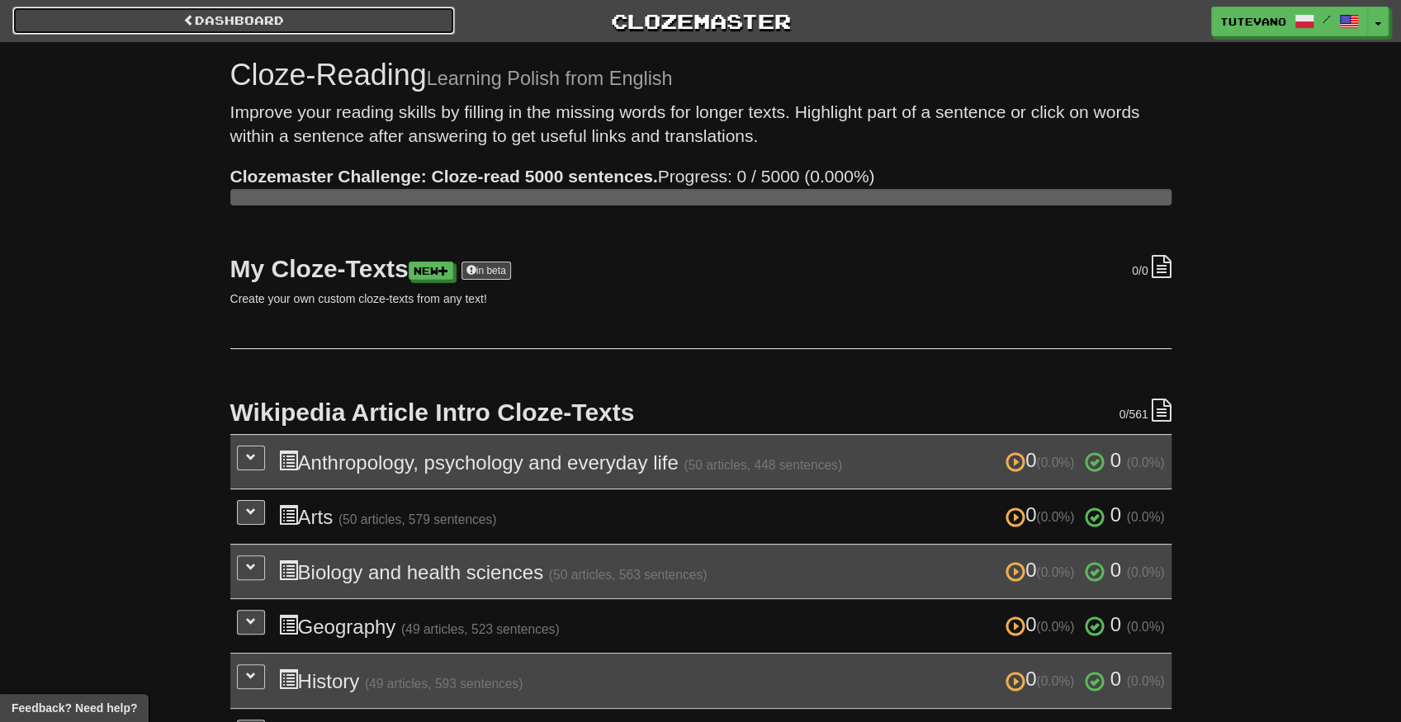
click at [190, 16] on span at bounding box center [189, 20] width 12 height 12
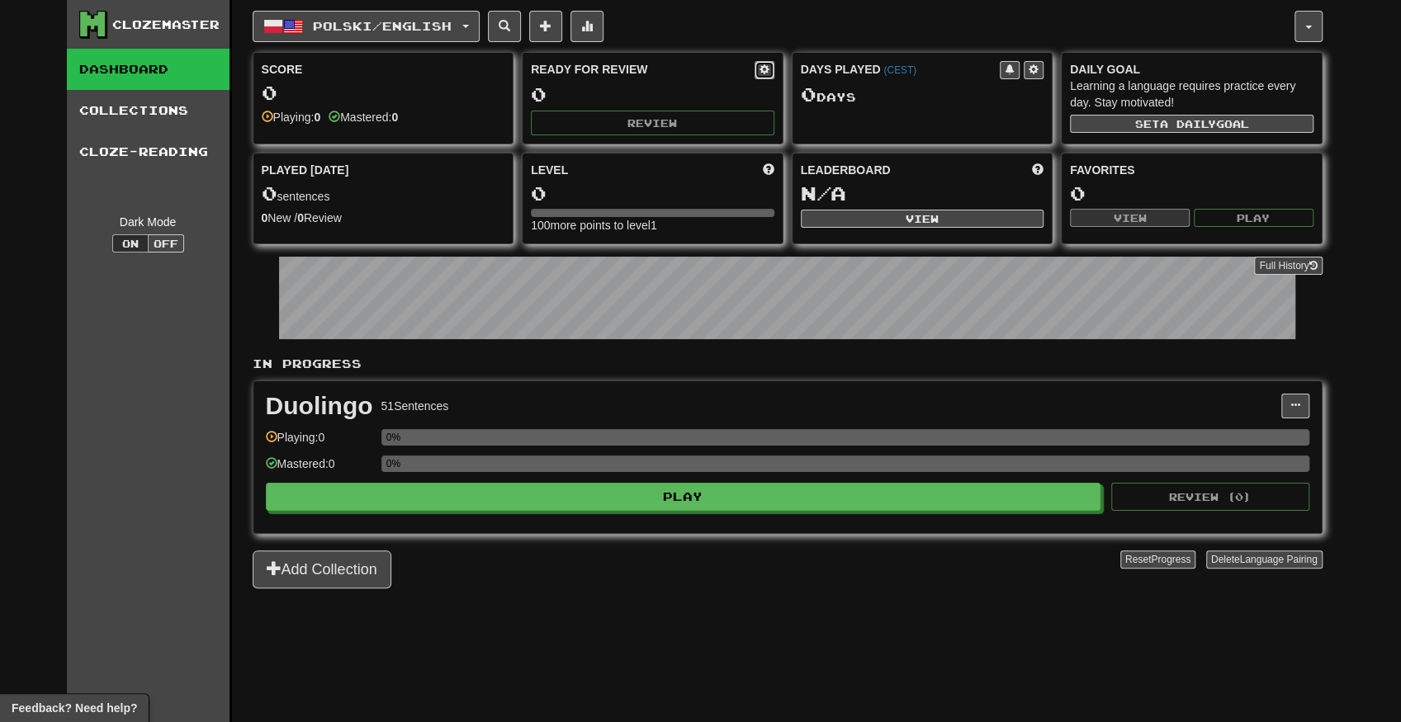
click at [765, 67] on span at bounding box center [765, 69] width 10 height 10
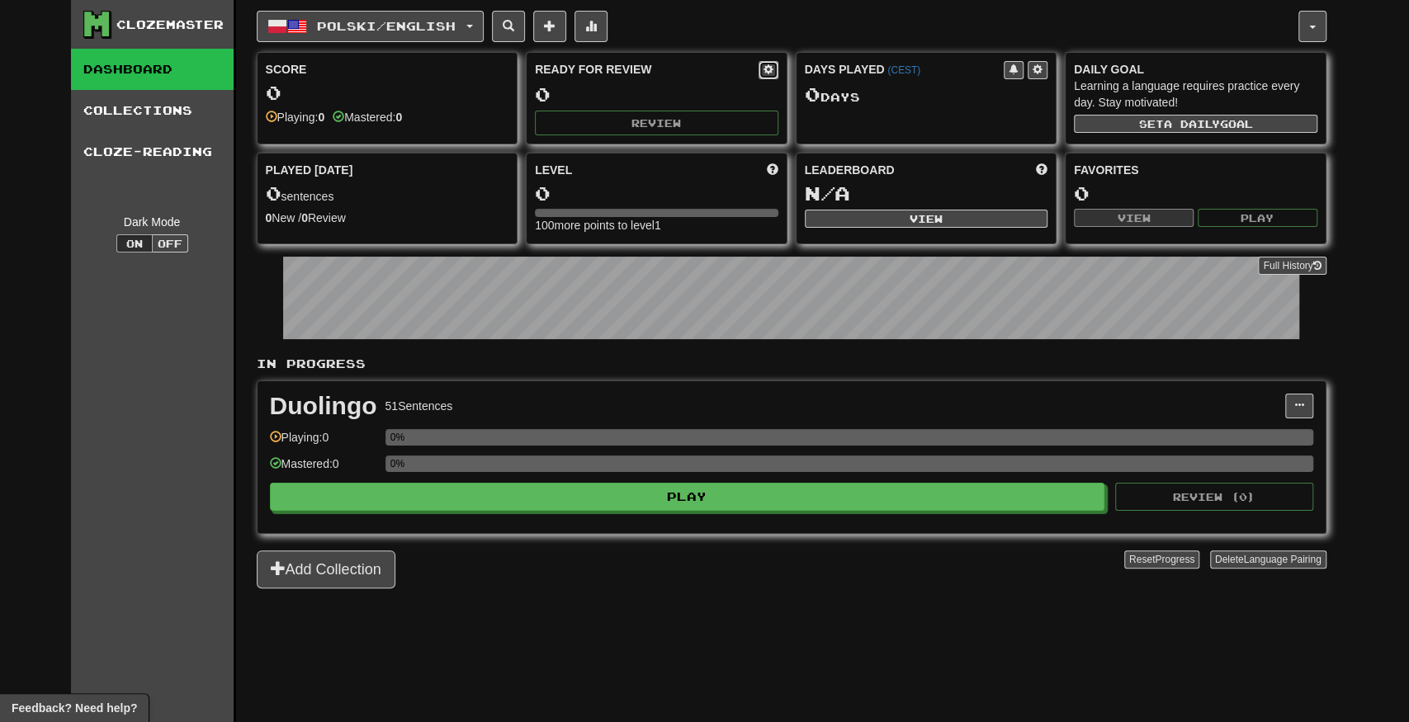
select select "*"
select select "********"
select select "*"
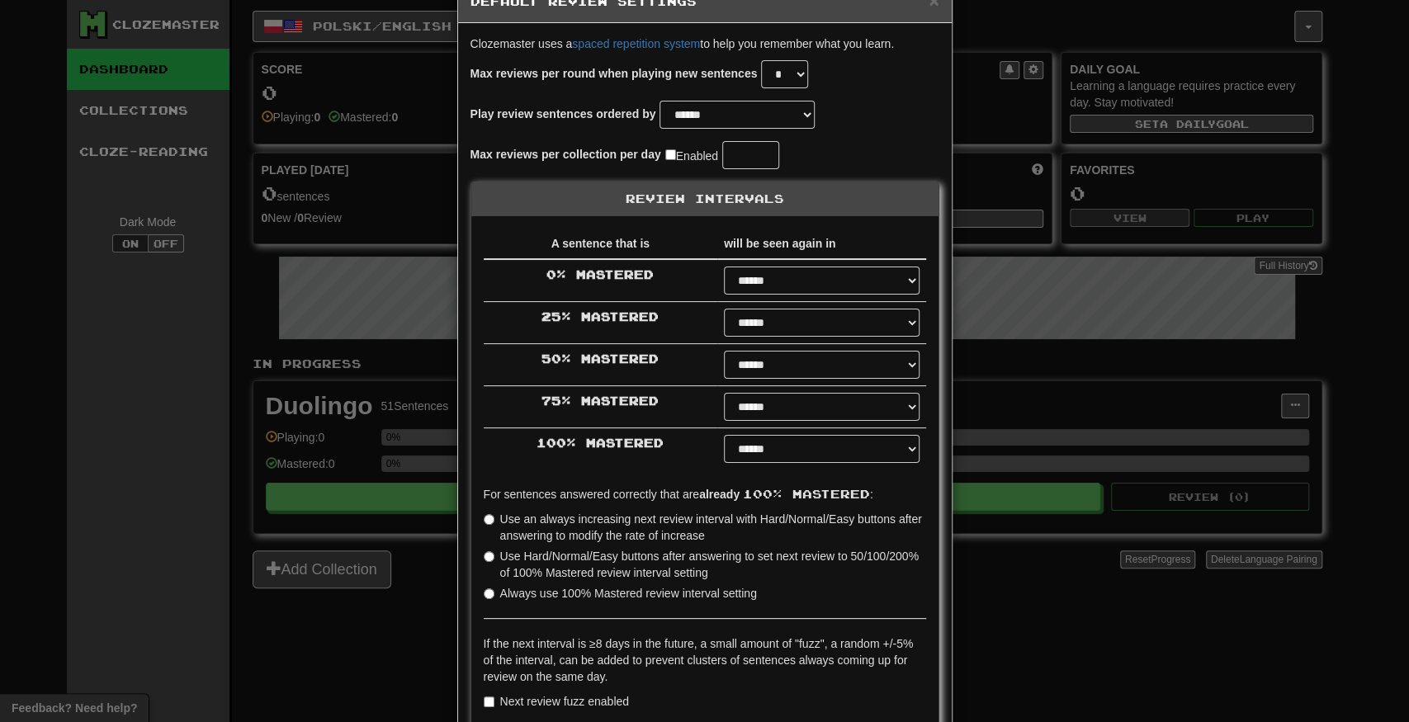
scroll to position [165, 0]
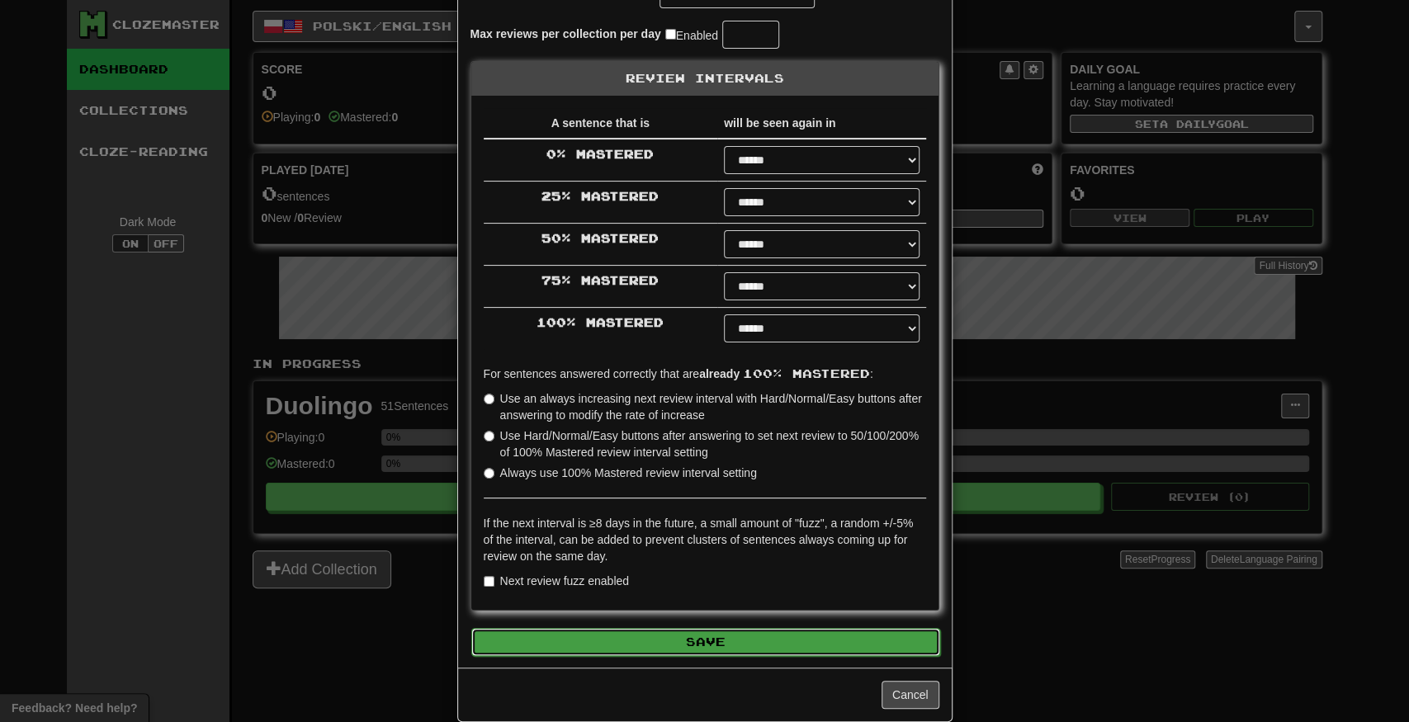
click at [776, 636] on button "Save" at bounding box center [705, 642] width 469 height 28
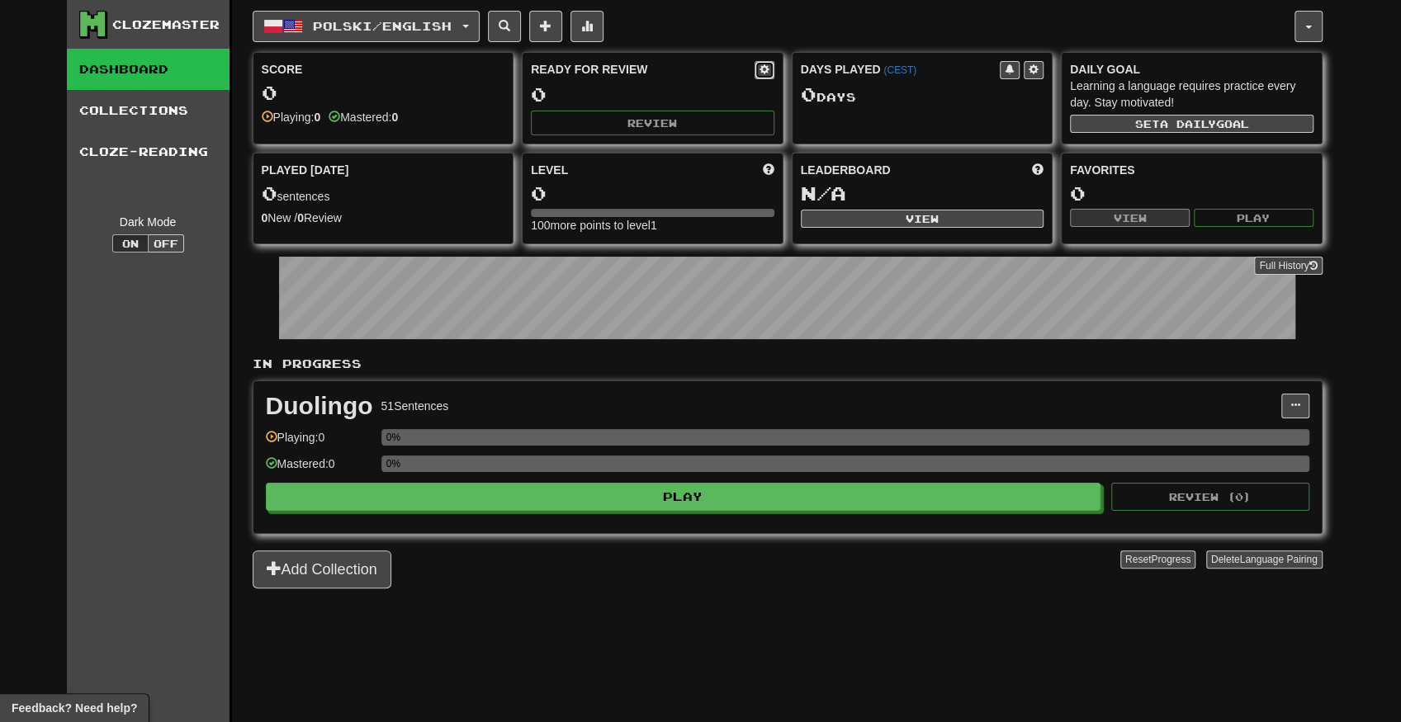
click at [765, 74] on button at bounding box center [765, 70] width 20 height 18
select select "*"
select select "**"
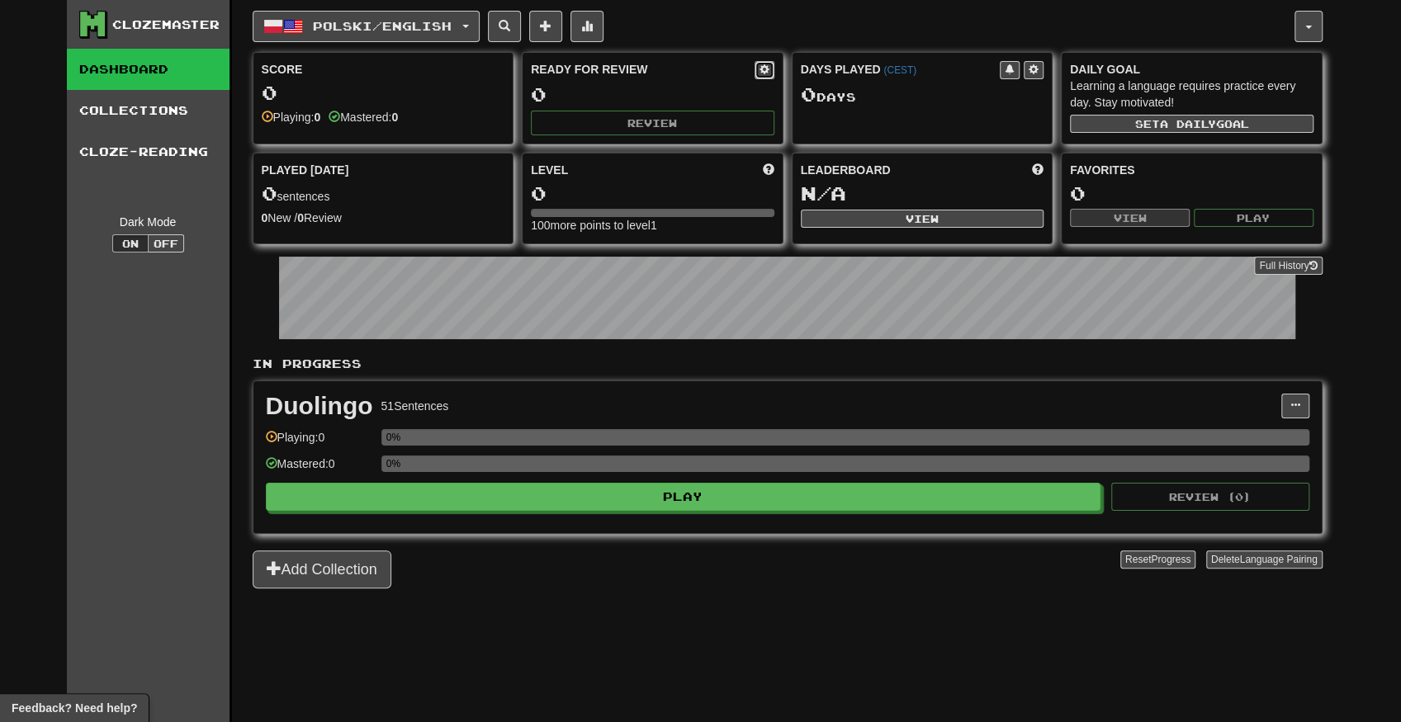
select select "***"
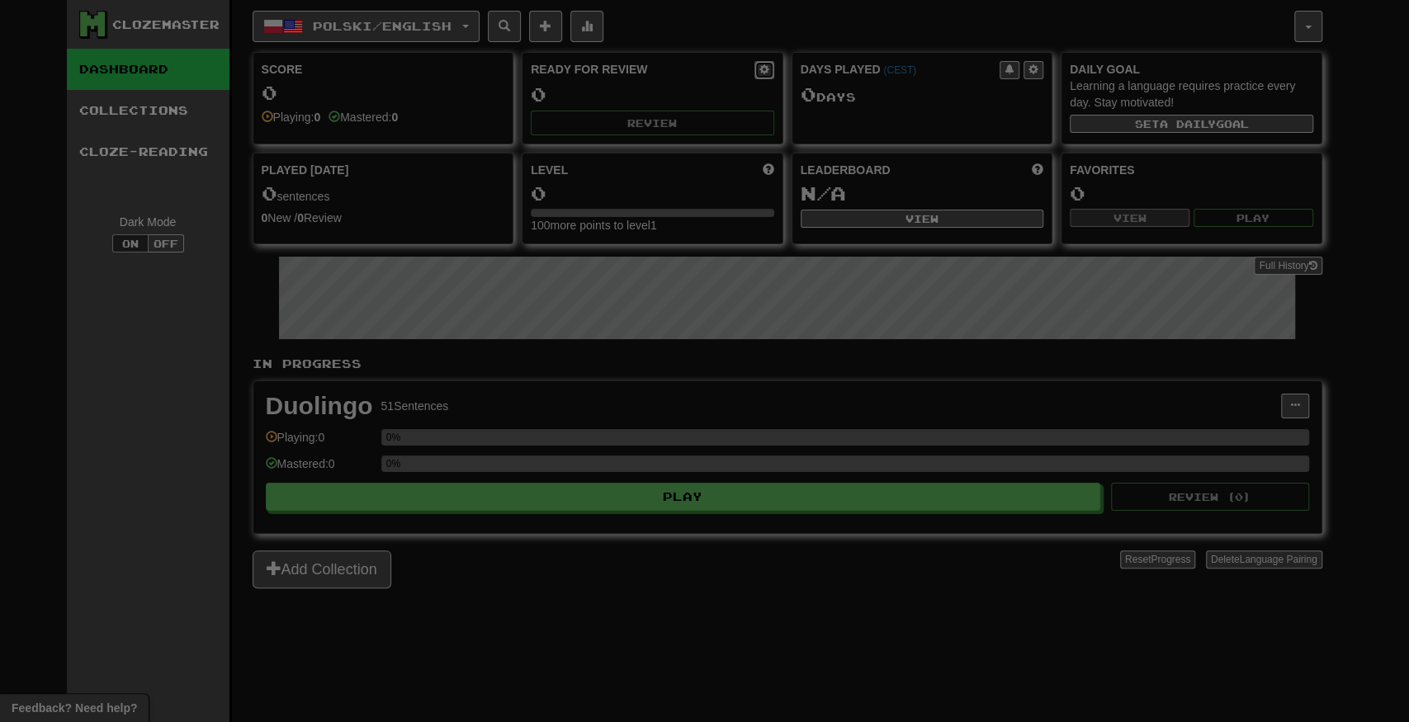
select select "********"
select select "*"
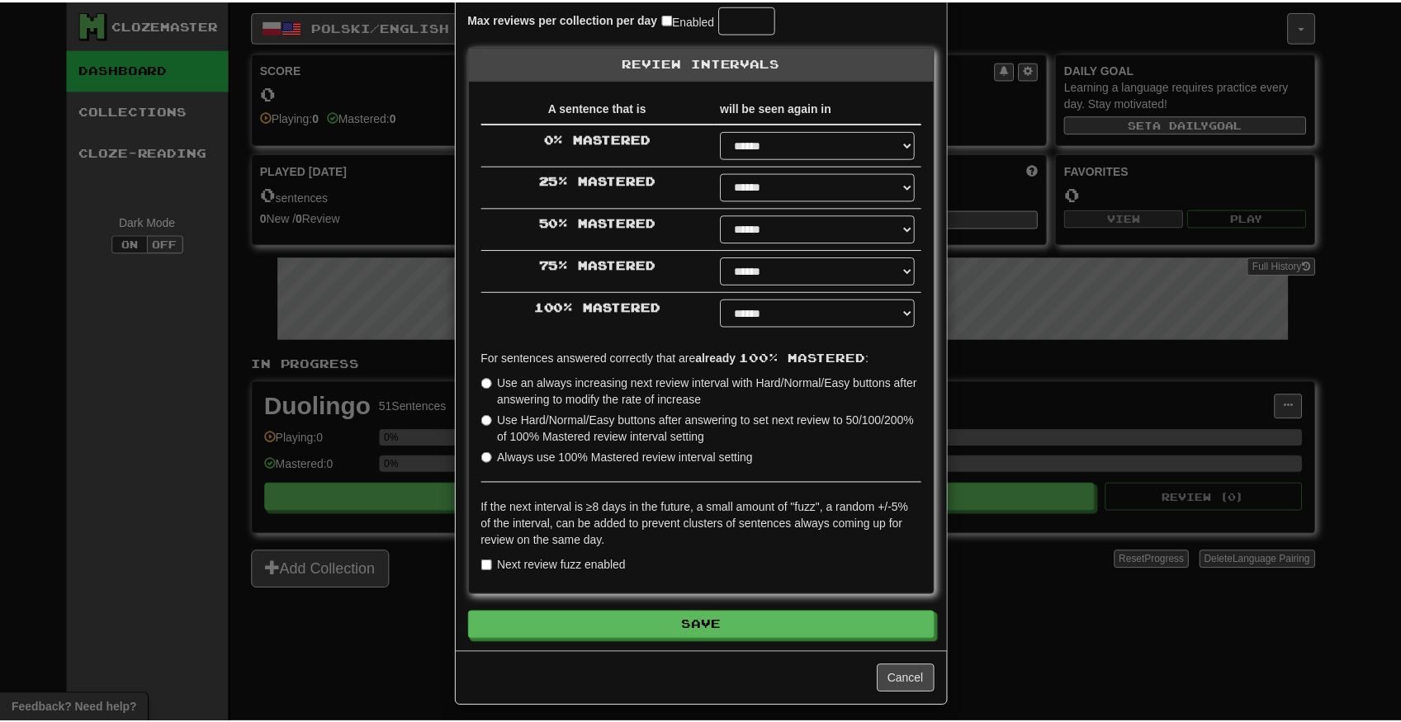
scroll to position [186, 0]
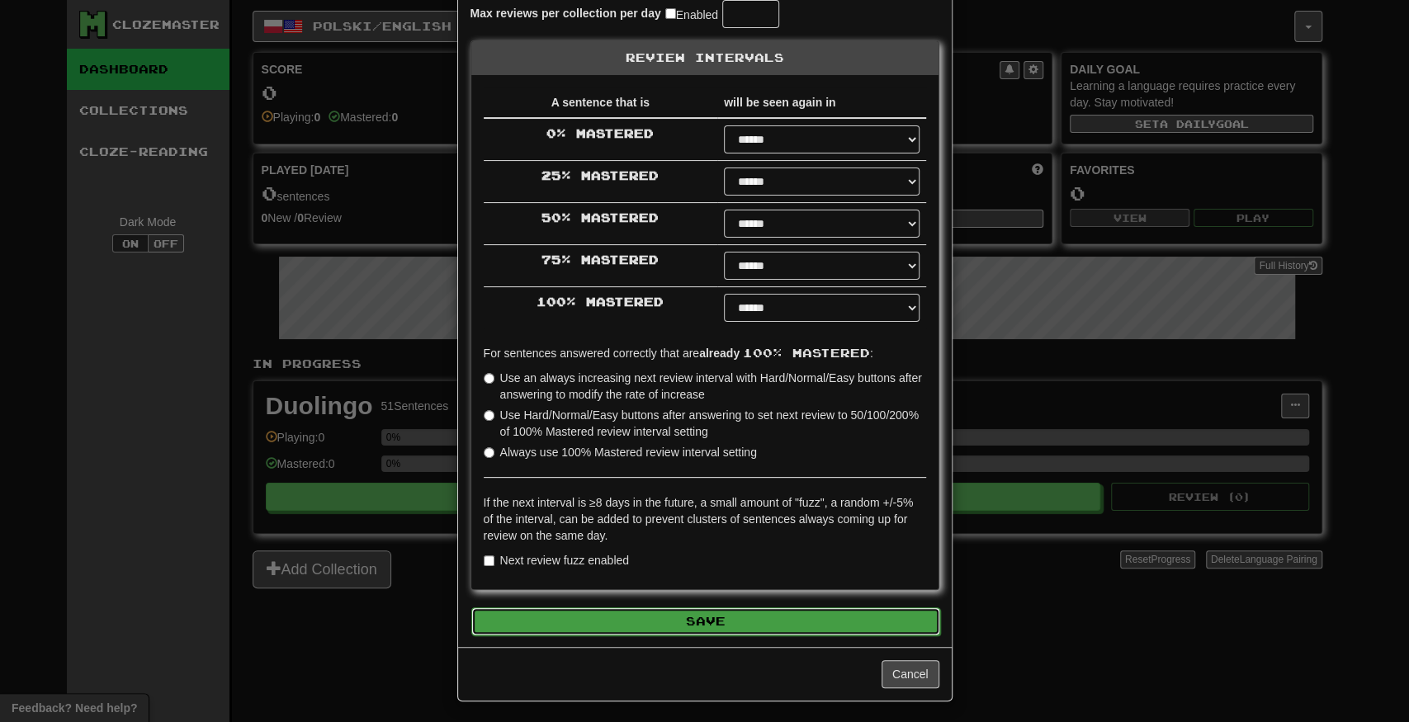
click at [727, 608] on button "Save" at bounding box center [705, 622] width 469 height 28
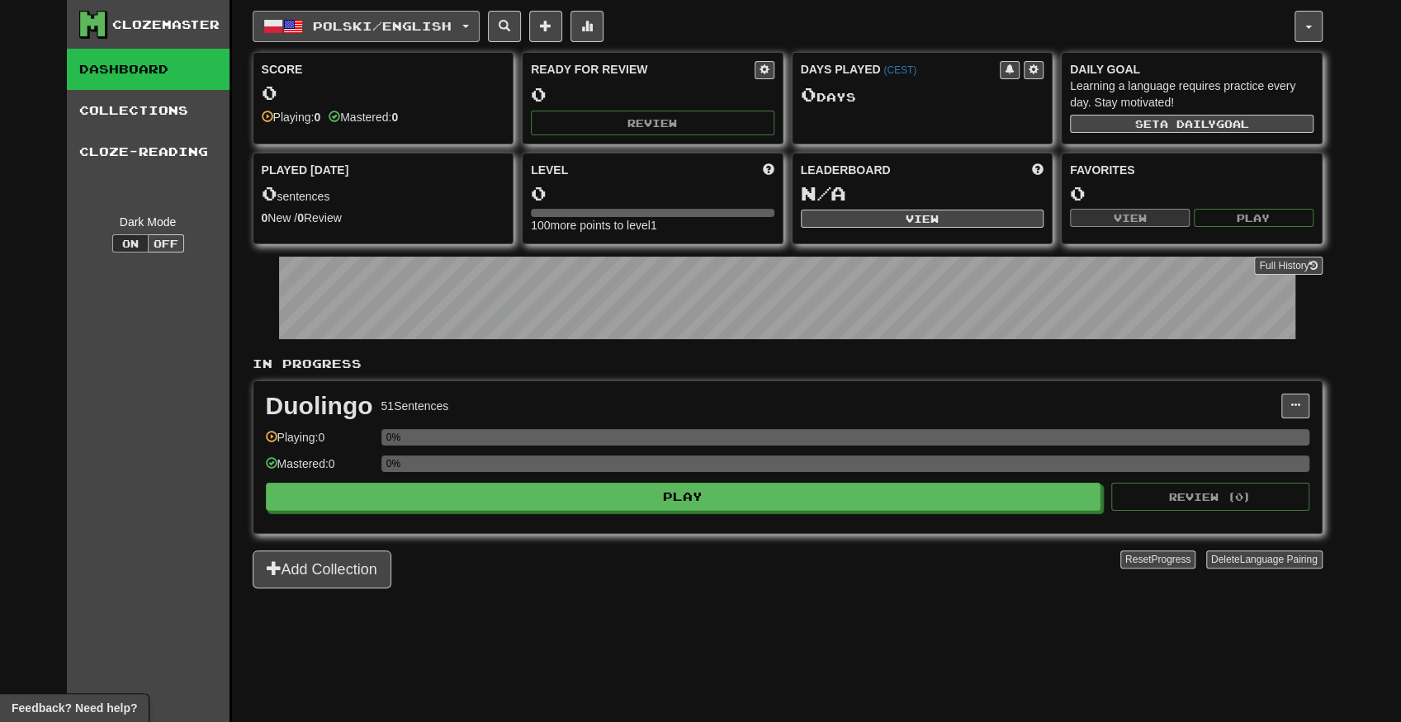
click at [391, 23] on span "Polski / English" at bounding box center [382, 26] width 139 height 14
